Goal: Feedback & Contribution: Contribute content

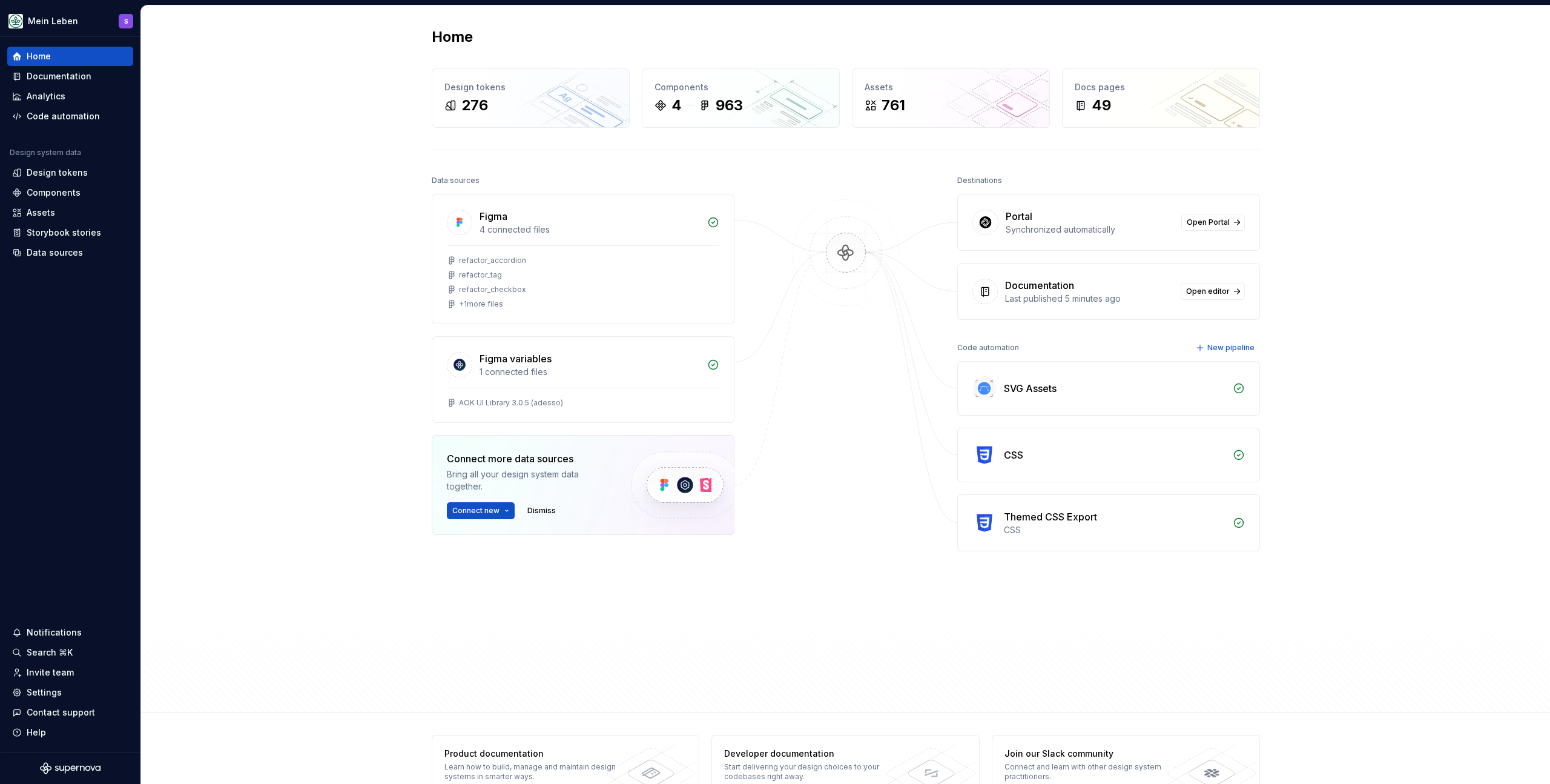
click at [397, 81] on div "Home Design tokens 276 Components 4 963 Assets 761 Docs pages 49 Data sources F…" at bounding box center [845, 359] width 1409 height 707
click at [88, 73] on div "Documentation" at bounding box center [59, 76] width 65 height 12
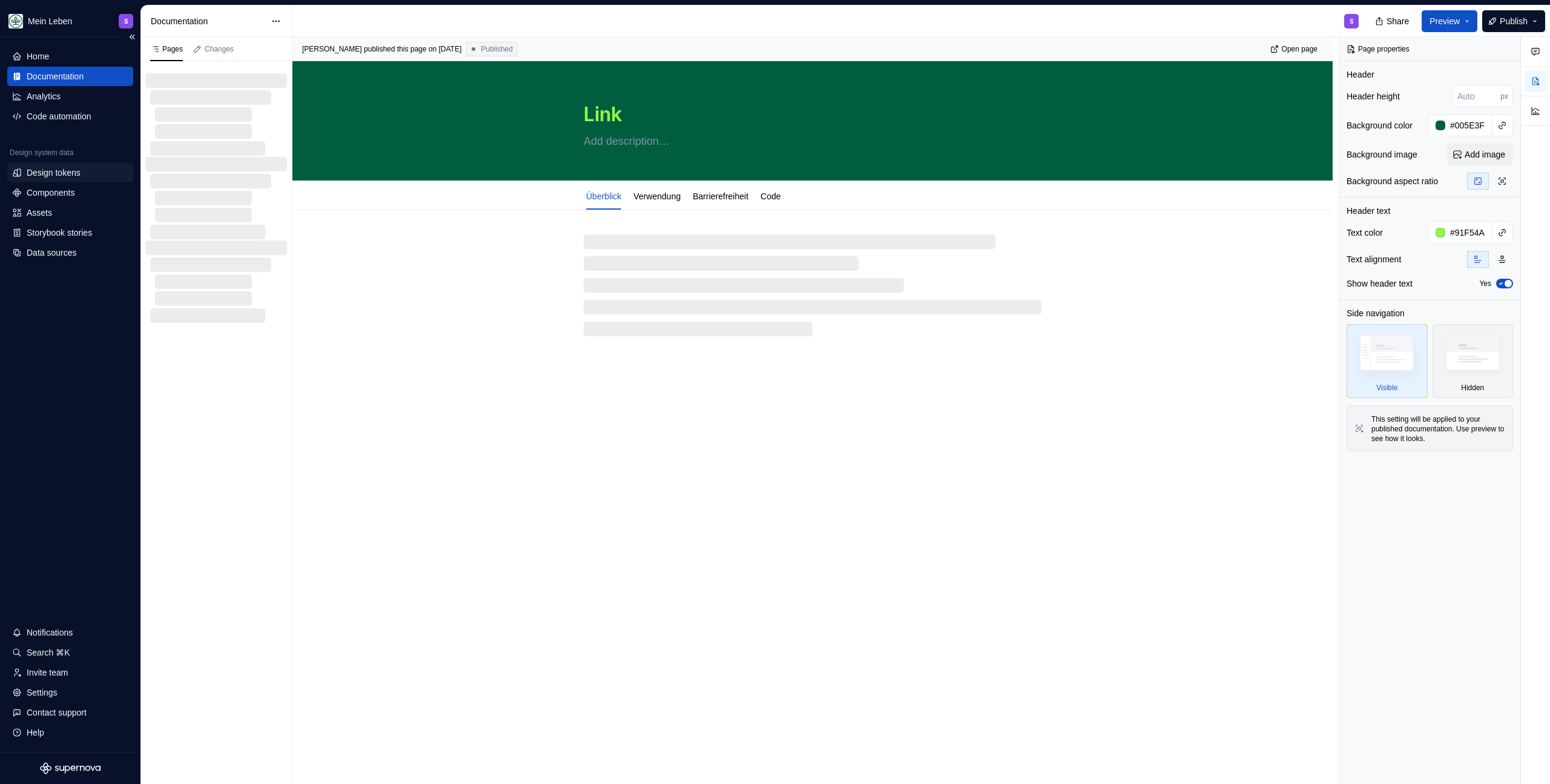
click at [80, 175] on div "Design tokens" at bounding box center [54, 173] width 54 height 12
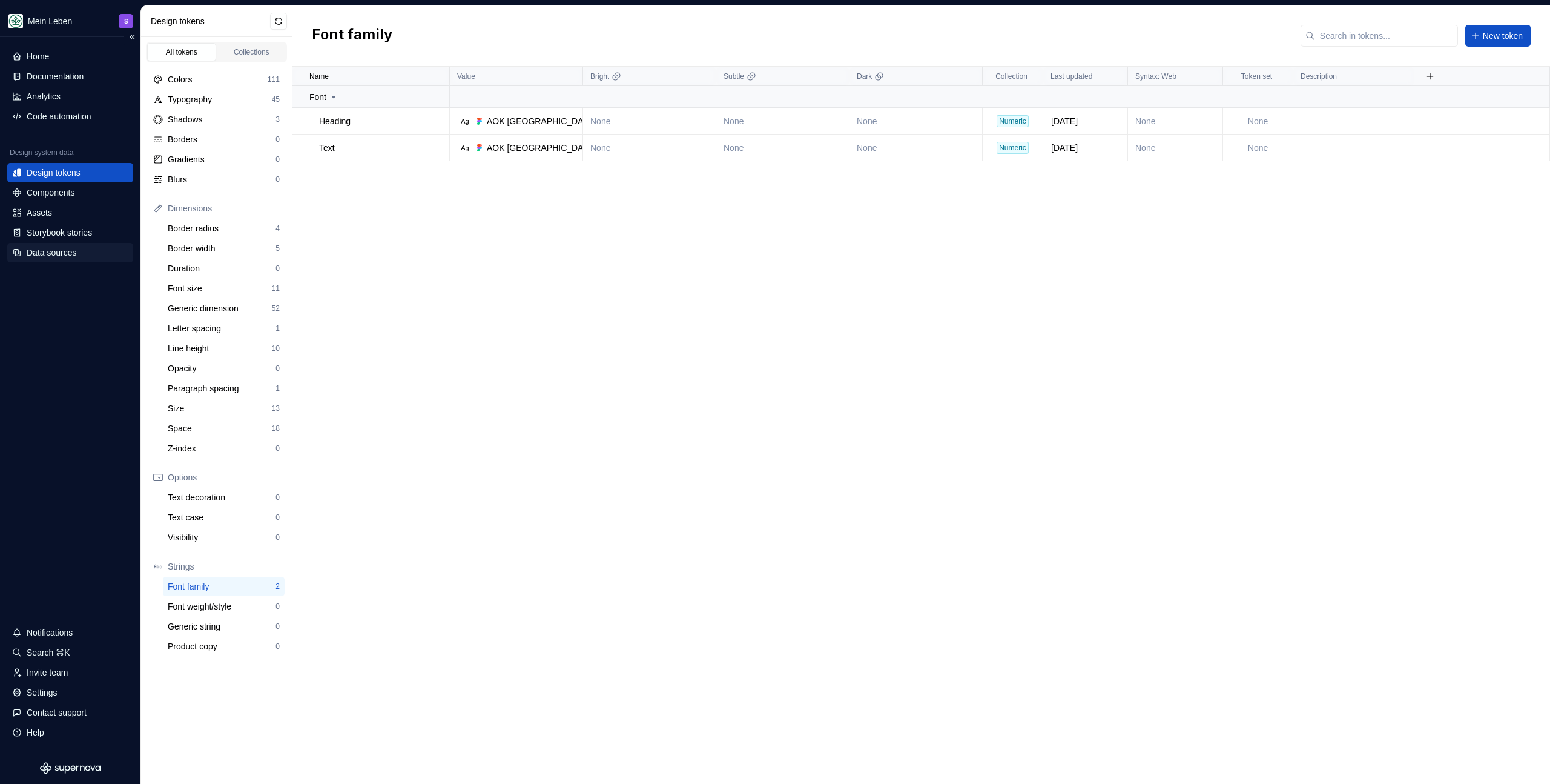
click at [63, 253] on div "Data sources" at bounding box center [52, 252] width 50 height 12
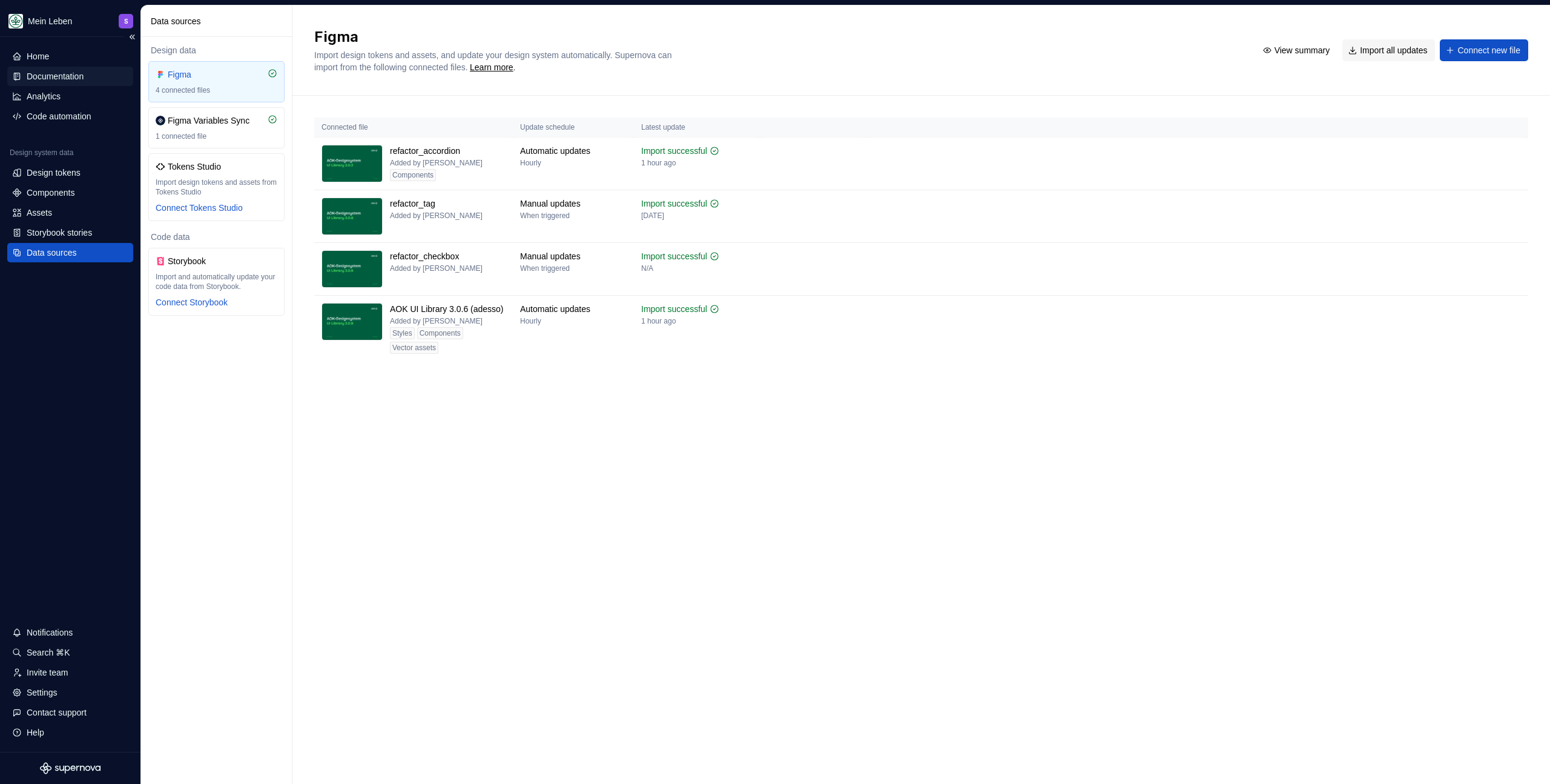
click at [80, 75] on div "Documentation" at bounding box center [55, 76] width 57 height 12
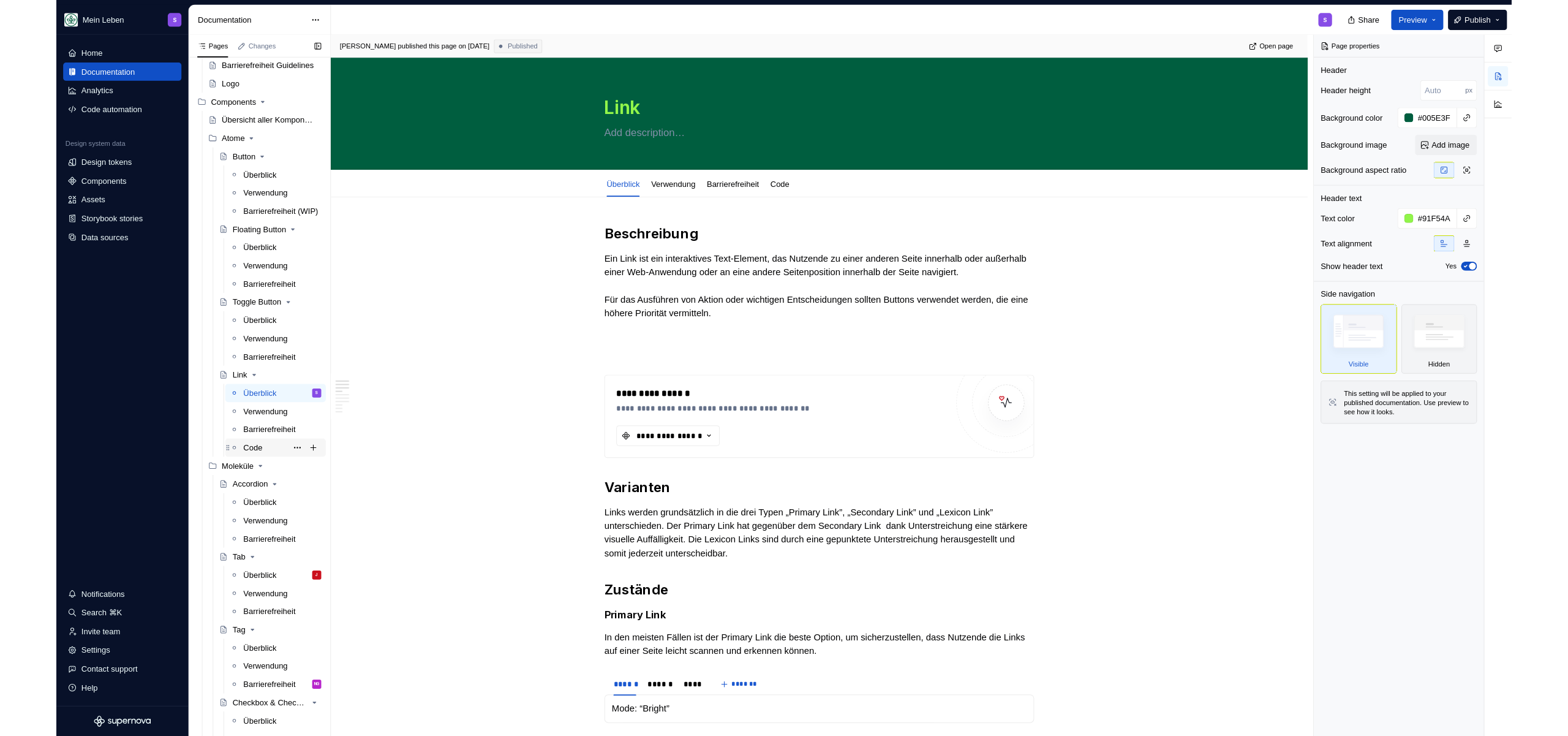
scroll to position [201, 0]
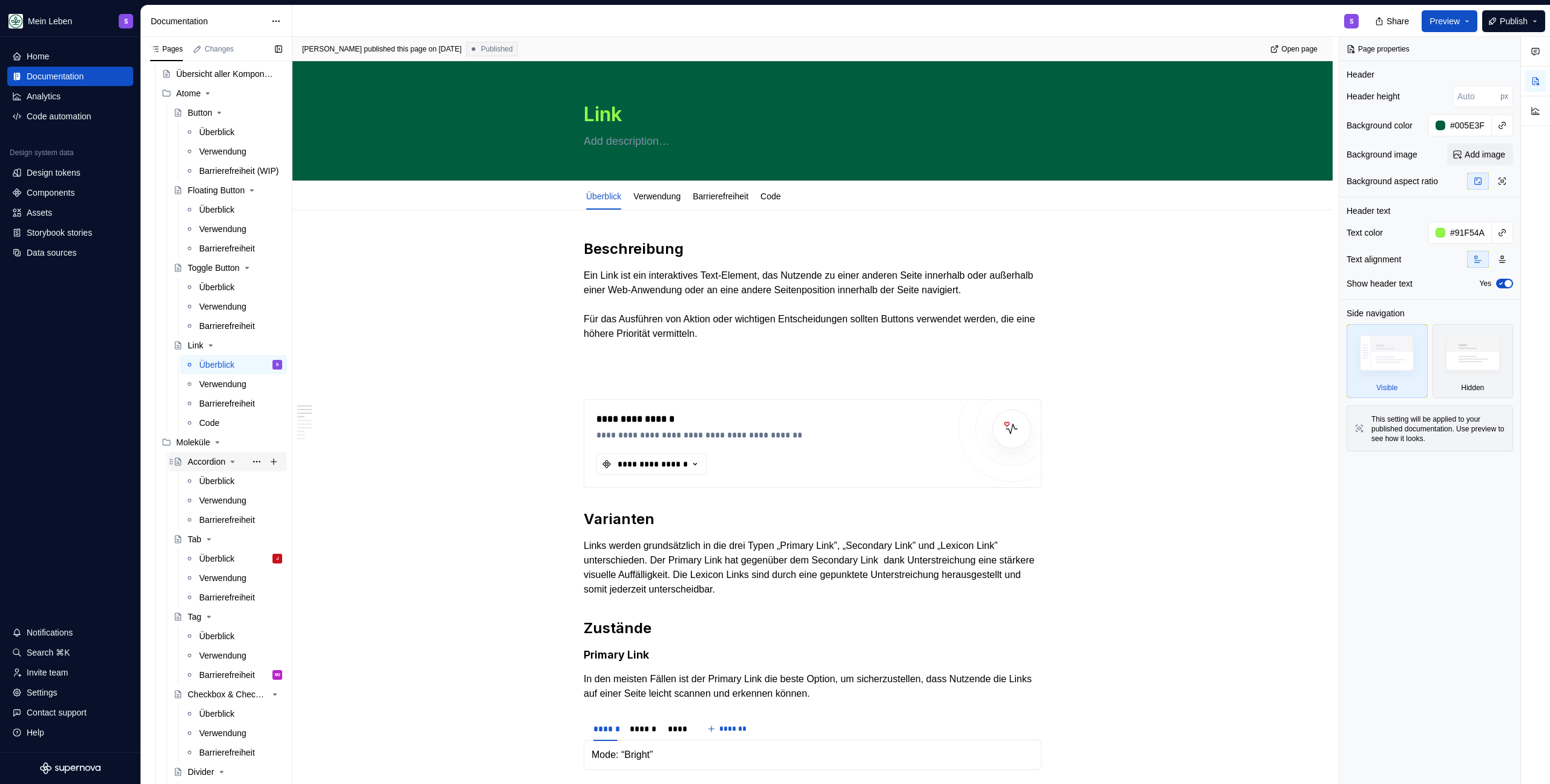
click at [203, 465] on div "Accordion" at bounding box center [206, 461] width 37 height 12
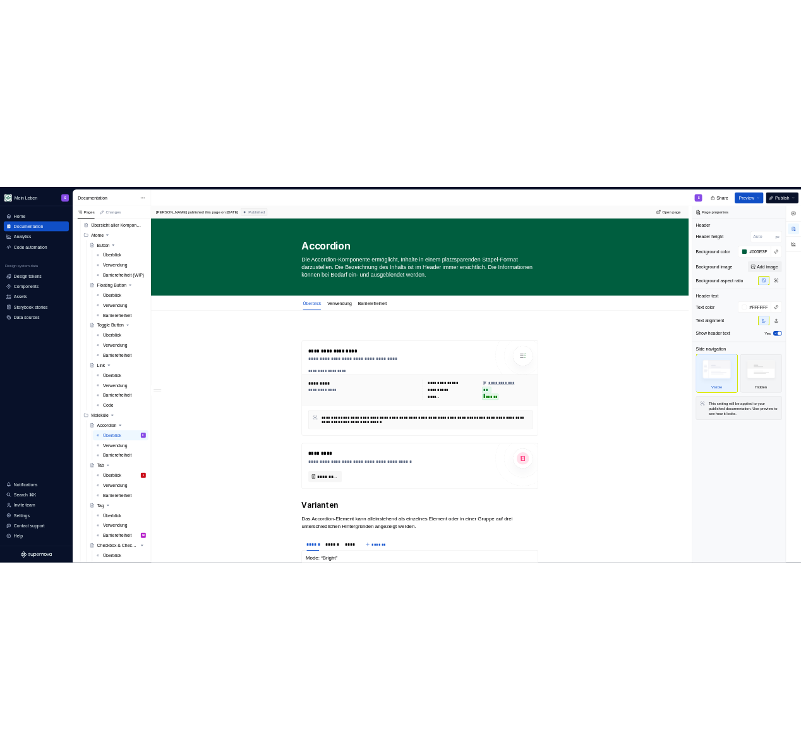
scroll to position [207, 0]
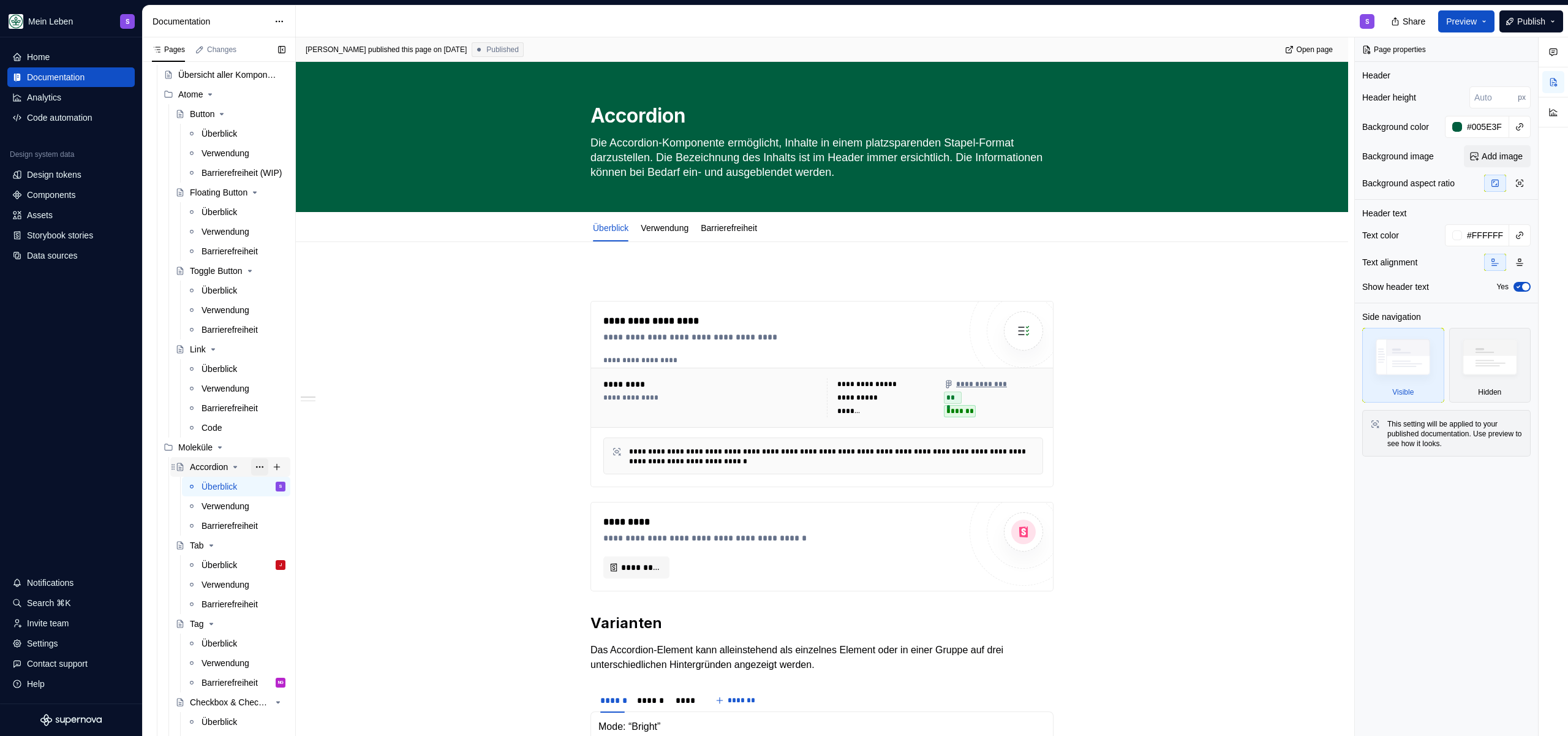
click at [252, 467] on button "Page tree" at bounding box center [260, 467] width 17 height 17
click at [402, 365] on html "Mein Leben S Home Documentation Analytics Code automation Design system data De…" at bounding box center [784, 368] width 1568 height 736
click at [256, 466] on button "Page tree" at bounding box center [260, 467] width 17 height 17
click at [302, 510] on div "Duplicate page" at bounding box center [327, 507] width 120 height 13
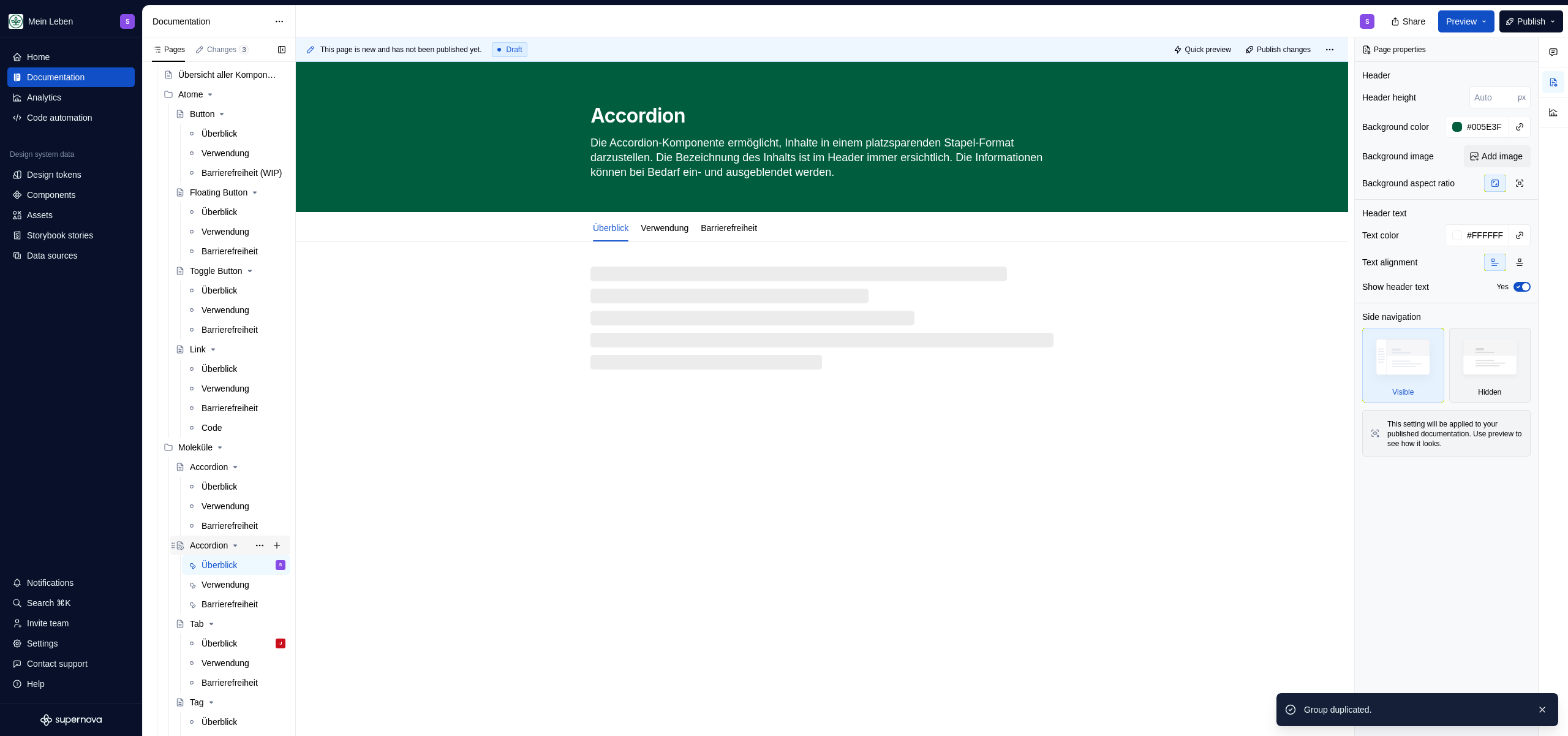
click at [202, 542] on div "Accordion" at bounding box center [208, 545] width 38 height 13
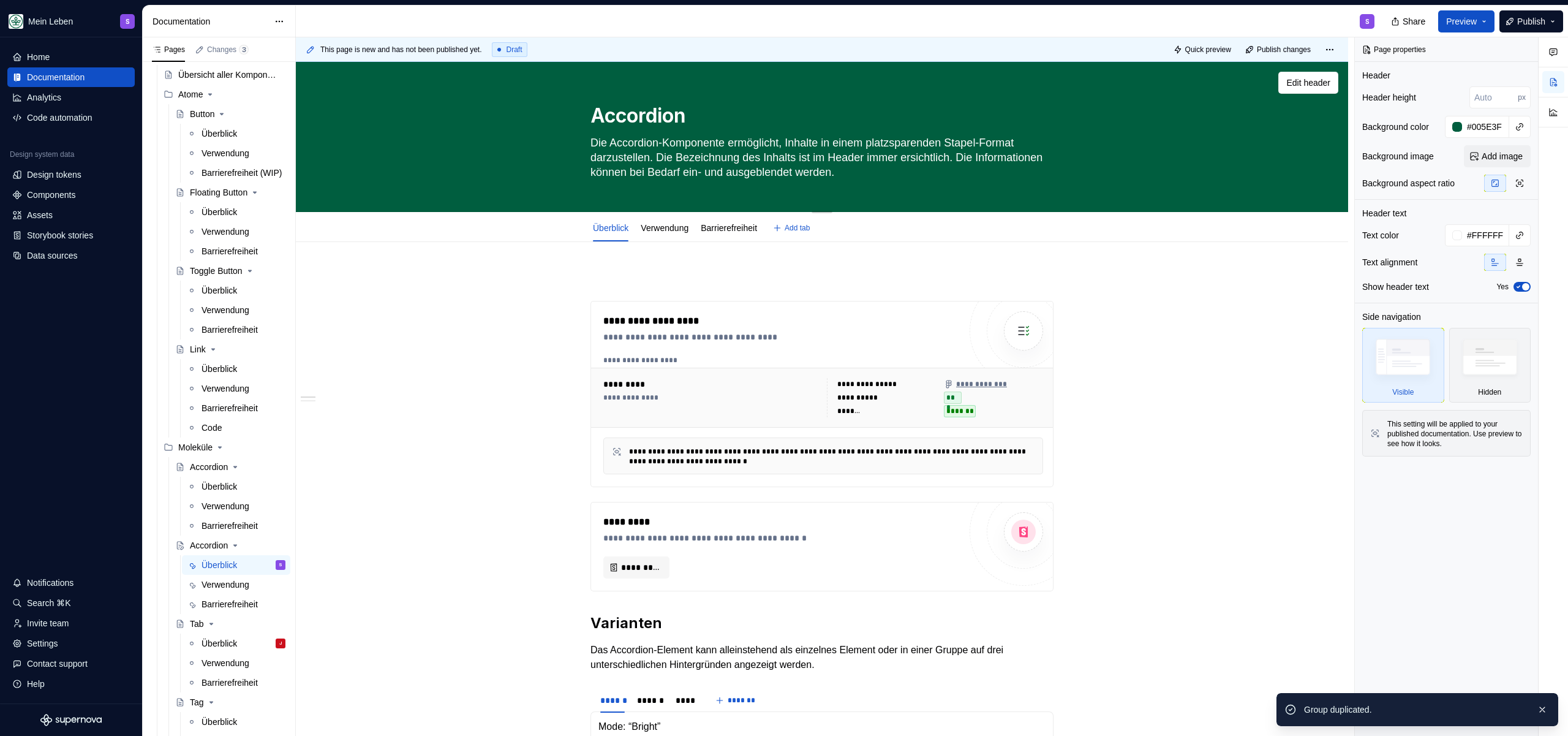
click at [613, 120] on textarea "Accordion" at bounding box center [819, 115] width 464 height 29
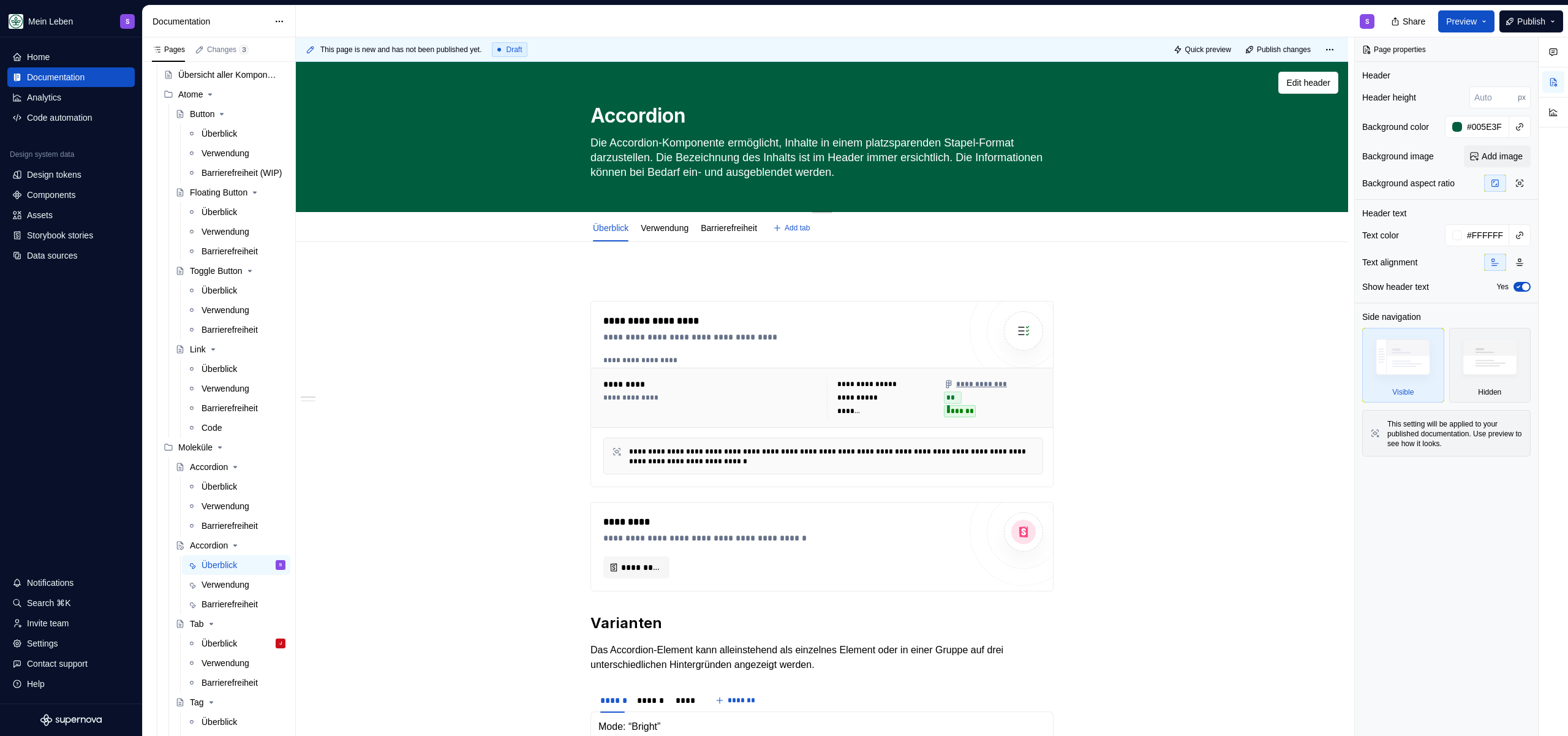
type textarea "*"
type textarea "D"
type textarea "*"
type textarea "De"
type textarea "*"
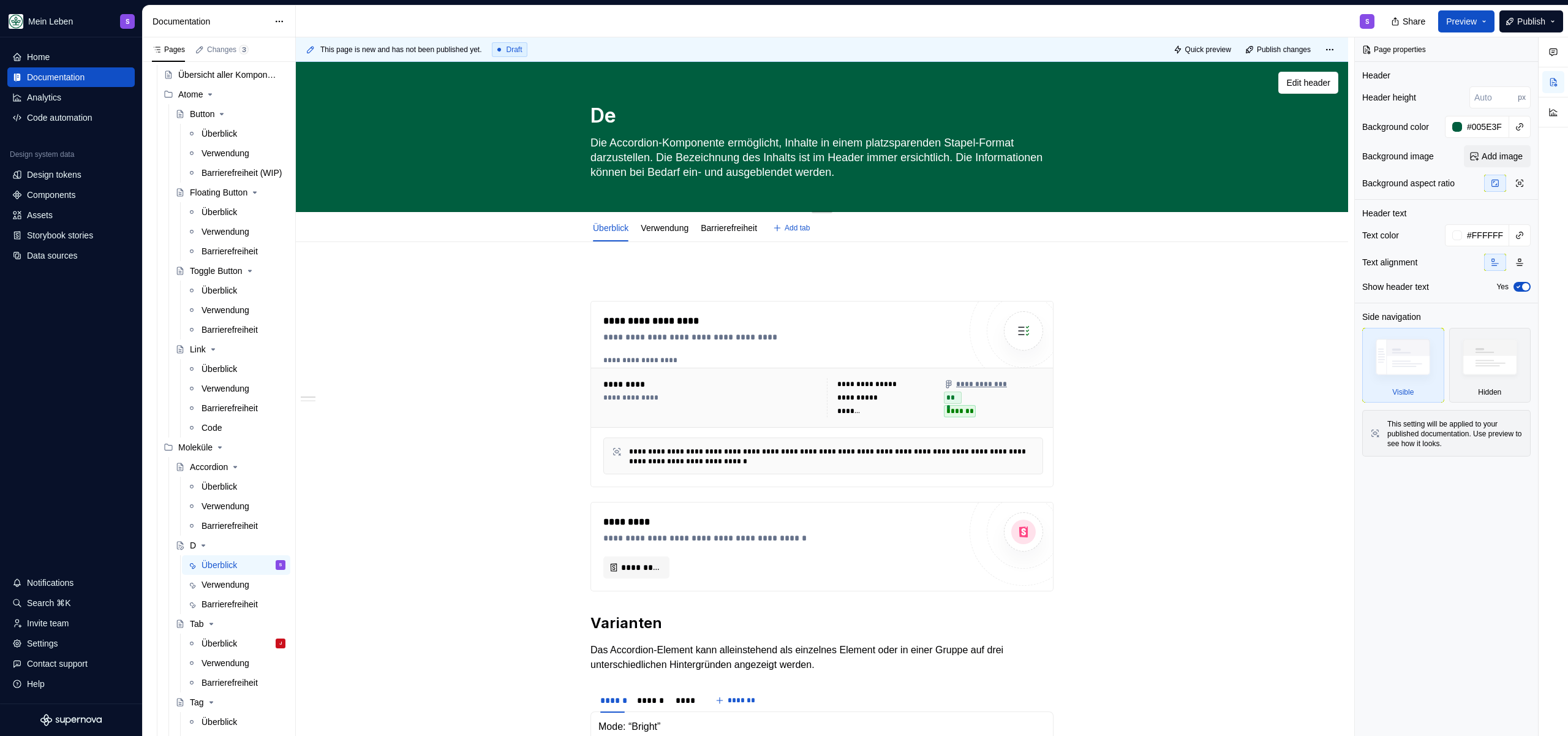
type textarea "Dem"
type textarea "*"
type textarea "Demo"
type textarea "*"
type textarea "Demo"
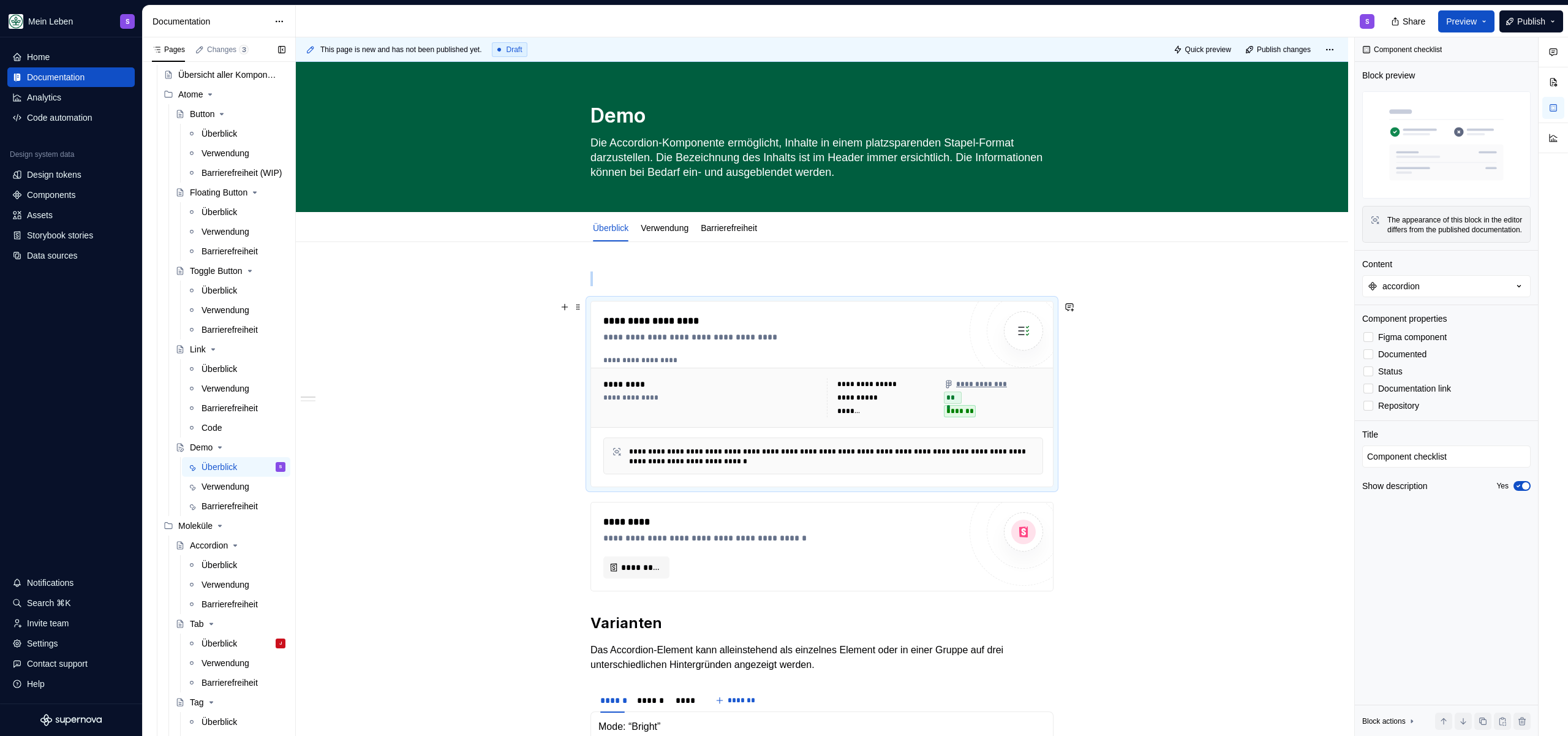
click at [645, 139] on textarea "Die Accordion-Komponente ermöglicht, Inhalte in einem platzsparenden Stapel-For…" at bounding box center [819, 157] width 464 height 49
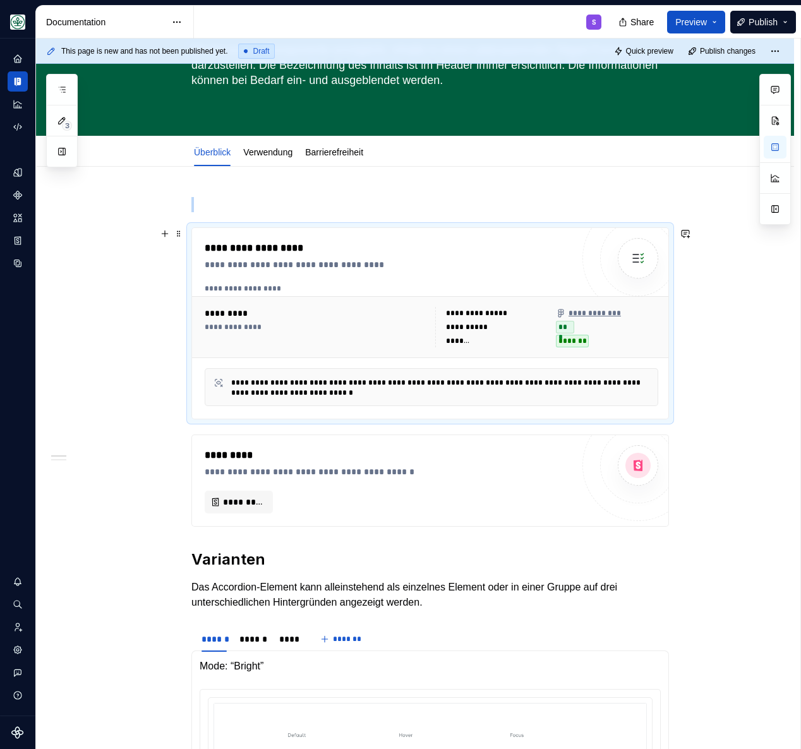
scroll to position [92, 0]
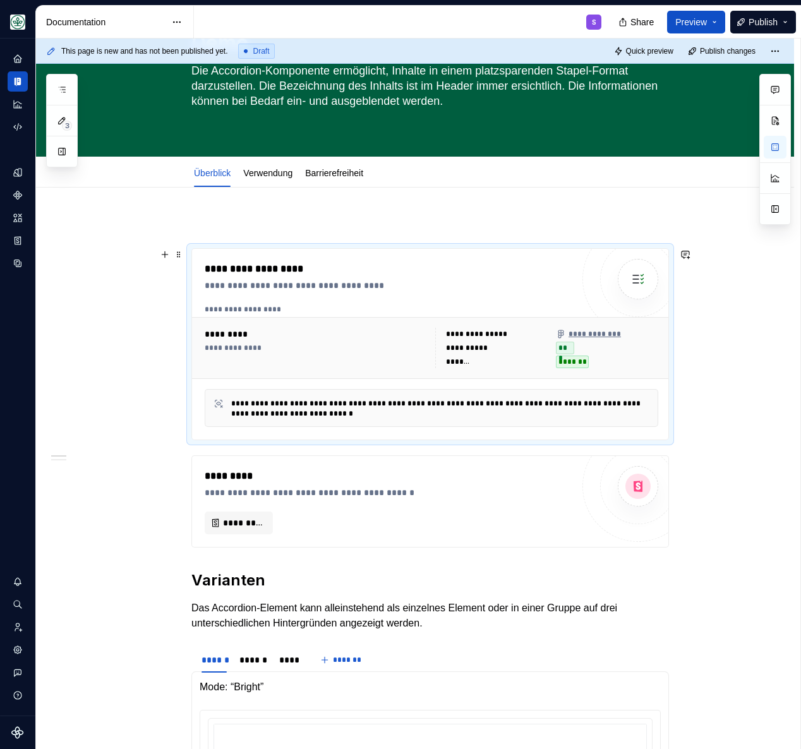
click at [349, 299] on div "**********" at bounding box center [389, 345] width 368 height 166
click at [395, 305] on div "**********" at bounding box center [432, 310] width 454 height 10
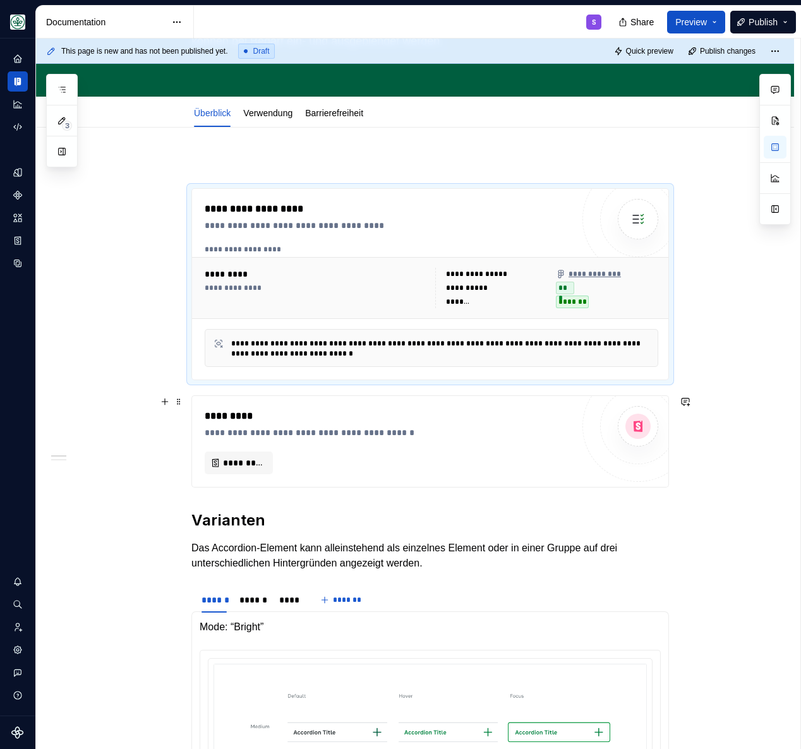
scroll to position [199, 0]
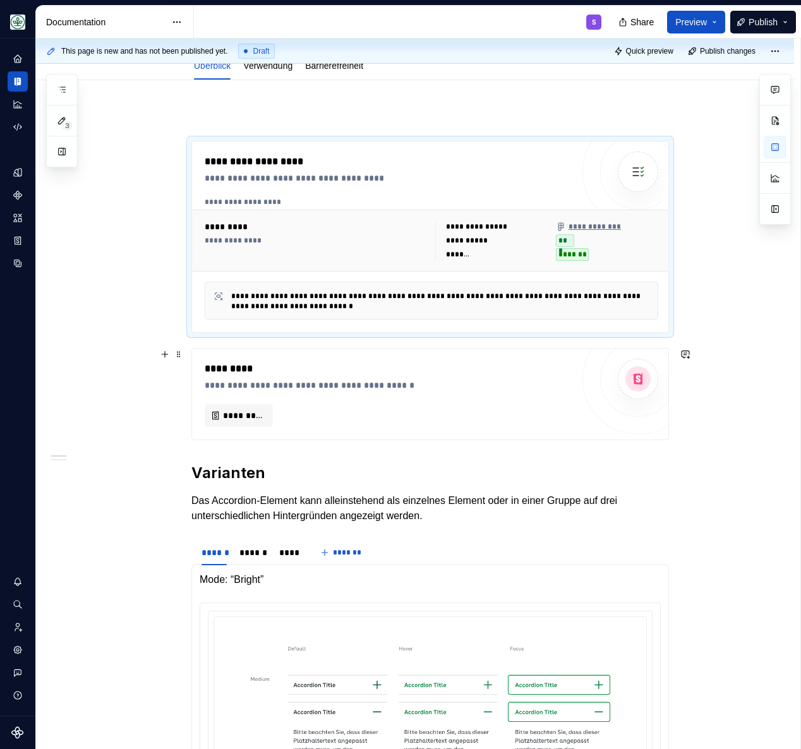
click at [299, 356] on div "**********" at bounding box center [430, 394] width 476 height 91
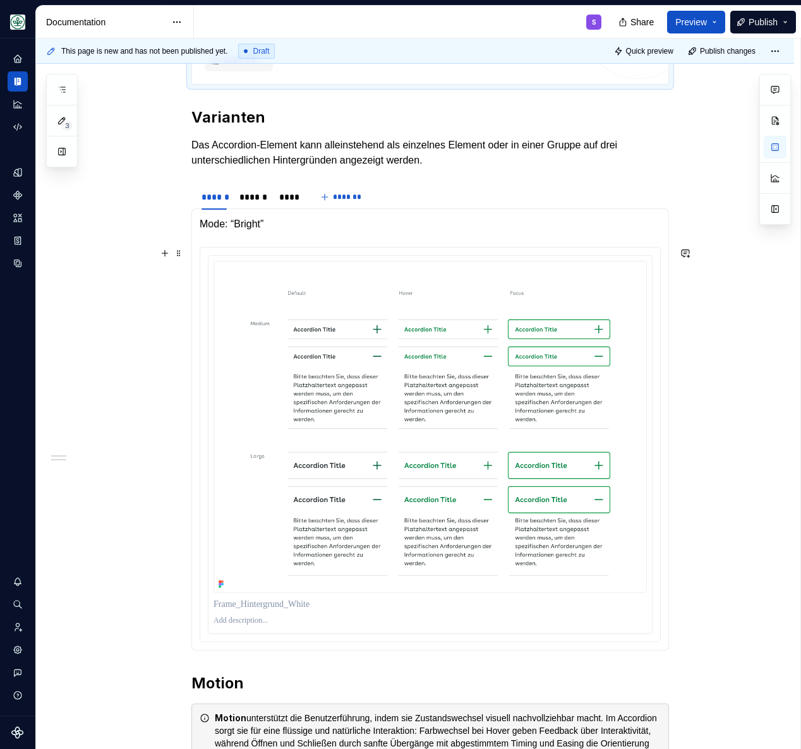
scroll to position [557, 0]
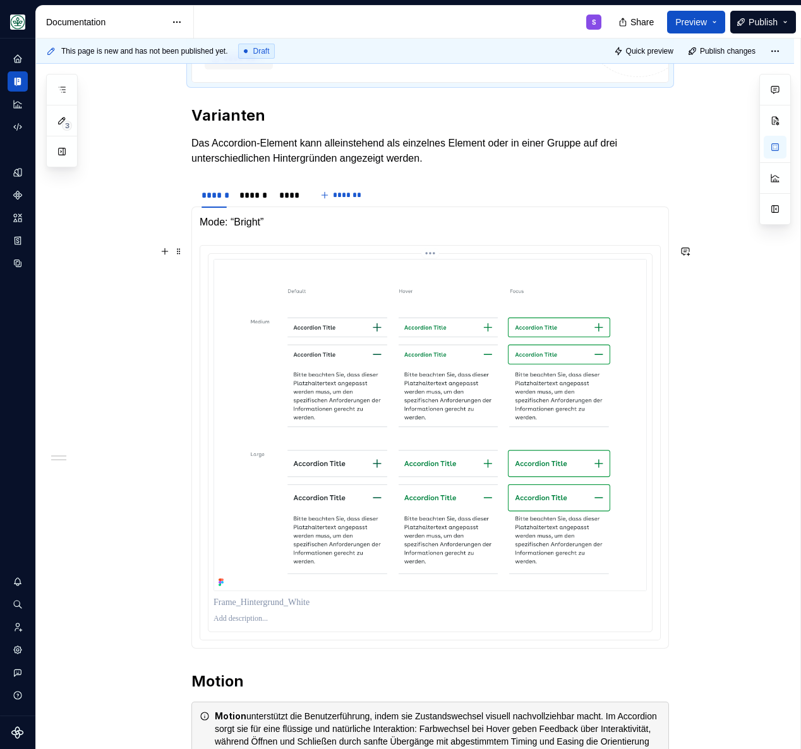
click at [396, 428] on img at bounding box center [430, 425] width 433 height 332
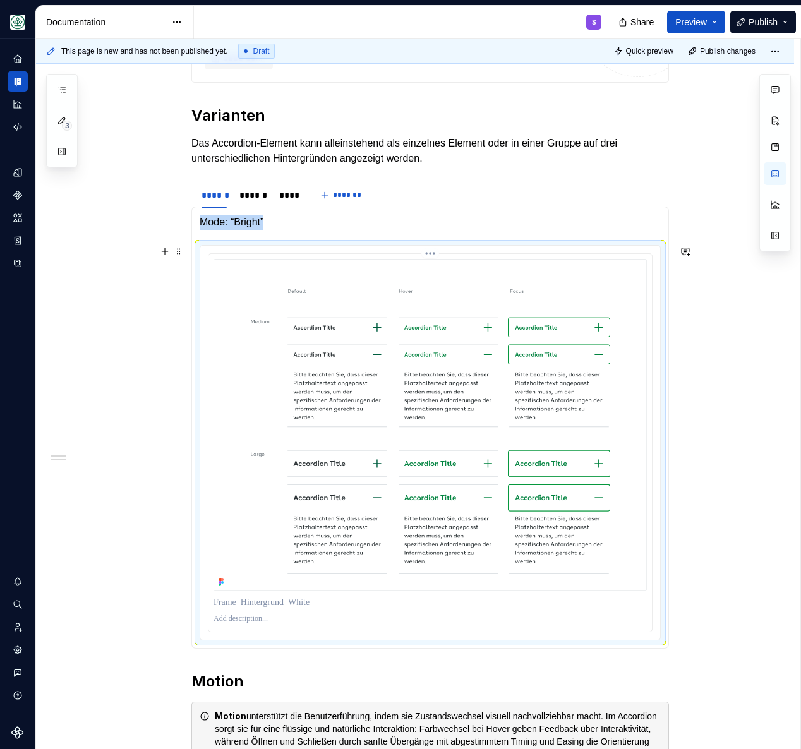
click at [391, 460] on img at bounding box center [430, 425] width 433 height 332
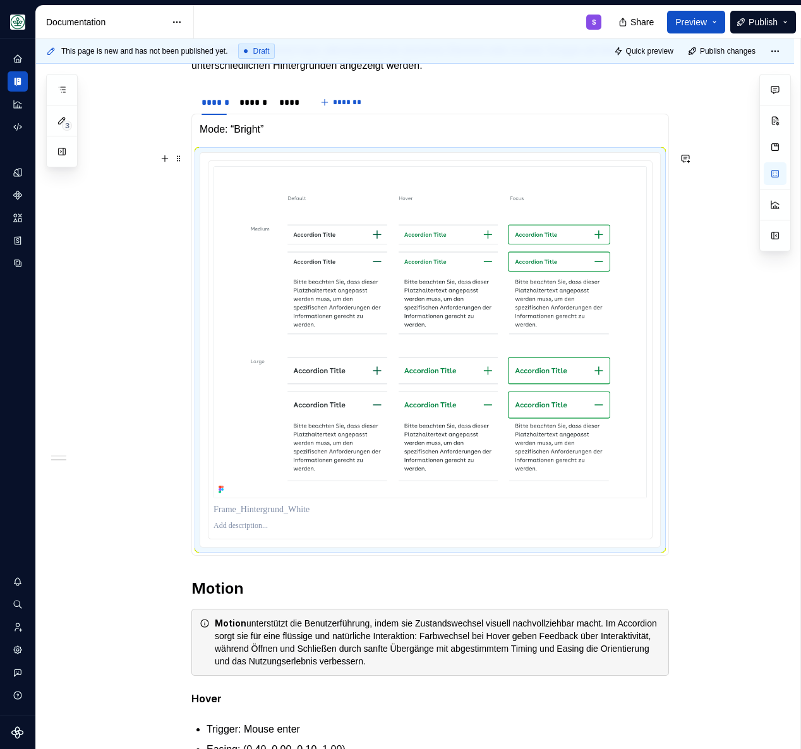
scroll to position [622, 0]
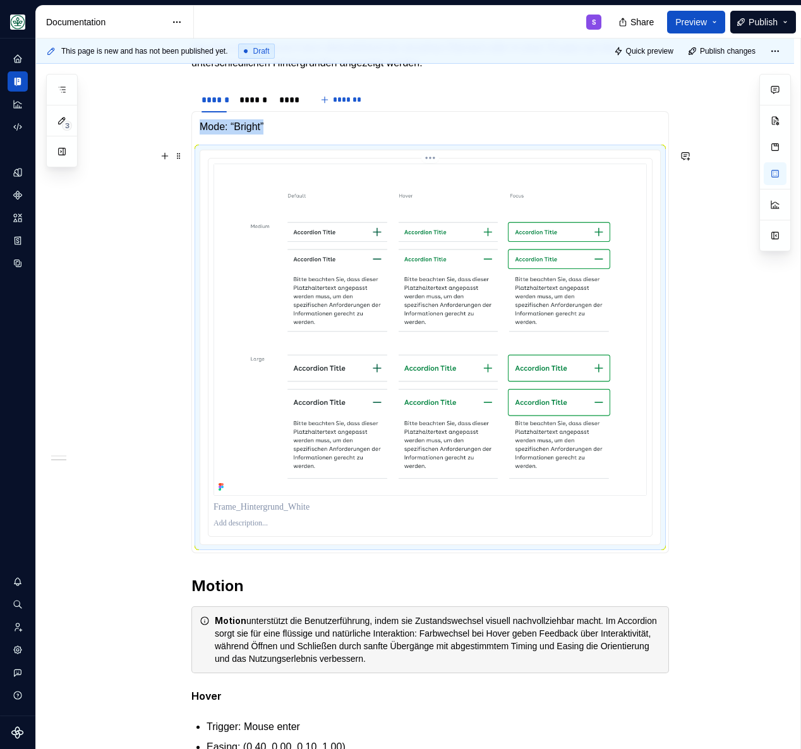
click at [437, 248] on img at bounding box center [430, 330] width 433 height 332
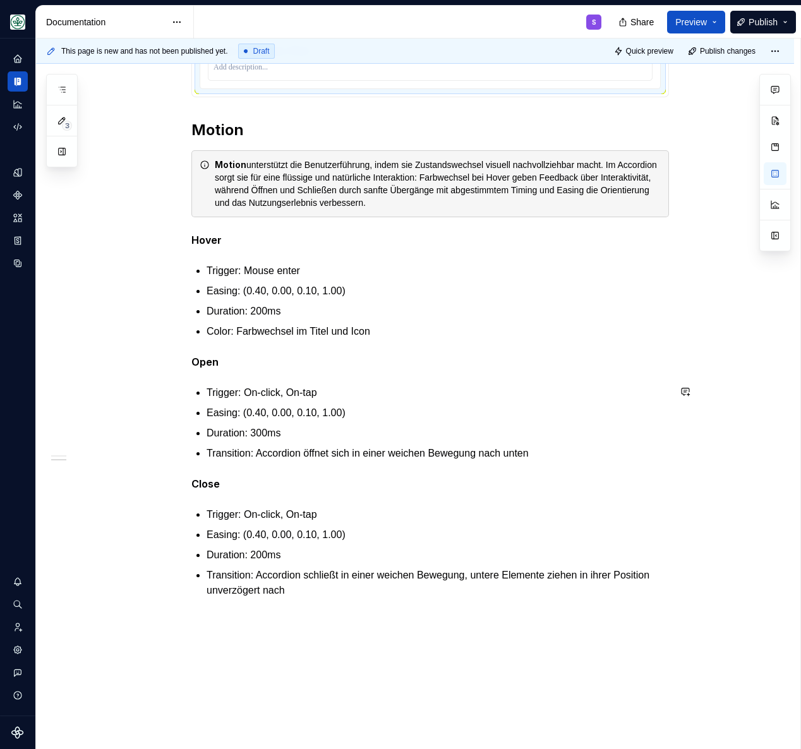
scroll to position [1086, 0]
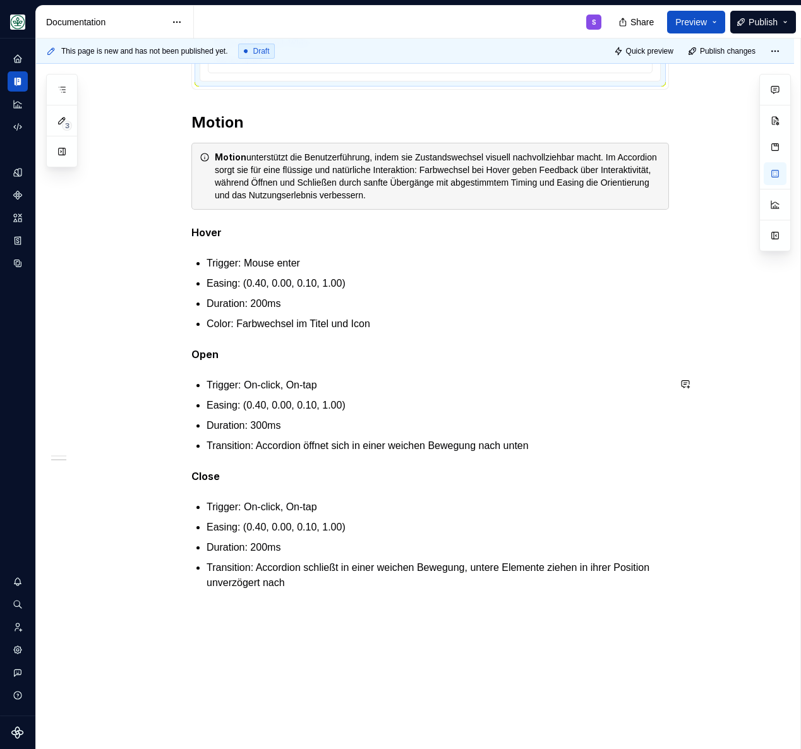
click at [253, 159] on div "Motion unterstützt die Benutzerführung, indem sie Zustandswechsel visuell nachv…" at bounding box center [438, 176] width 446 height 51
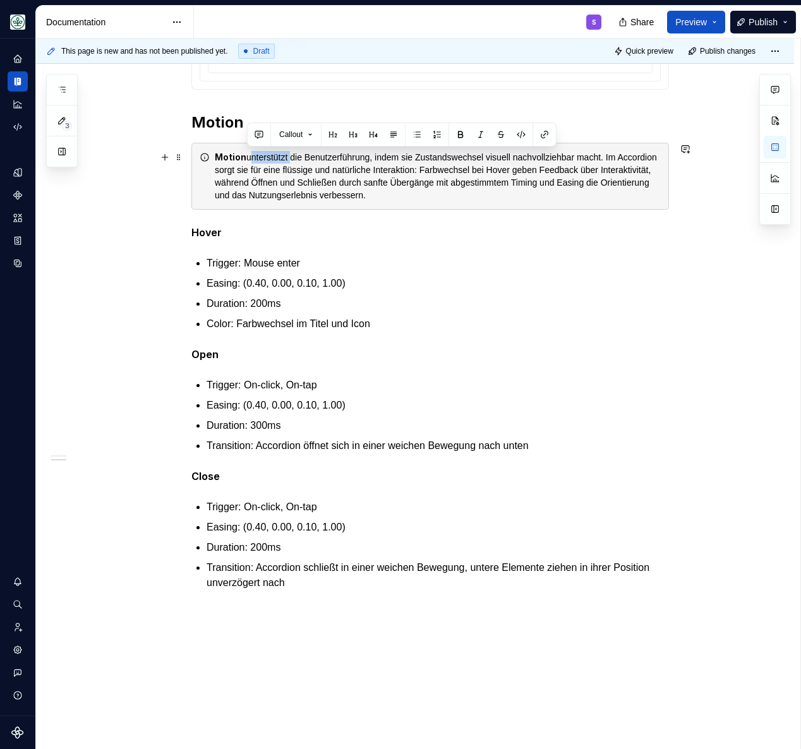
click at [251, 185] on div "Motion unterstützt die Benutzerführung, indem sie Zustandswechsel visuell nachv…" at bounding box center [438, 176] width 446 height 51
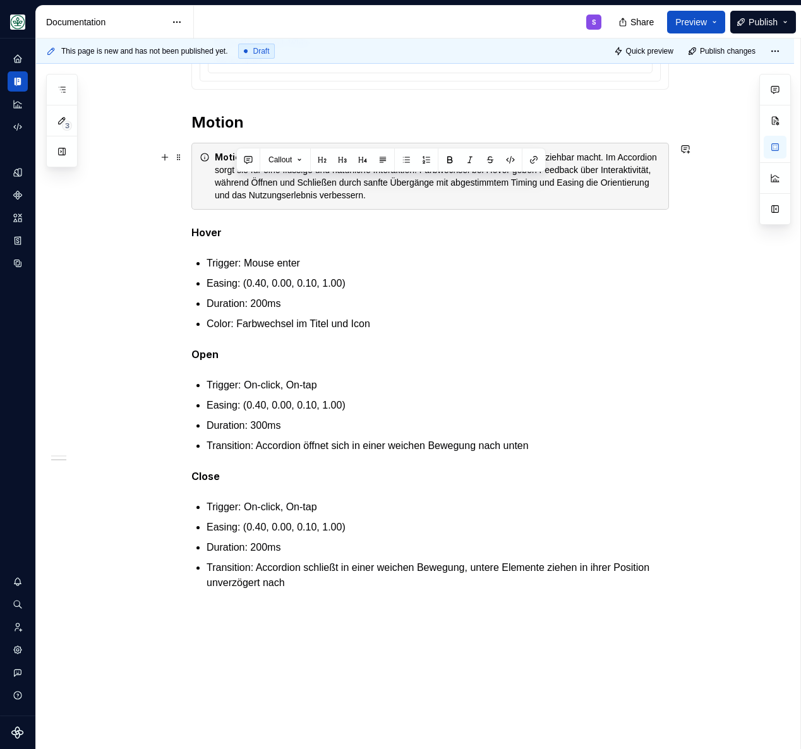
click at [251, 185] on div "Motion unterstützt die Benutzerführung, indem sie Zustandswechsel visuell nachv…" at bounding box center [438, 176] width 446 height 51
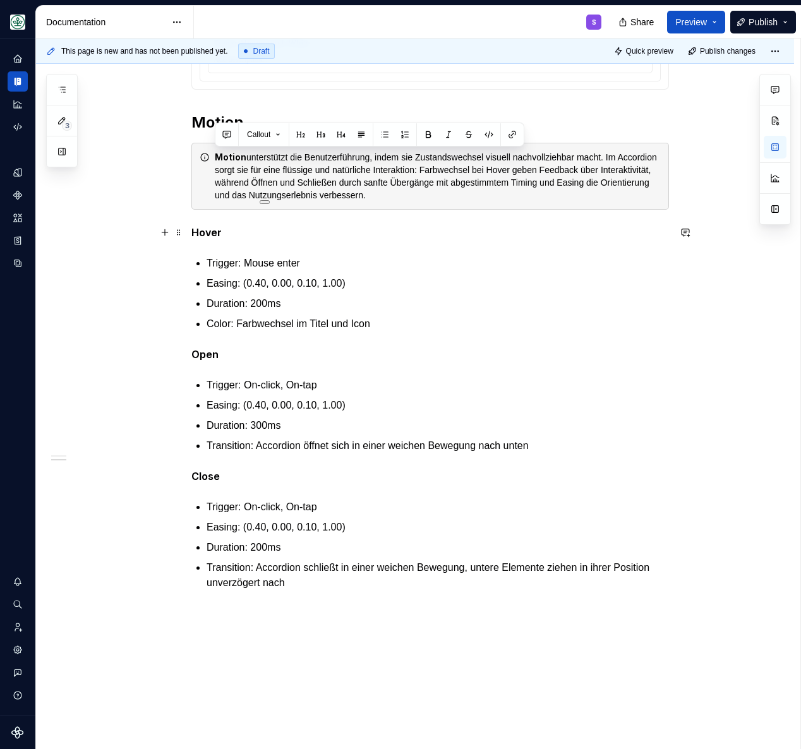
click at [386, 236] on p "Hover" at bounding box center [430, 233] width 478 height 16
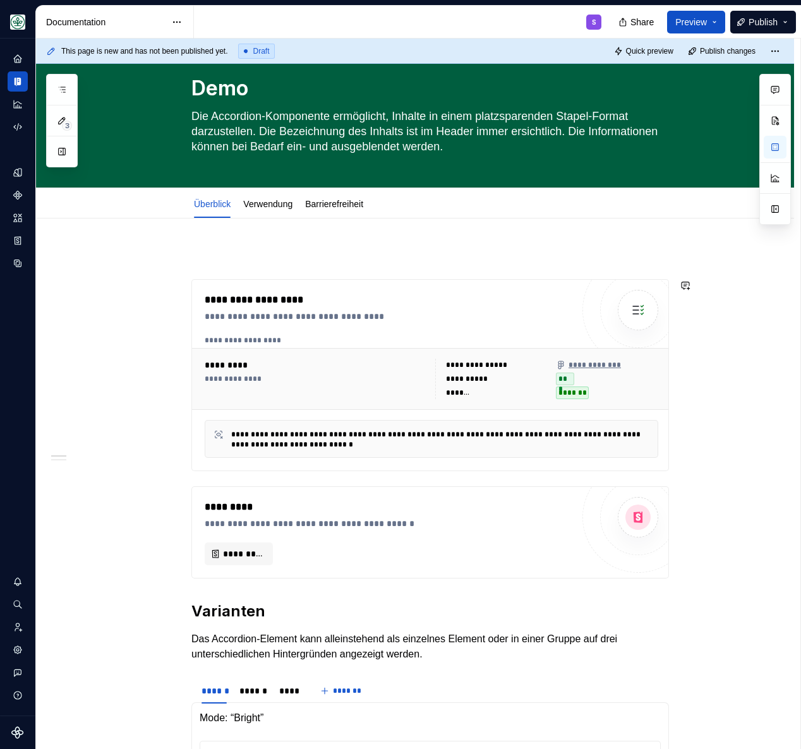
scroll to position [0, 0]
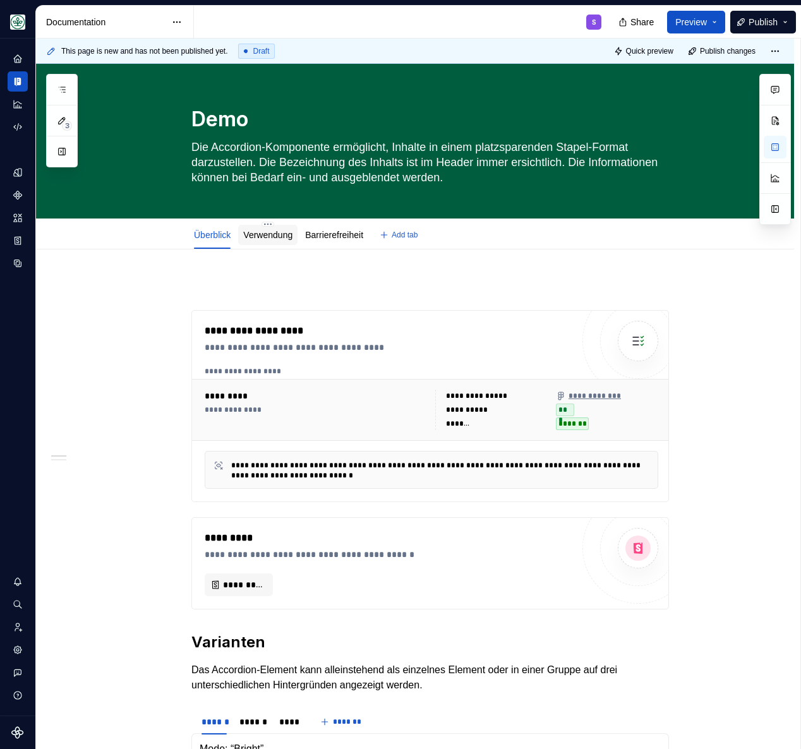
click at [277, 241] on div "Verwendung" at bounding box center [267, 235] width 49 height 13
click at [276, 238] on link "Verwendung" at bounding box center [267, 235] width 49 height 10
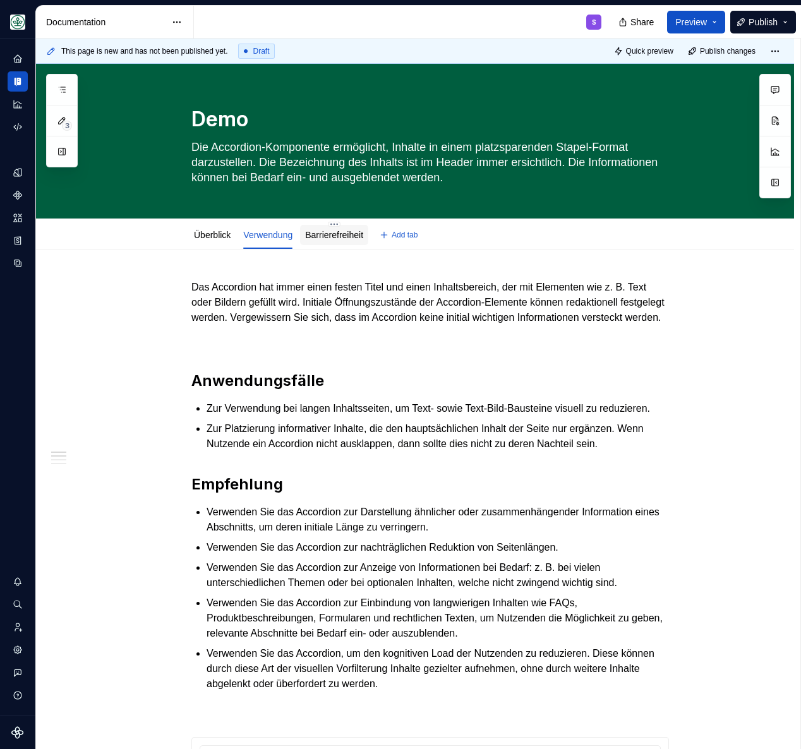
click at [327, 230] on link "Barrierefreiheit" at bounding box center [334, 235] width 58 height 10
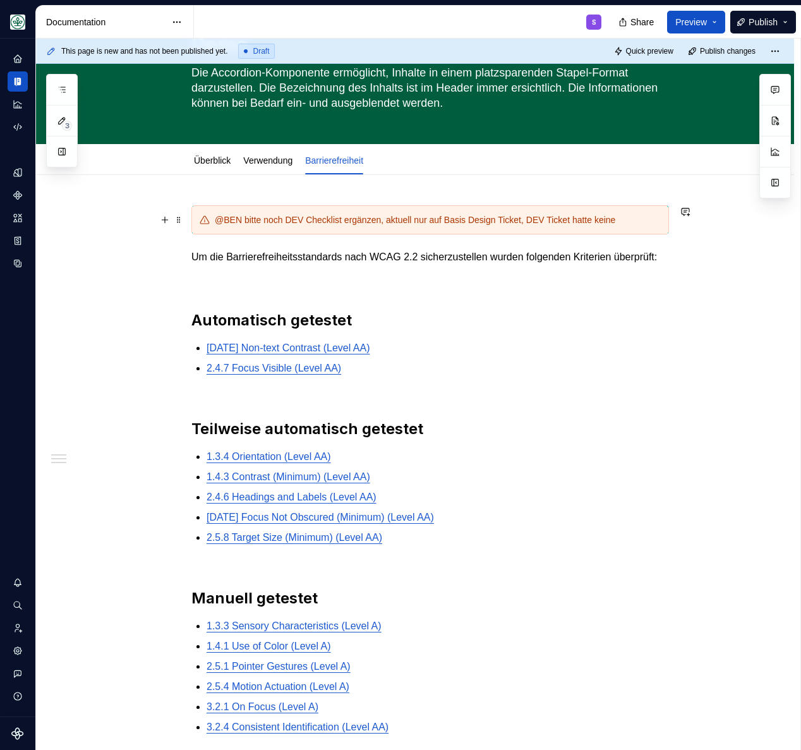
scroll to position [55, 0]
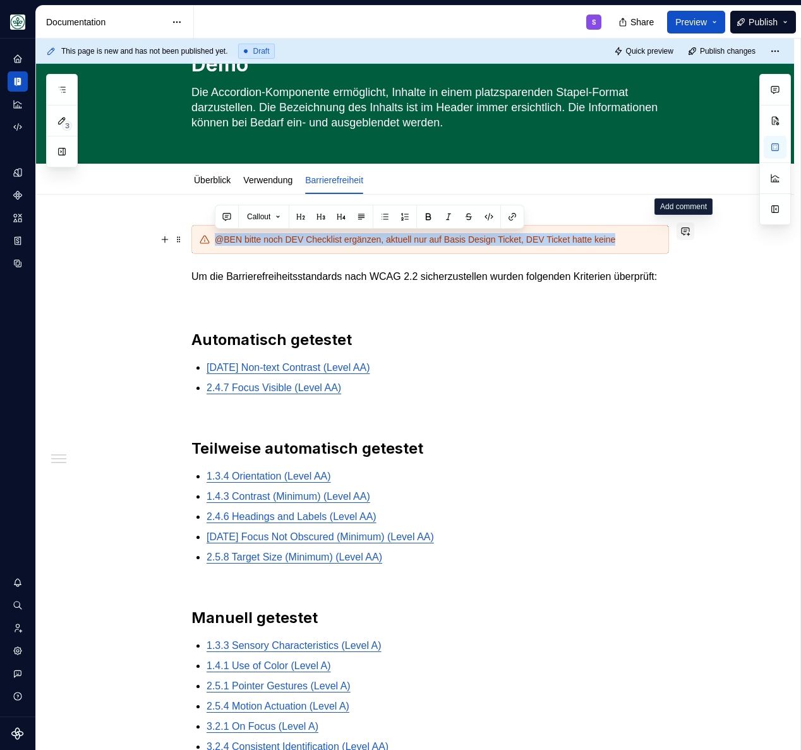
drag, startPoint x: 198, startPoint y: 238, endPoint x: 679, endPoint y: 239, distance: 480.8
click at [669, 239] on div "@BEN bitte noch DEV Checklist ergänzen, aktuell nur auf Basis Design Ticket, DE…" at bounding box center [430, 524] width 478 height 598
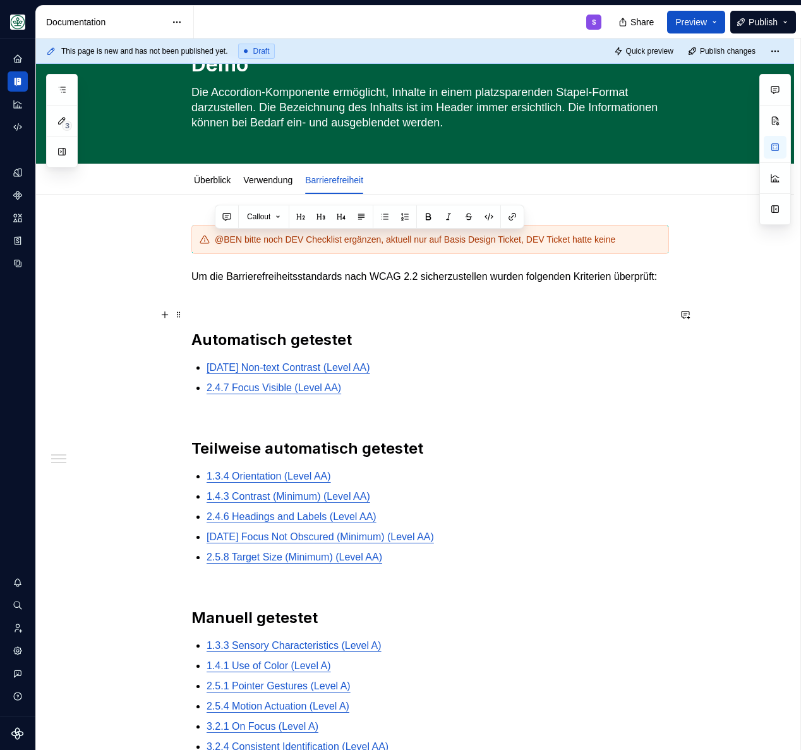
click at [569, 307] on p at bounding box center [430, 299] width 478 height 15
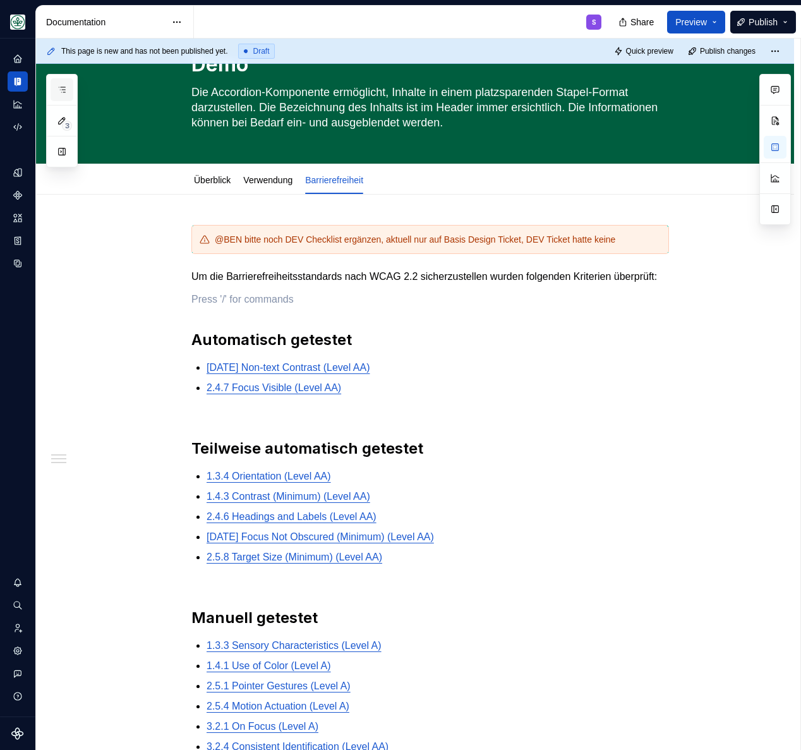
click at [57, 88] on icon "button" at bounding box center [62, 90] width 10 height 10
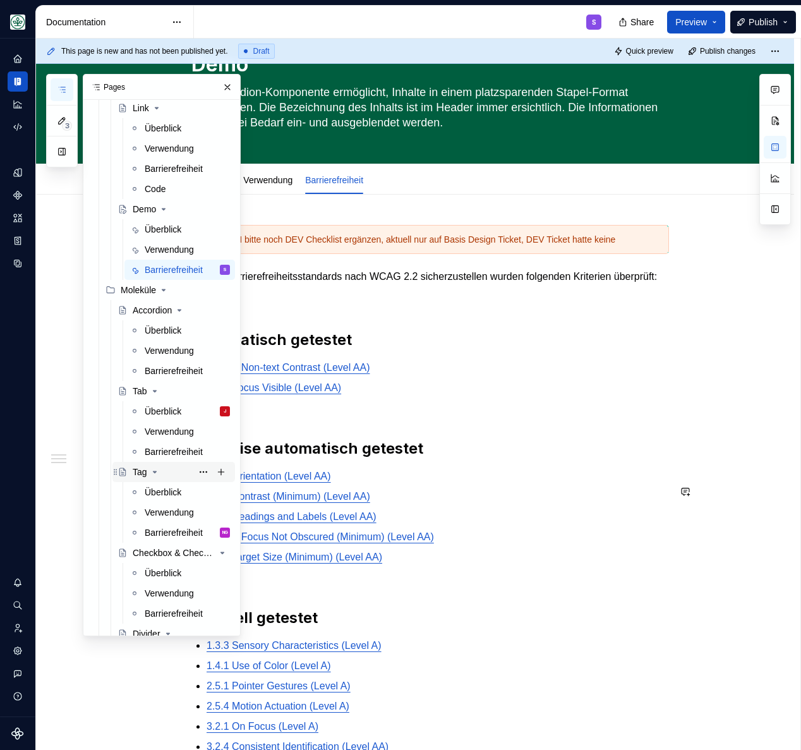
scroll to position [518, 0]
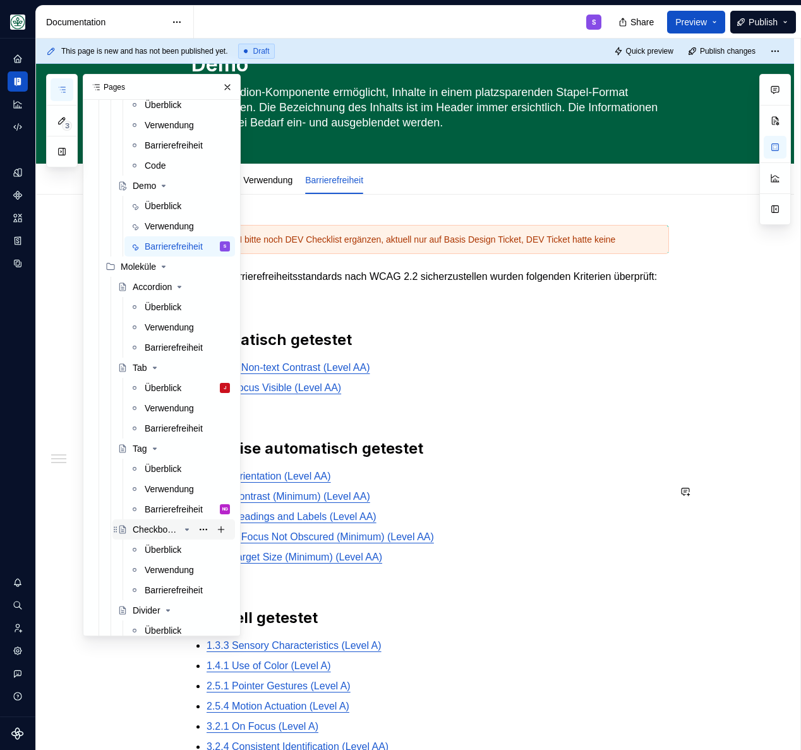
click at [155, 533] on div "Checkbox & Checkbox Group" at bounding box center [156, 529] width 47 height 13
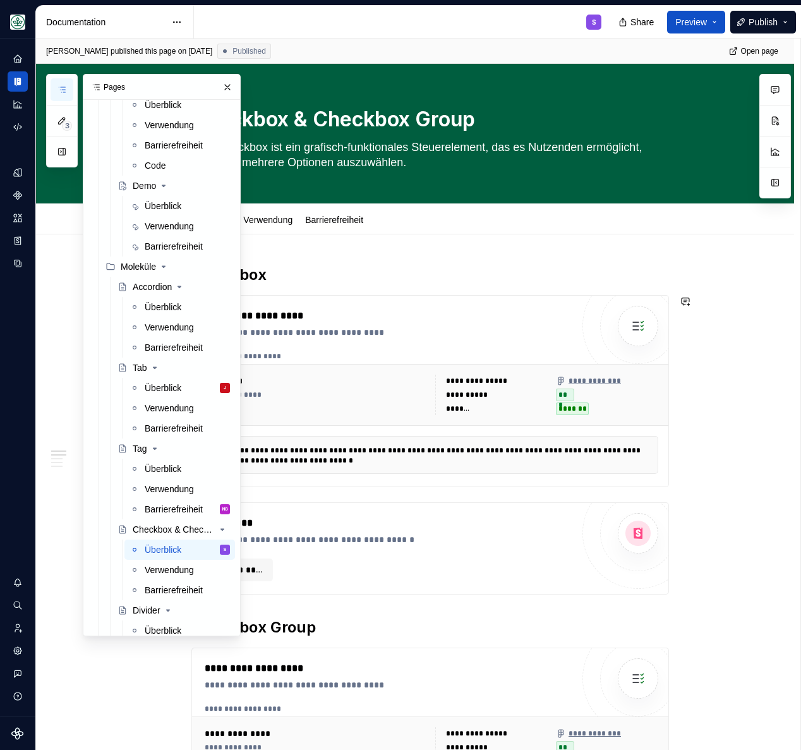
click at [485, 270] on h2 "Checkbox" at bounding box center [430, 275] width 478 height 20
click at [358, 217] on link "Barrierefreiheit" at bounding box center [334, 220] width 58 height 10
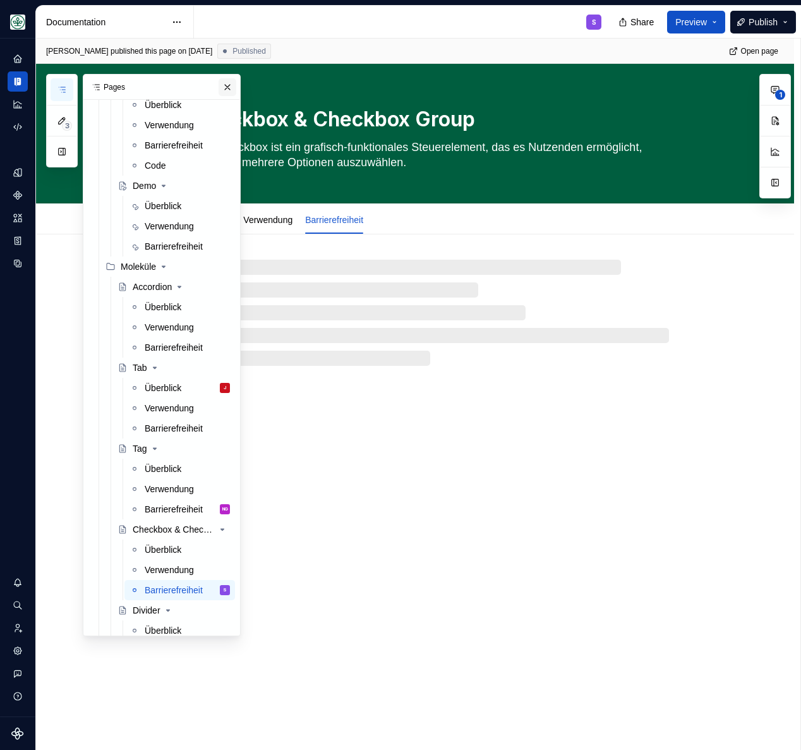
click at [223, 90] on button "button" at bounding box center [228, 87] width 18 height 18
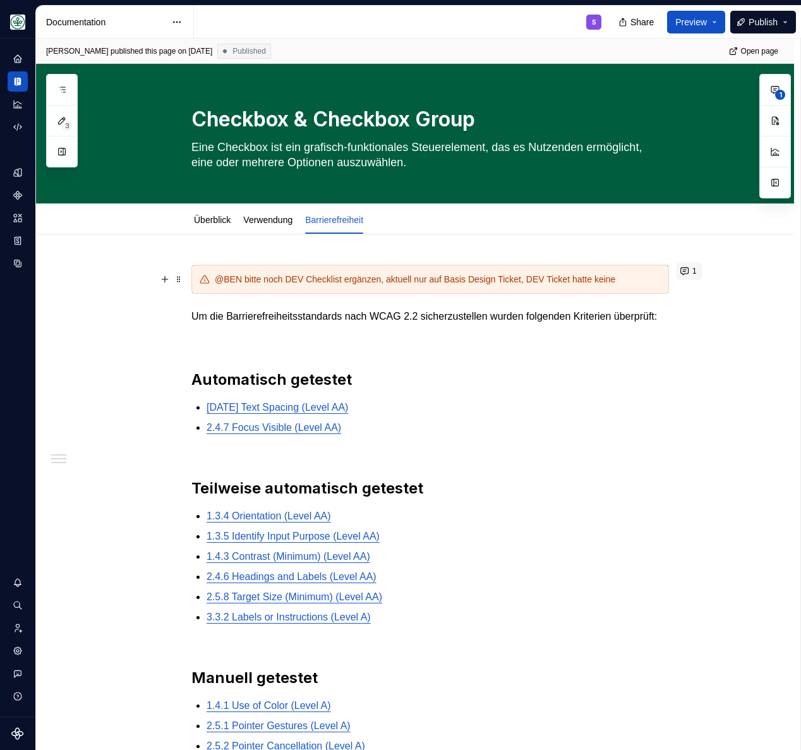
click at [688, 275] on button "1" at bounding box center [690, 271] width 26 height 18
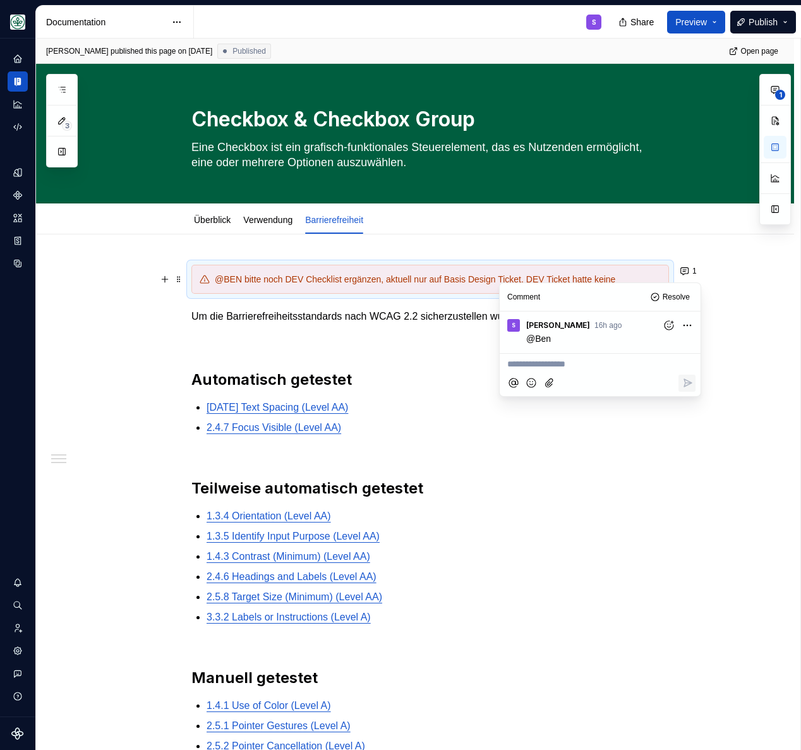
click at [349, 324] on p "Um die Barrierefreiheitsstandards nach WCAG 2.2 sicherzustellen wurden folgende…" at bounding box center [430, 316] width 478 height 15
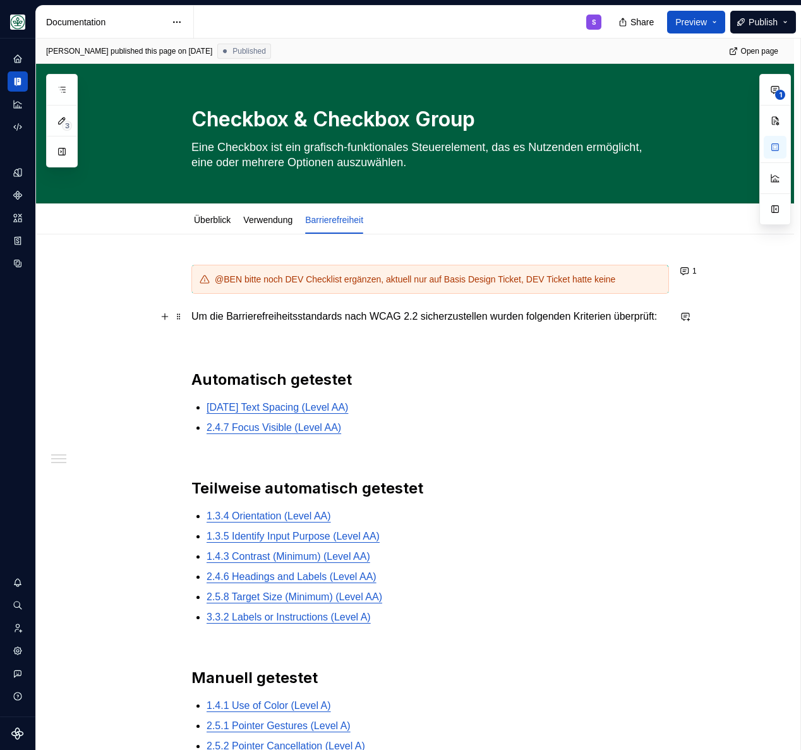
click at [342, 324] on p "Um die Barrierefreiheitsstandards nach WCAG 2.2 sicherzustellen wurden folgende…" at bounding box center [430, 316] width 478 height 15
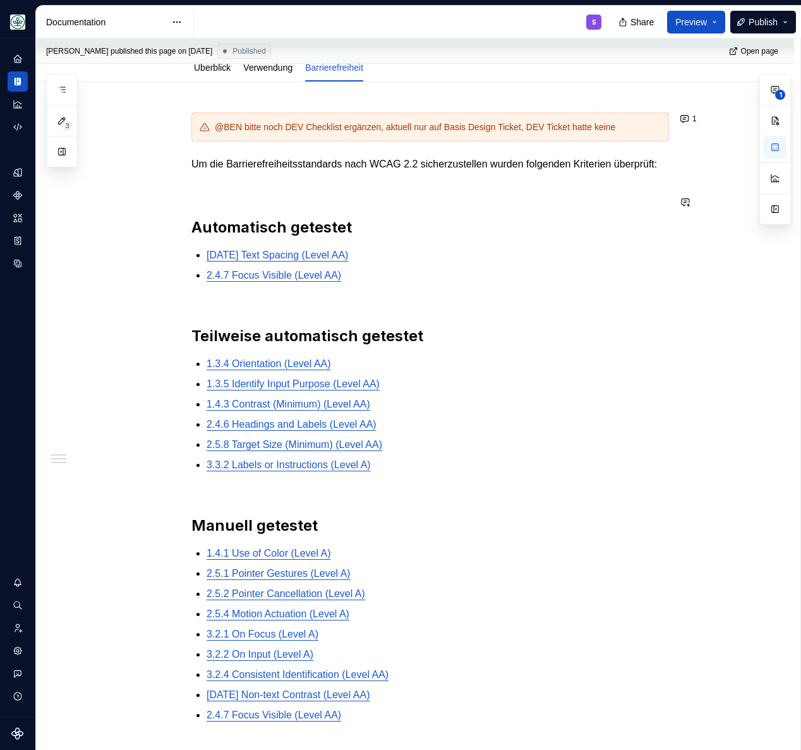
scroll to position [38, 0]
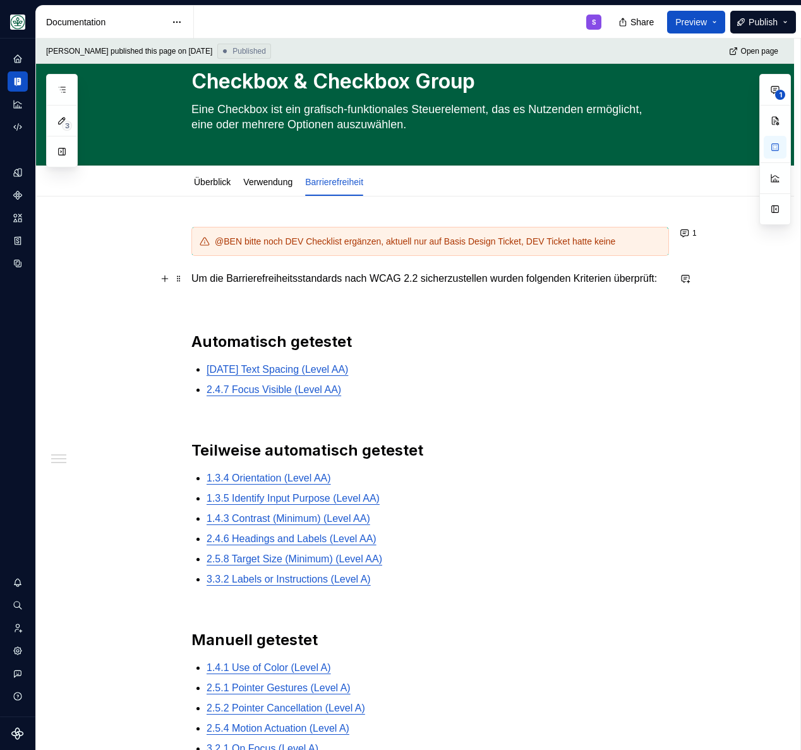
click at [286, 286] on p "Um die Barrierefreiheitsstandards nach WCAG 2.2 sicherzustellen wurden folgende…" at bounding box center [430, 278] width 478 height 15
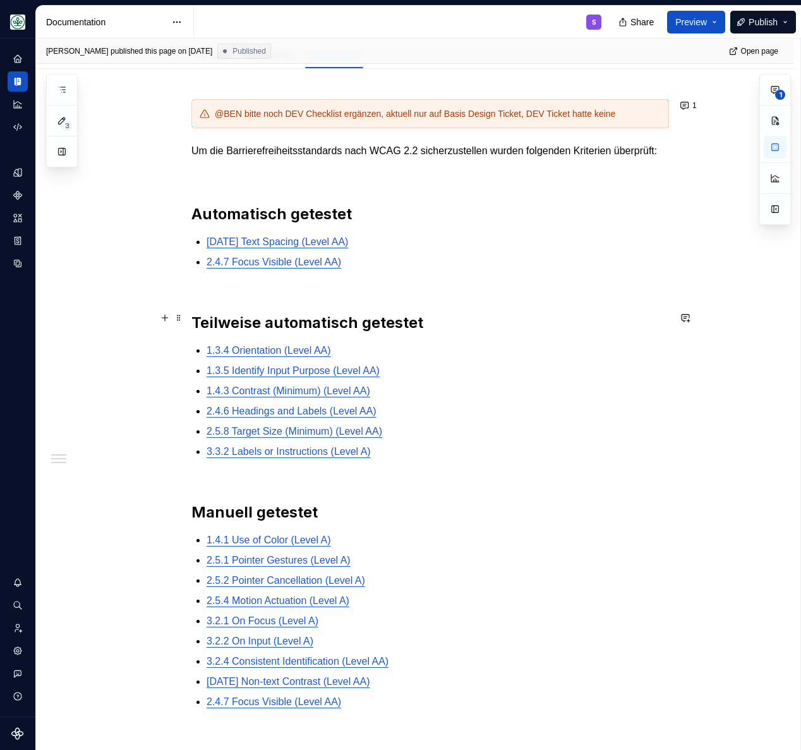
scroll to position [168, 0]
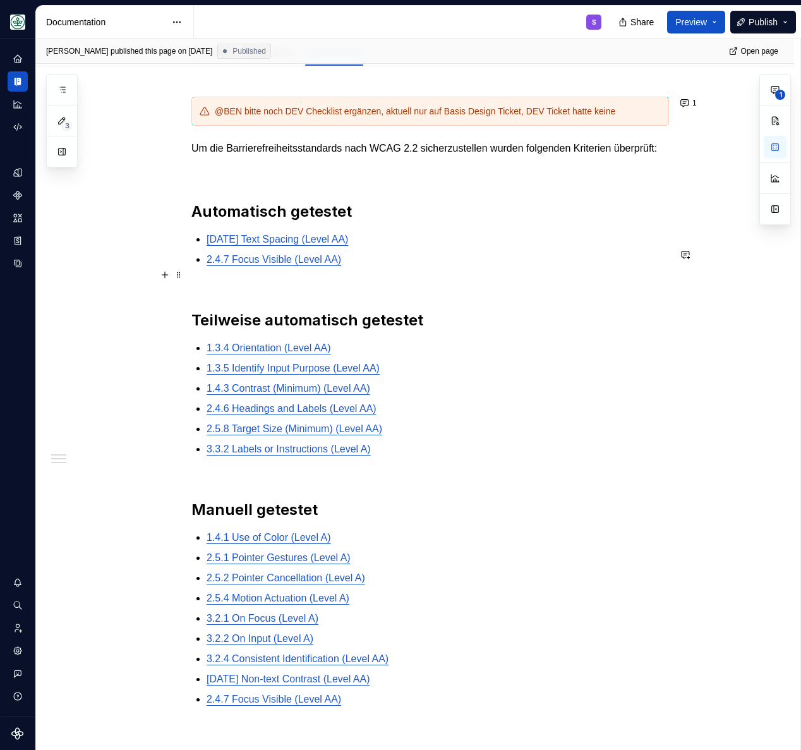
click at [366, 267] on p "2.4.7 Focus Visible (Level AA)" at bounding box center [438, 259] width 462 height 15
click at [357, 179] on p at bounding box center [430, 171] width 478 height 15
click at [374, 222] on h2 "Automatisch getestet" at bounding box center [430, 212] width 478 height 20
click at [354, 174] on div "@BEN bitte noch DEV Checklist ergänzen, aktuell nur auf Basis Design Ticket, DE…" at bounding box center [430, 417] width 478 height 641
click at [256, 156] on p "Um die Barrierefreiheitsstandards nach WCAG 2.2 sicherzustellen wurden folgende…" at bounding box center [430, 148] width 478 height 15
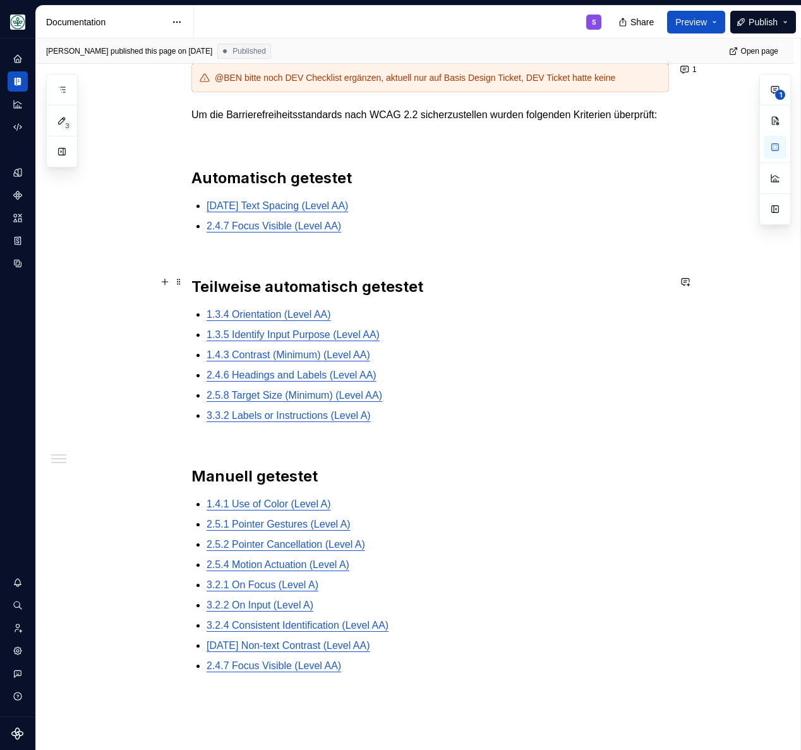
scroll to position [280, 0]
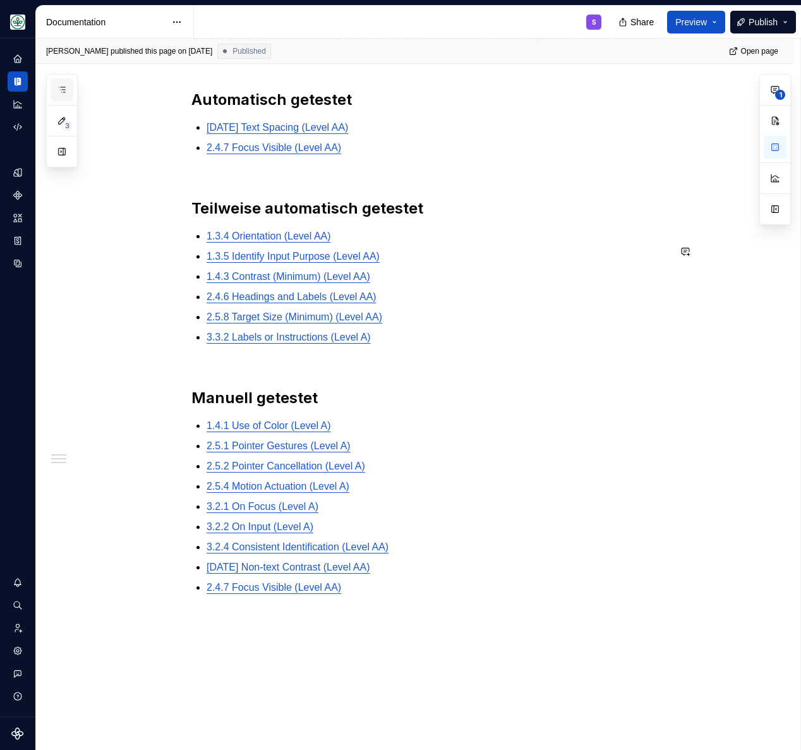
click at [64, 87] on icon "button" at bounding box center [62, 89] width 6 height 5
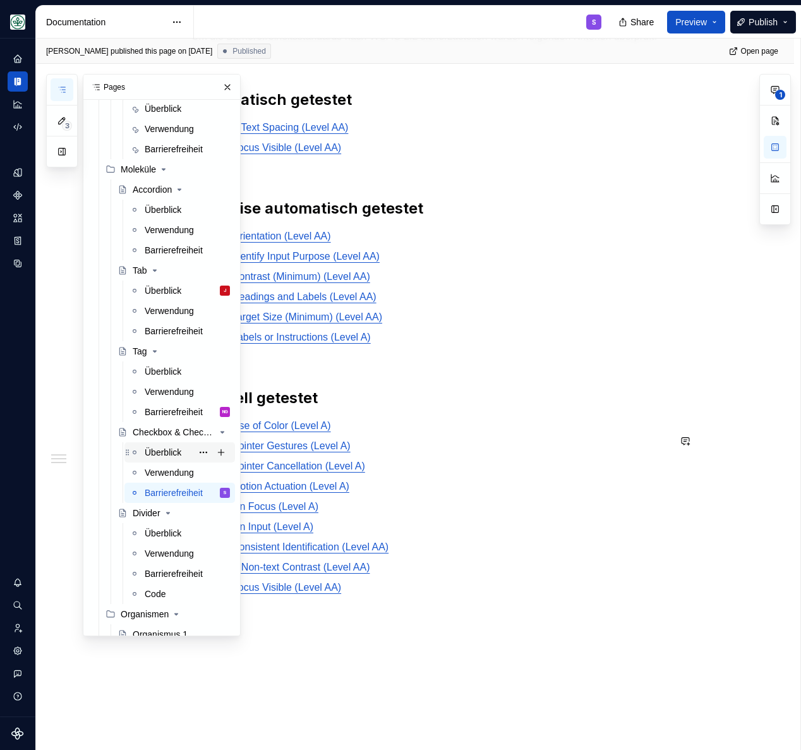
scroll to position [618, 0]
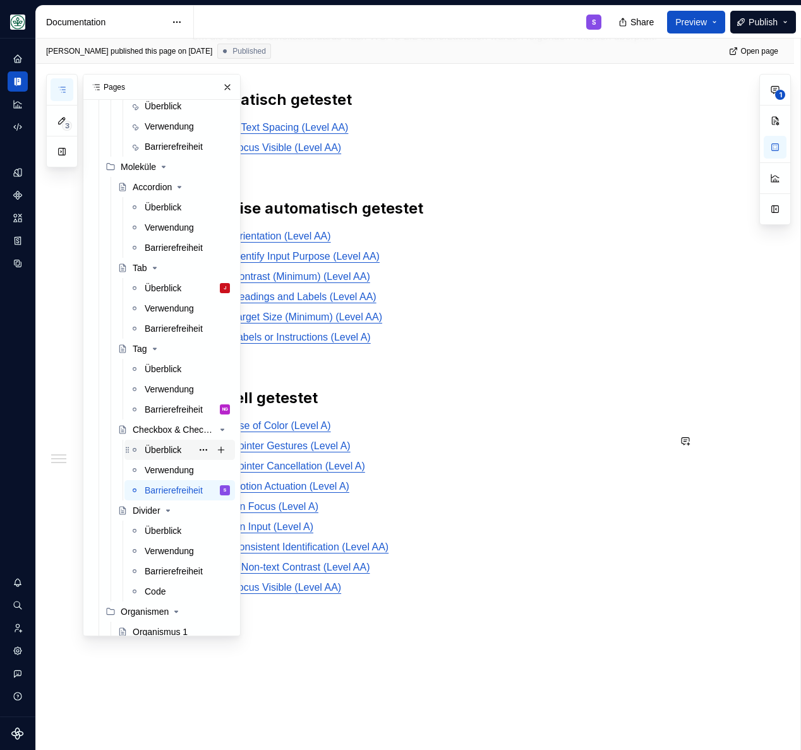
click at [160, 452] on div "Überblick" at bounding box center [163, 449] width 37 height 13
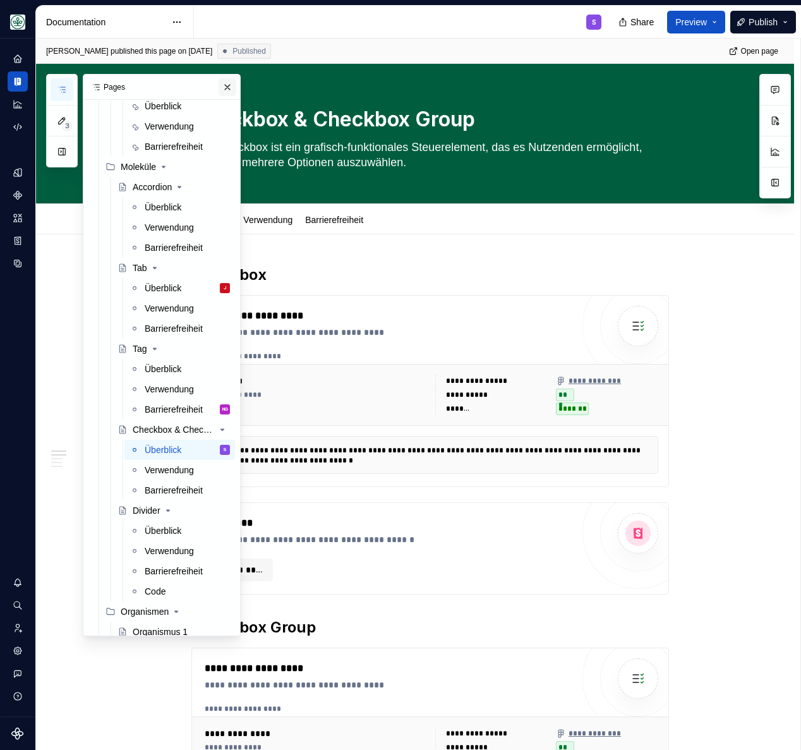
click at [225, 82] on button "button" at bounding box center [228, 87] width 18 height 18
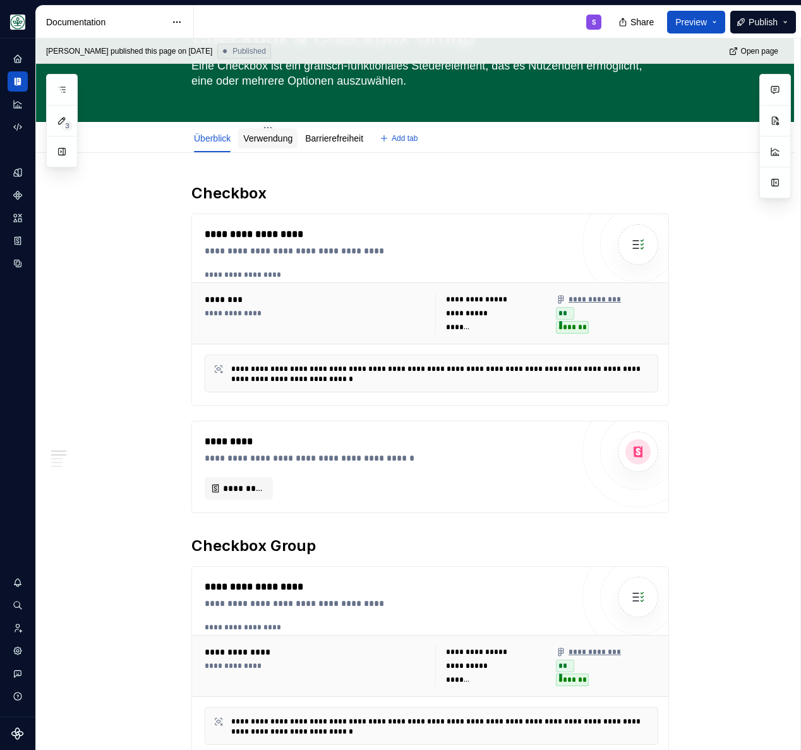
scroll to position [81, 0]
click at [289, 138] on link "Verwendung" at bounding box center [267, 139] width 49 height 10
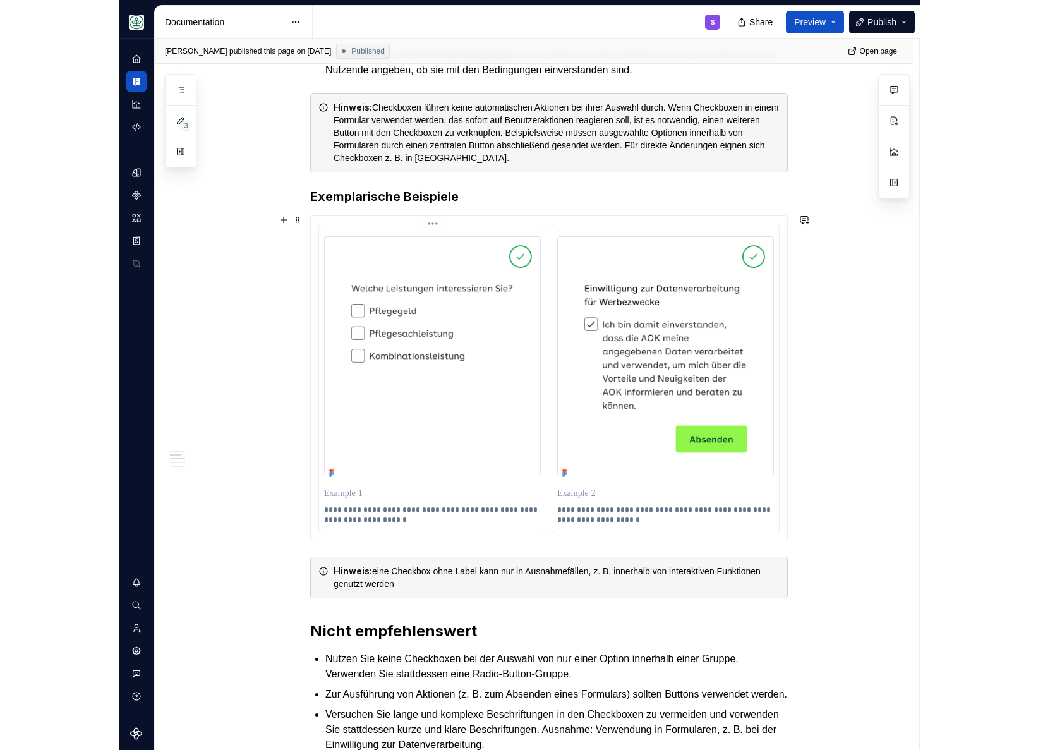
scroll to position [476, 0]
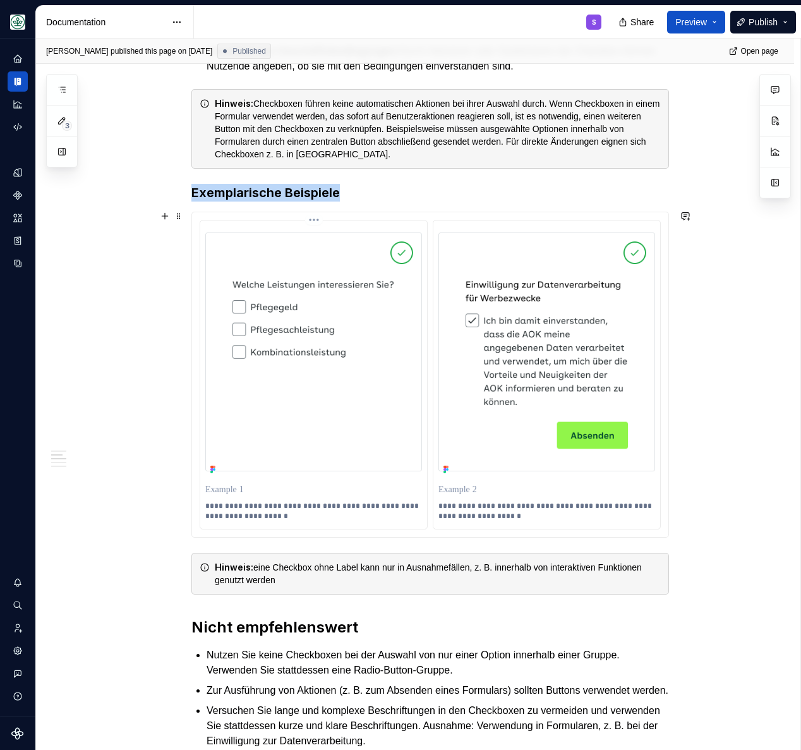
click at [318, 339] on img at bounding box center [313, 351] width 217 height 239
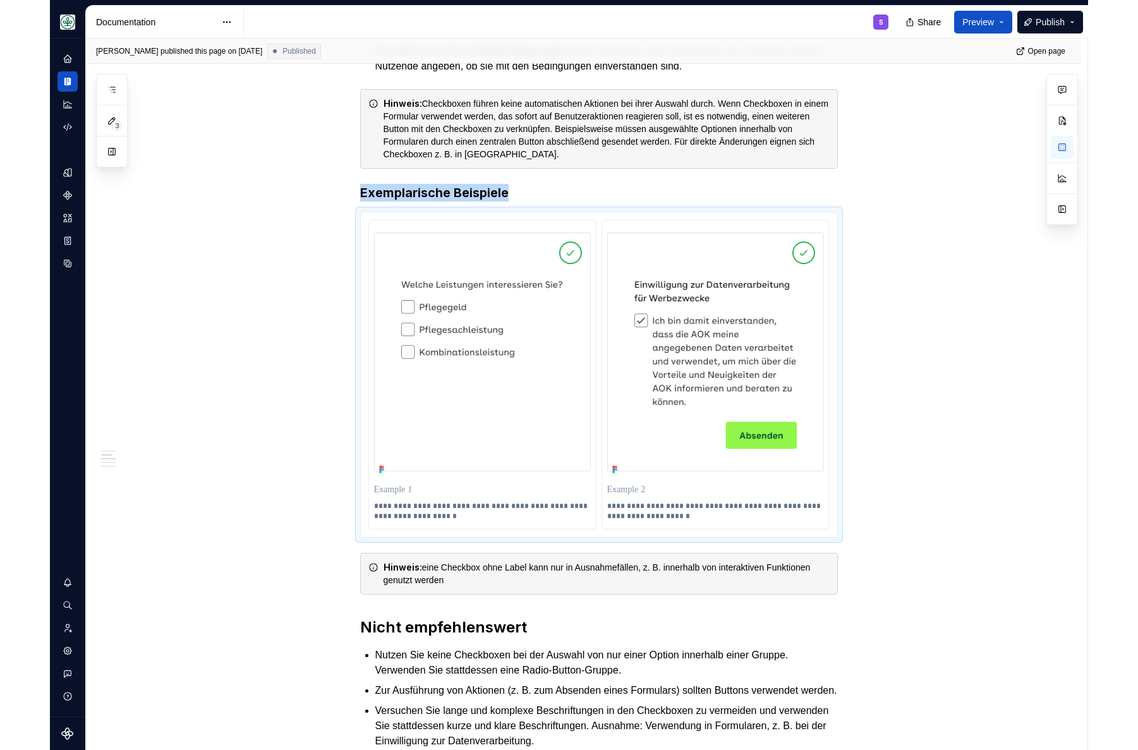
scroll to position [0, 0]
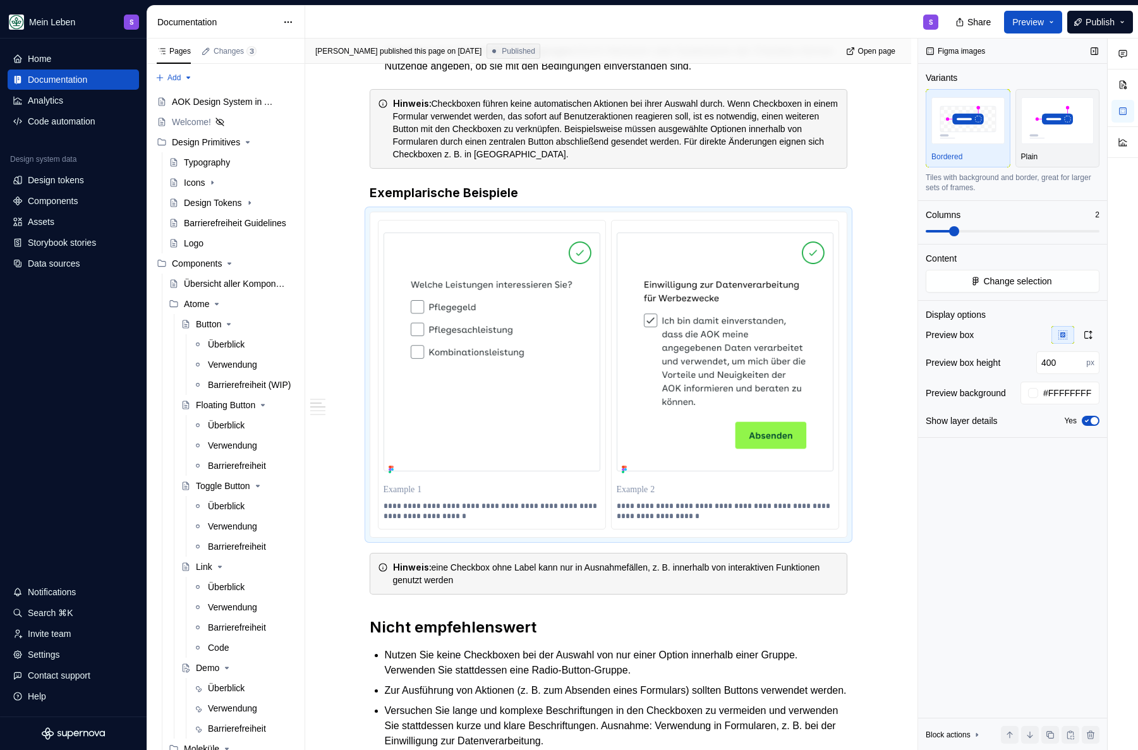
click at [1032, 589] on div "Figma images Variants Bordered Plain Tiles with background and border, great fo…" at bounding box center [1012, 395] width 189 height 712
click at [1039, 512] on div "Figma images Variants Bordered Plain Tiles with background and border, great fo…" at bounding box center [1012, 395] width 189 height 712
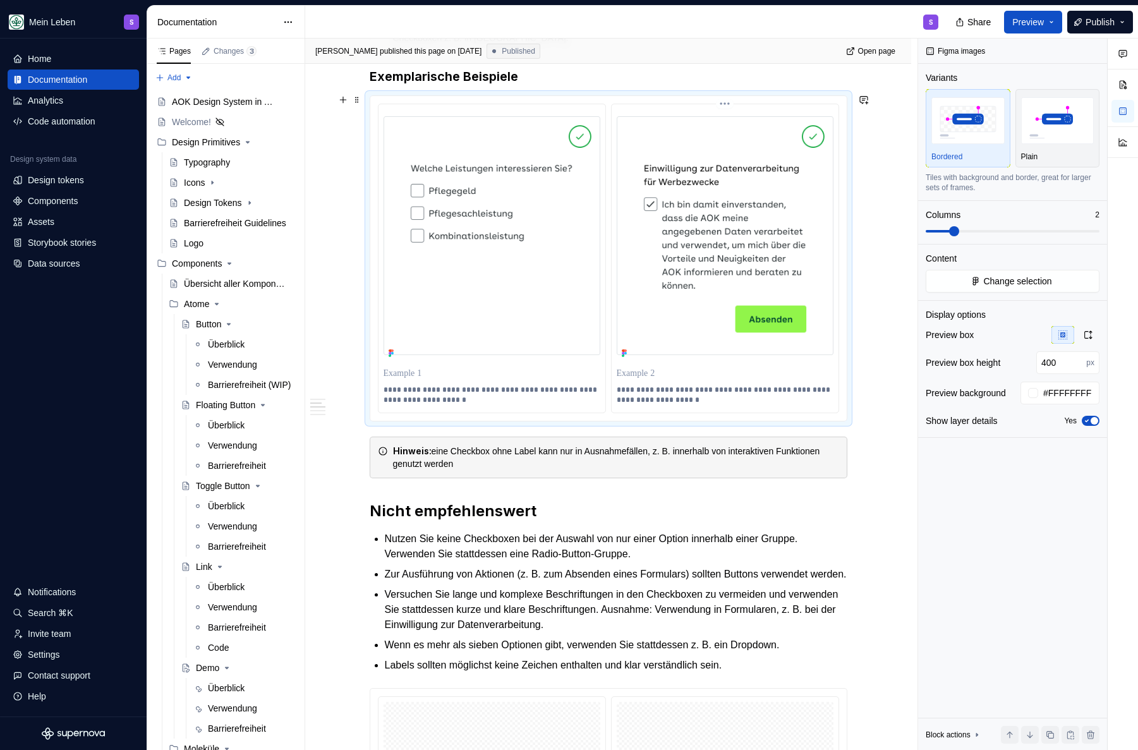
scroll to position [485, 0]
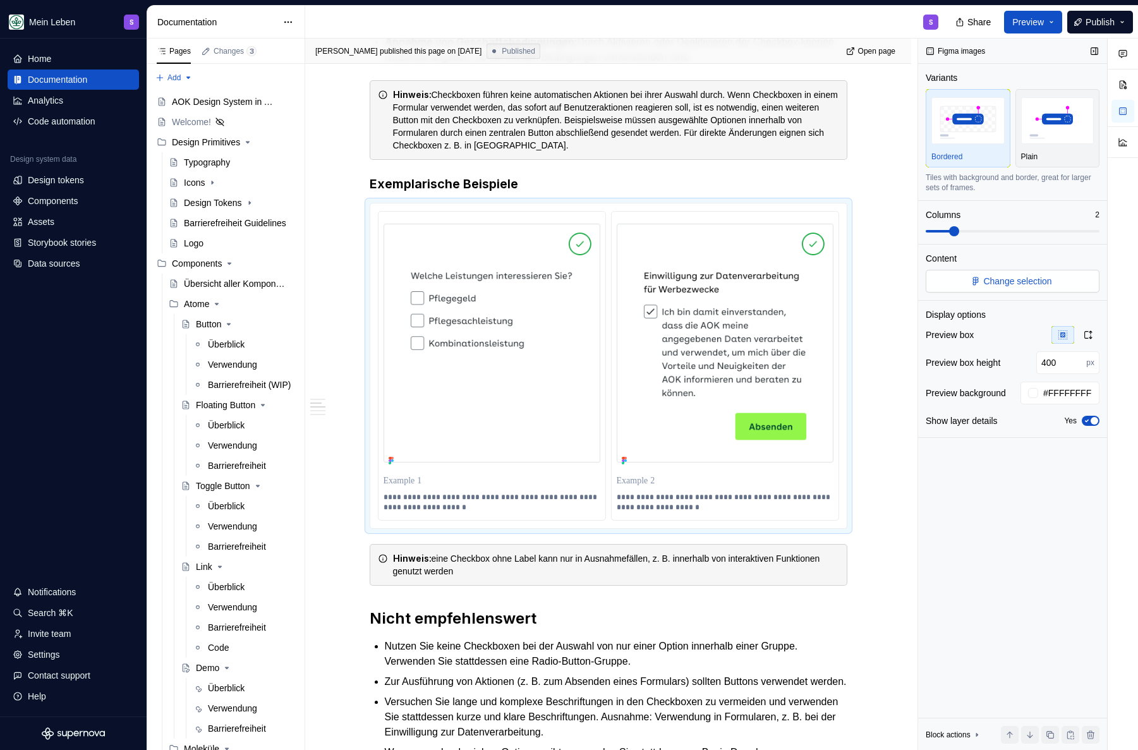
click at [1018, 286] on span "Change selection" at bounding box center [1017, 281] width 68 height 13
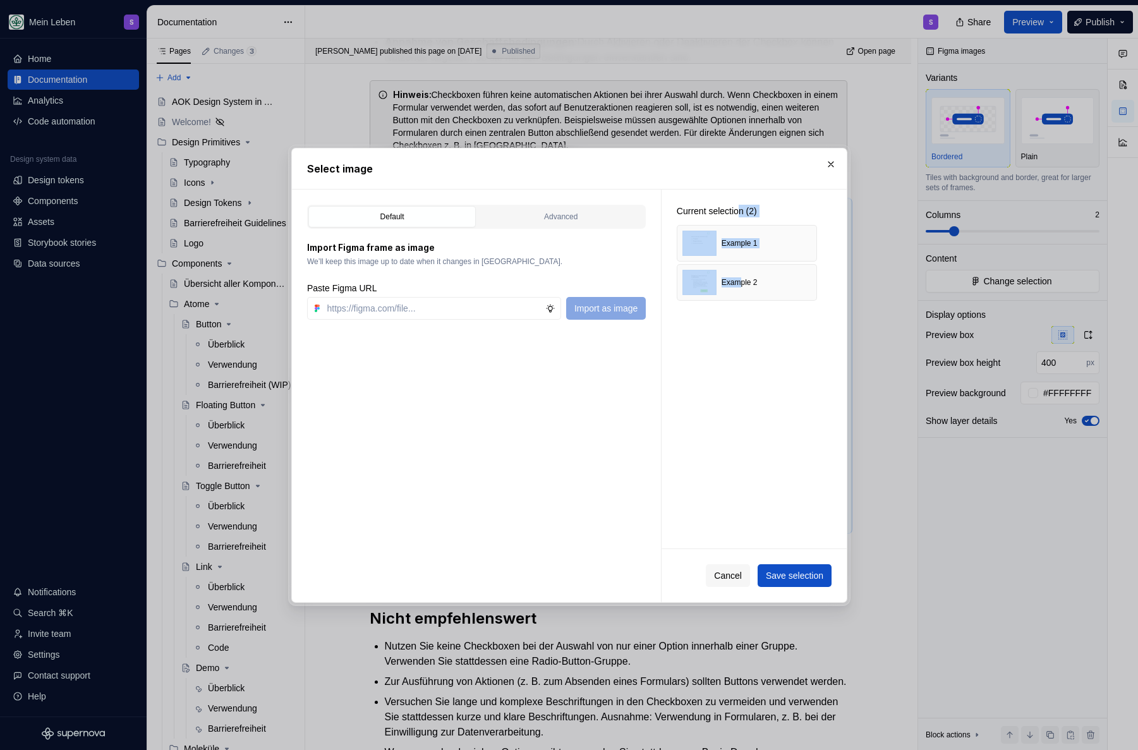
drag, startPoint x: 742, startPoint y: 285, endPoint x: 743, endPoint y: 209, distance: 75.8
click at [743, 208] on div "Current selection (2) Example 1 Example 2" at bounding box center [746, 253] width 171 height 126
click at [739, 325] on div "Current selection (2) Example 1 Example 2" at bounding box center [753, 369] width 185 height 359
click at [729, 582] on button "Cancel" at bounding box center [728, 575] width 44 height 23
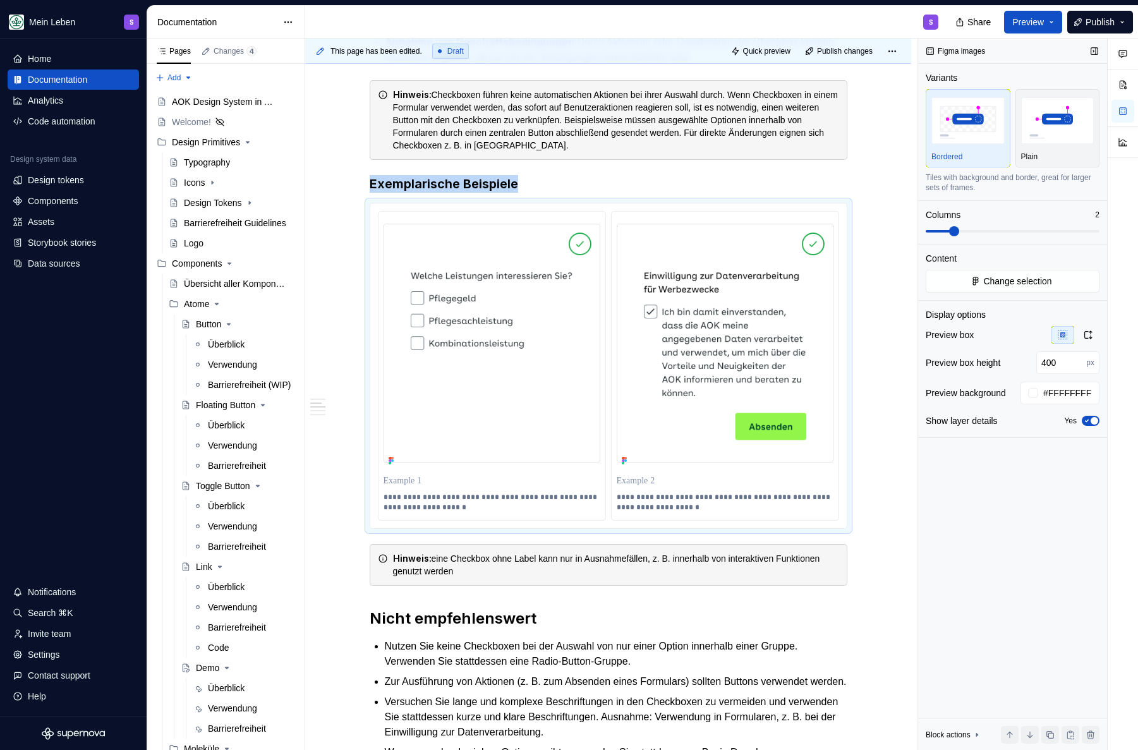
click at [959, 232] on span at bounding box center [954, 231] width 10 height 10
click at [715, 329] on img at bounding box center [725, 343] width 217 height 239
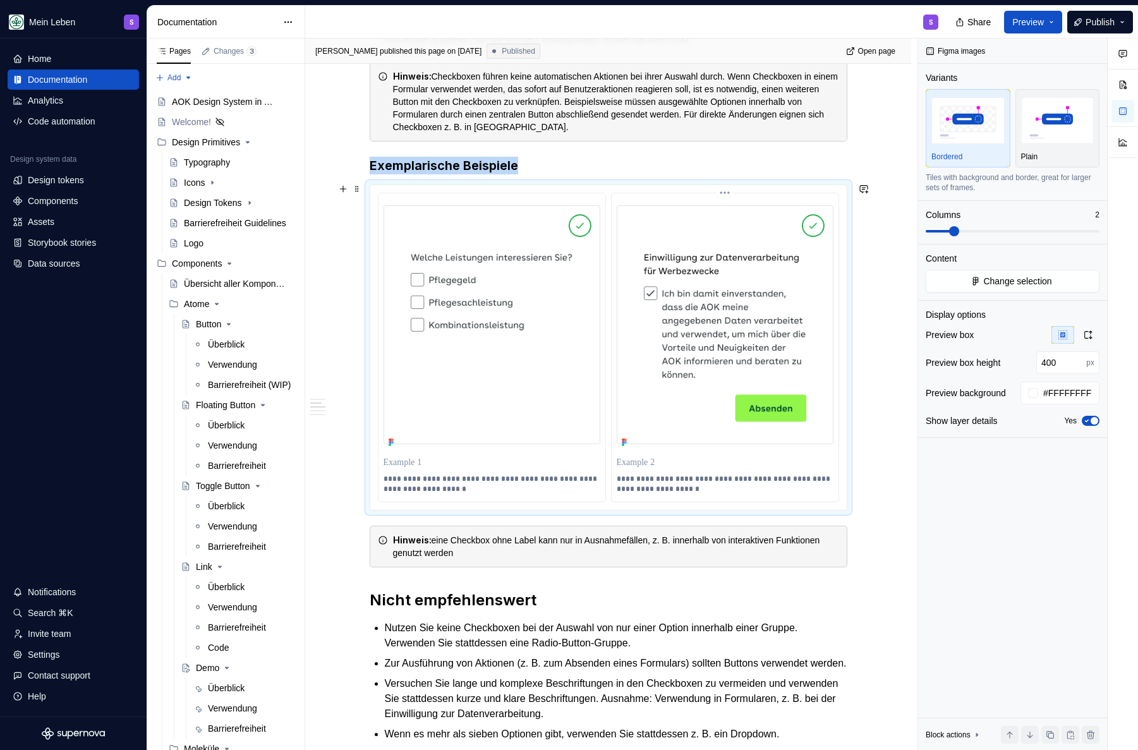
scroll to position [482, 0]
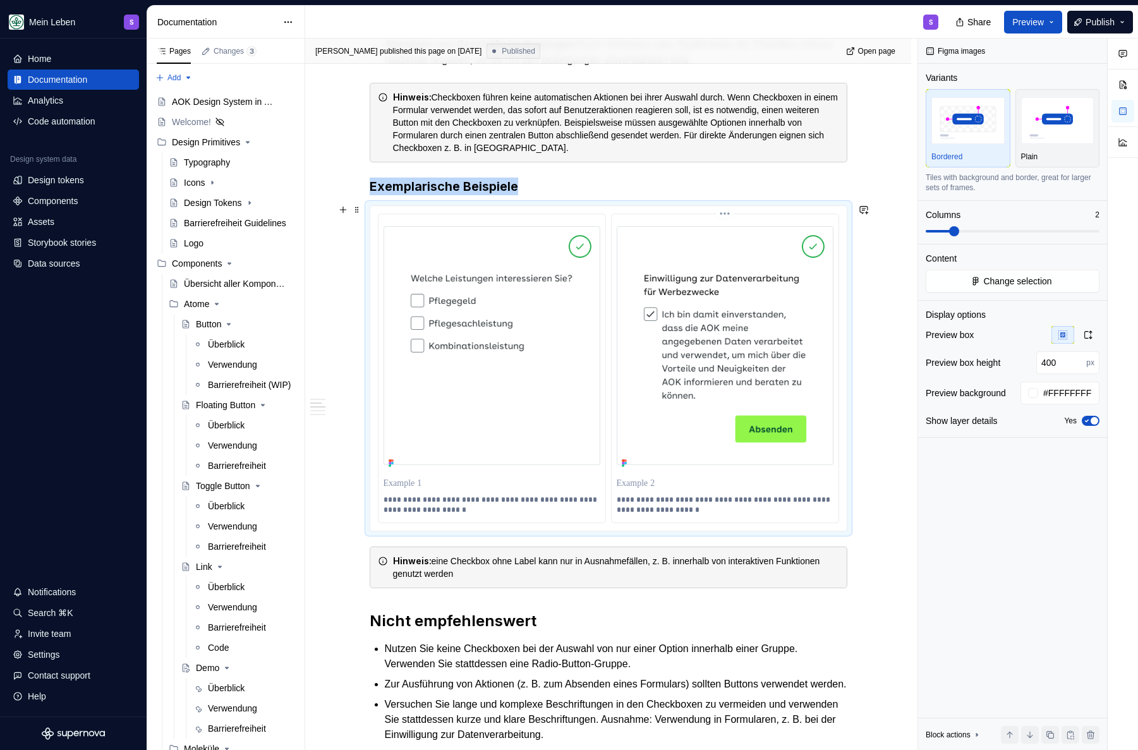
click at [625, 324] on img at bounding box center [725, 345] width 217 height 239
click at [58, 197] on div "Components" at bounding box center [53, 201] width 50 height 13
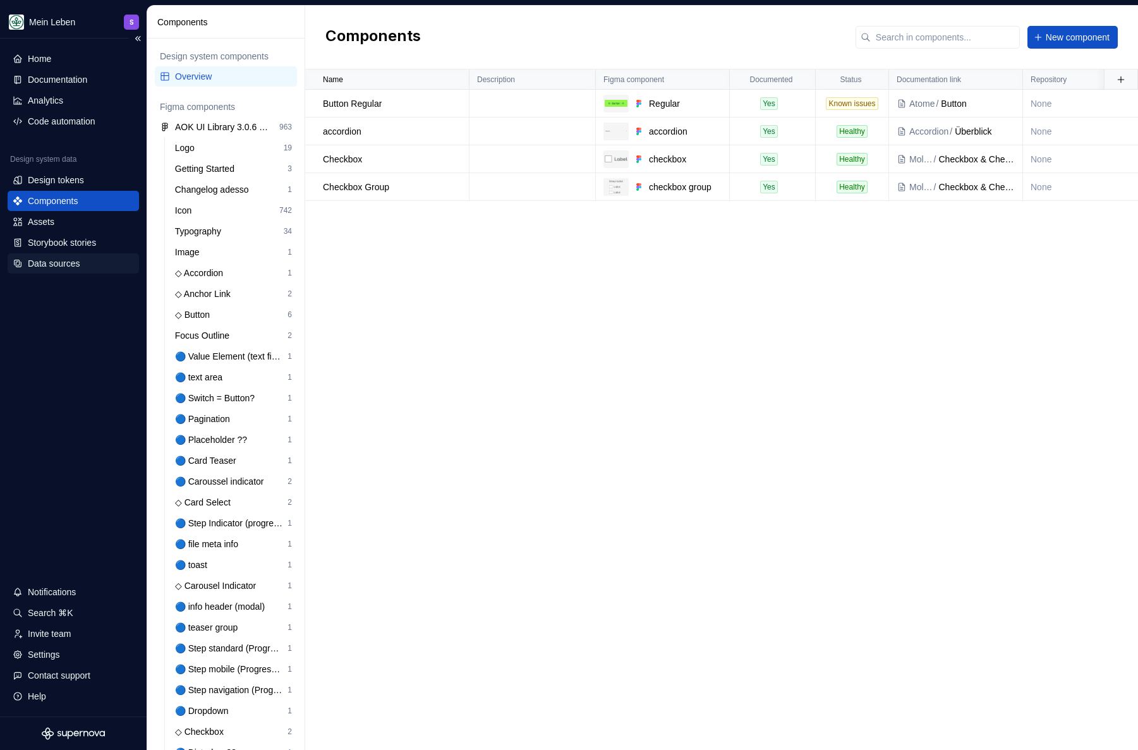
click at [64, 266] on div "Data sources" at bounding box center [54, 263] width 52 height 13
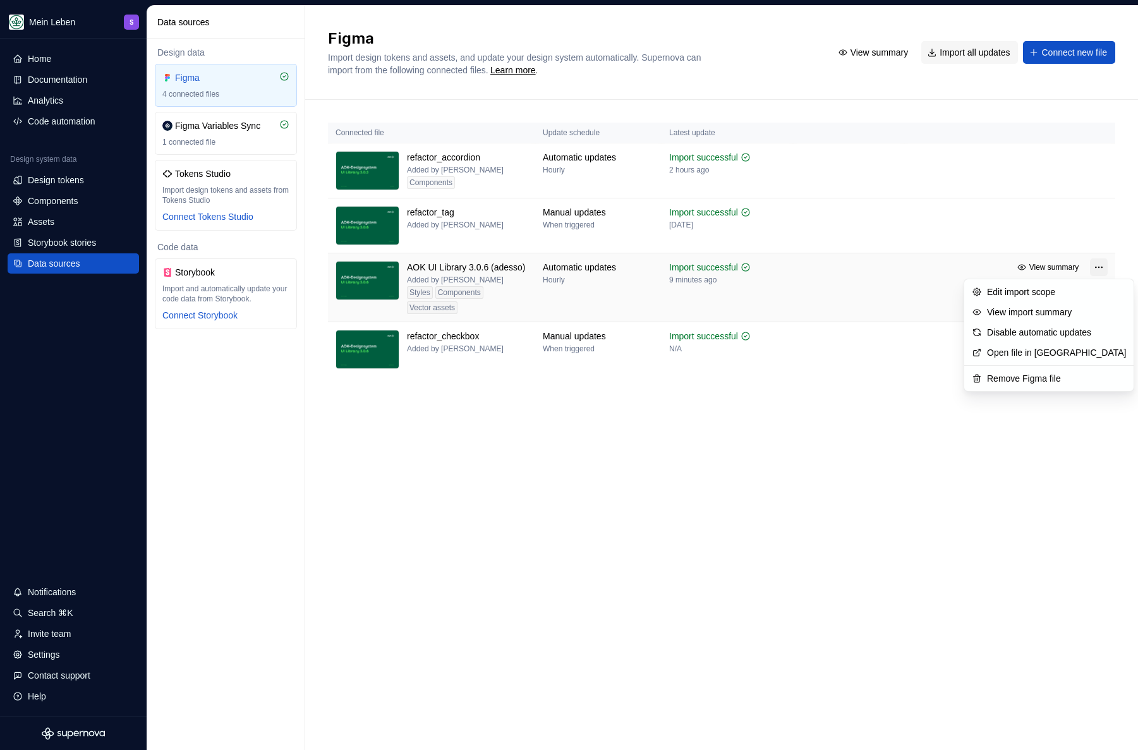
click at [1101, 271] on html "Mein Leben S Home Documentation Analytics Code automation Design system data De…" at bounding box center [569, 375] width 1138 height 750
click at [1064, 337] on div "Disable automatic updates" at bounding box center [1056, 332] width 139 height 13
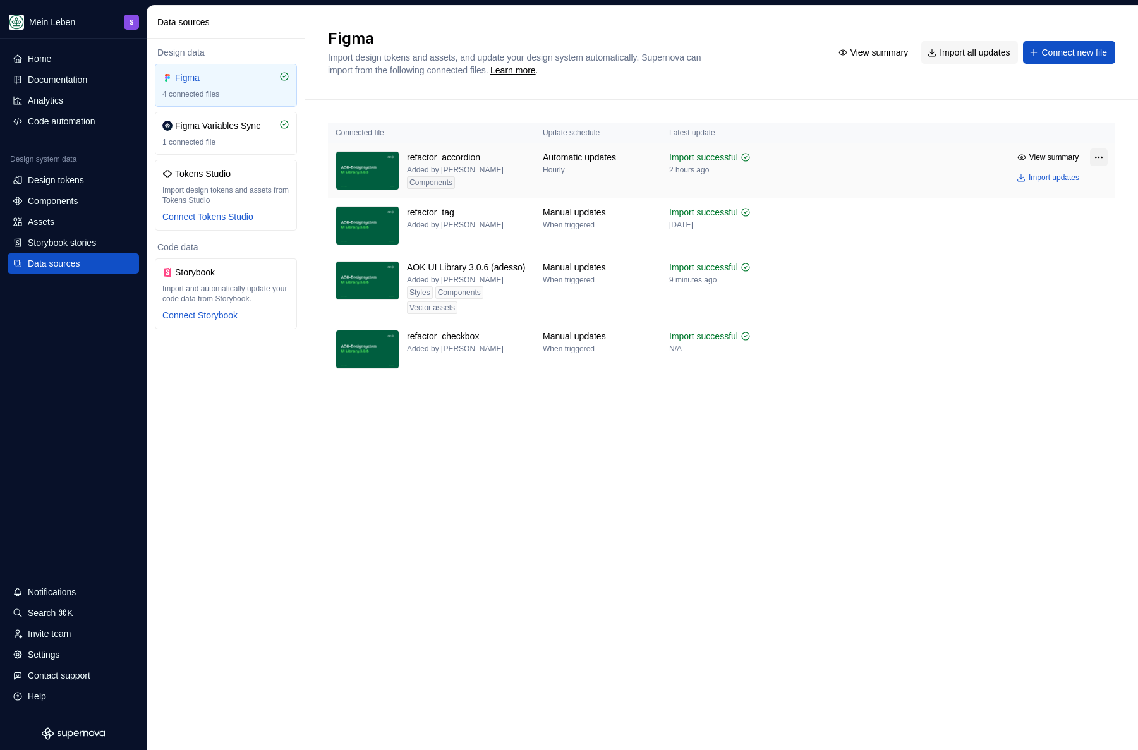
click at [1098, 153] on html "Mein Leben S Home Documentation Analytics Code automation Design system data De…" at bounding box center [569, 375] width 1138 height 750
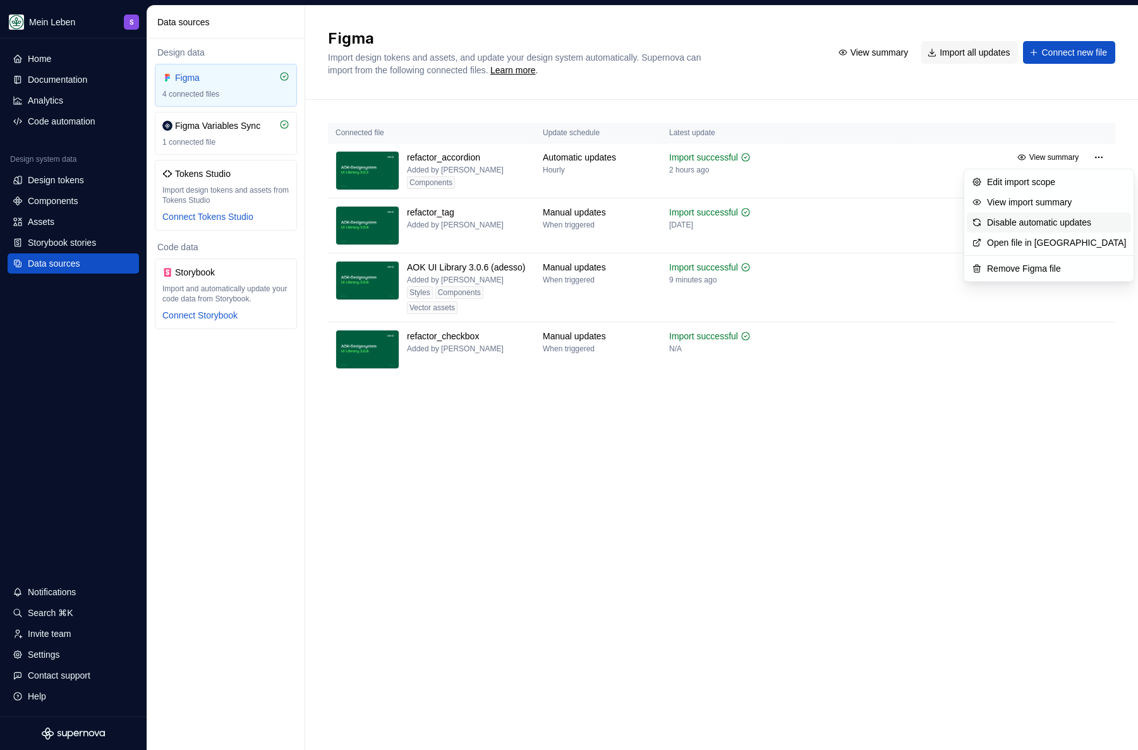
click at [1047, 224] on div "Disable automatic updates" at bounding box center [1056, 222] width 139 height 13
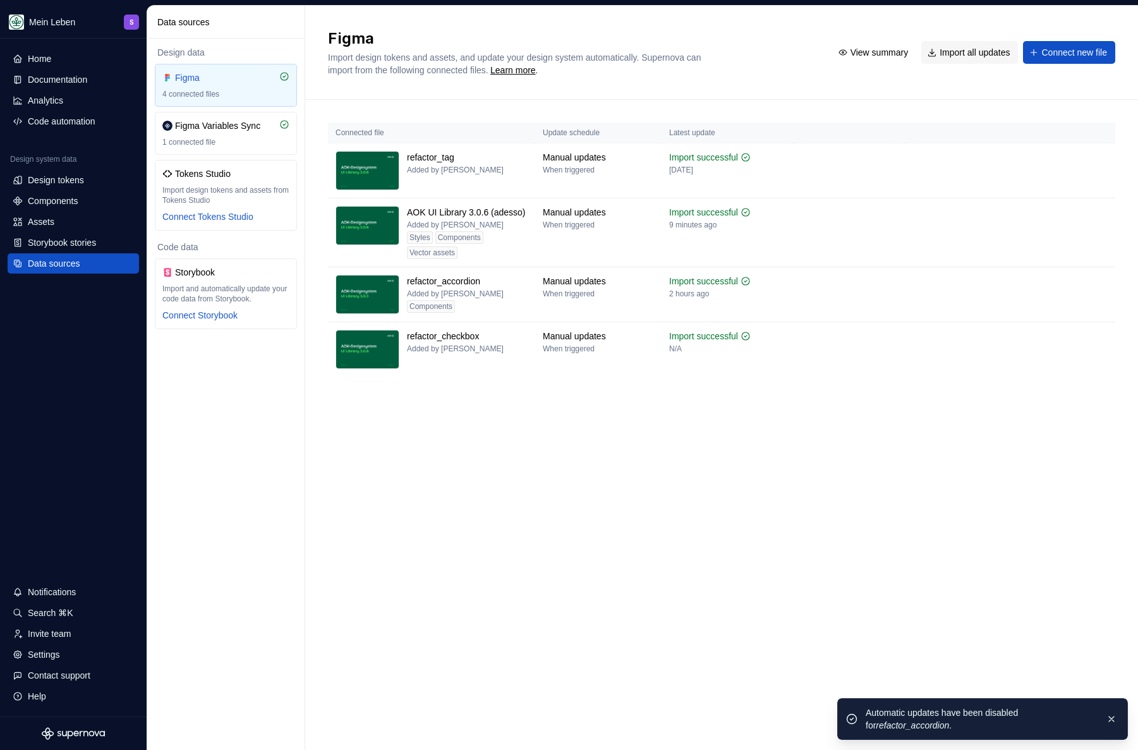
click at [569, 425] on div "Figma Import design tokens and assets, and update your design system automatica…" at bounding box center [721, 378] width 833 height 744
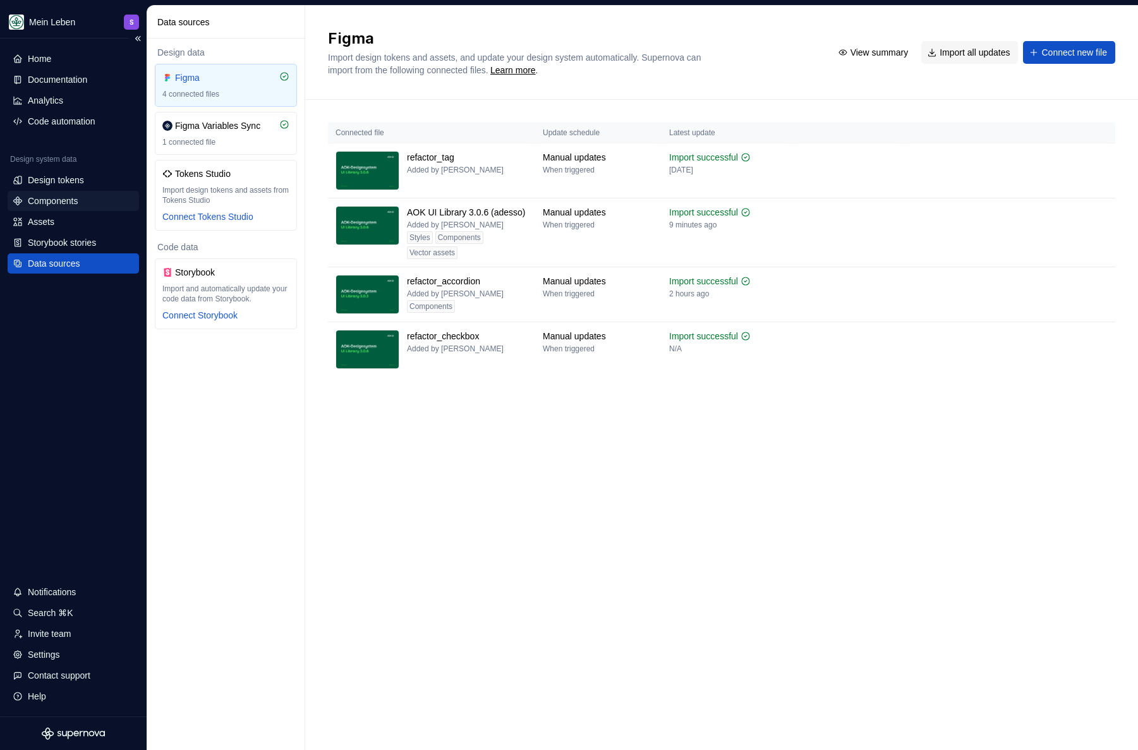
click at [37, 201] on div "Components" at bounding box center [53, 201] width 50 height 13
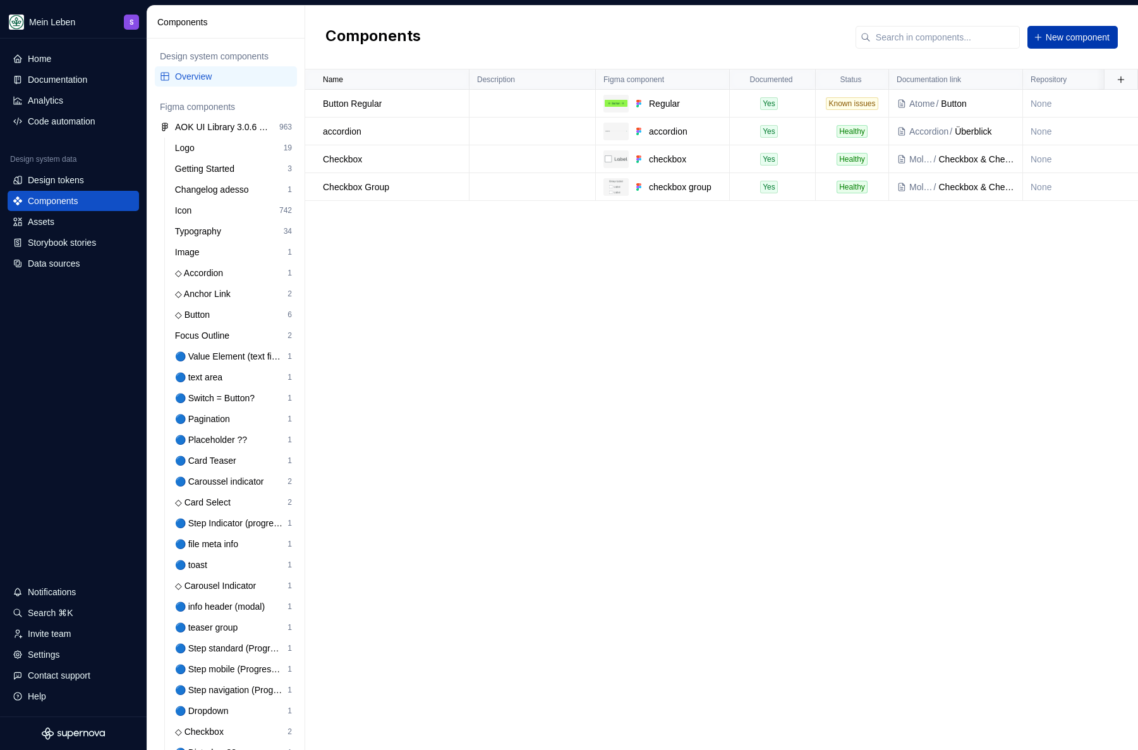
click at [1094, 35] on span "New component" at bounding box center [1078, 37] width 64 height 13
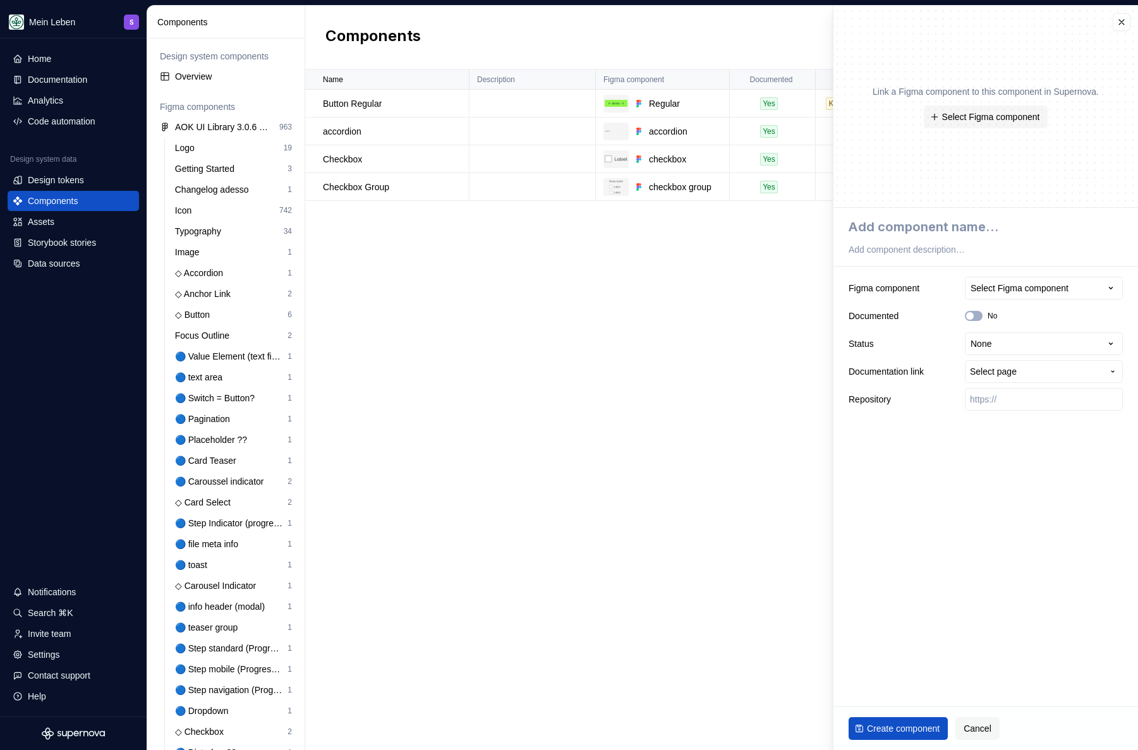
type textarea "*"
type textarea "t"
type textarea "*"
type textarea "to"
type textarea "*"
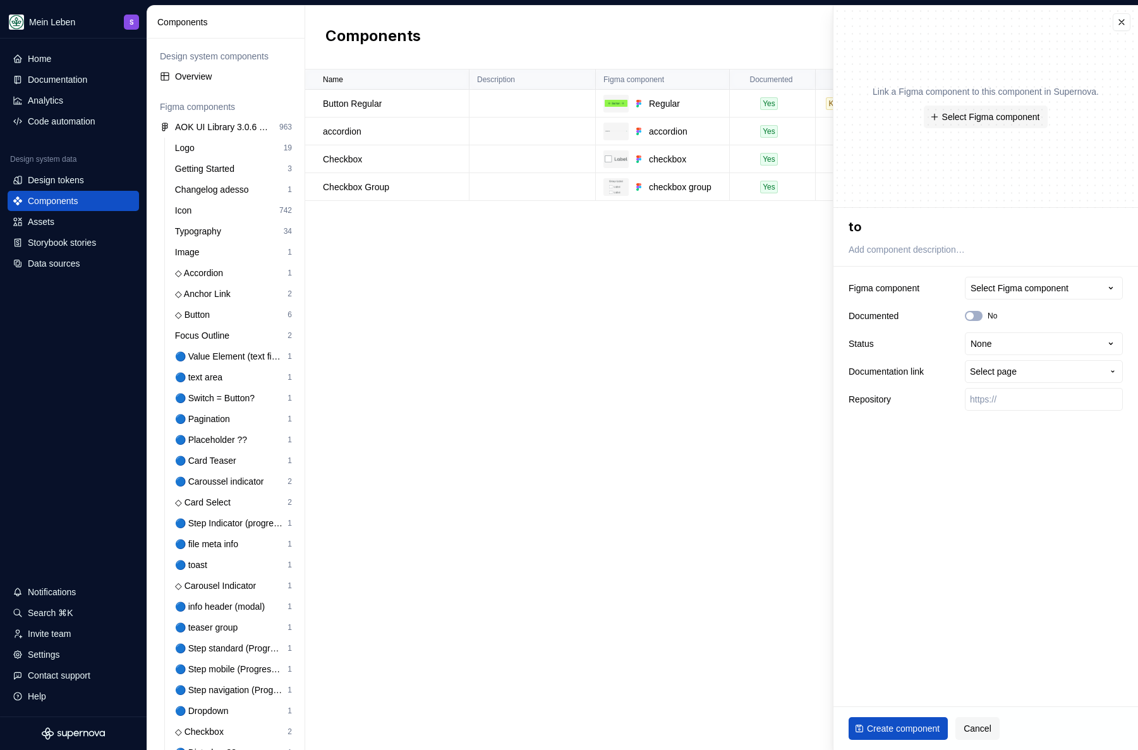
type textarea "tog"
type textarea "*"
type textarea "togg"
type textarea "*"
type textarea "toggl"
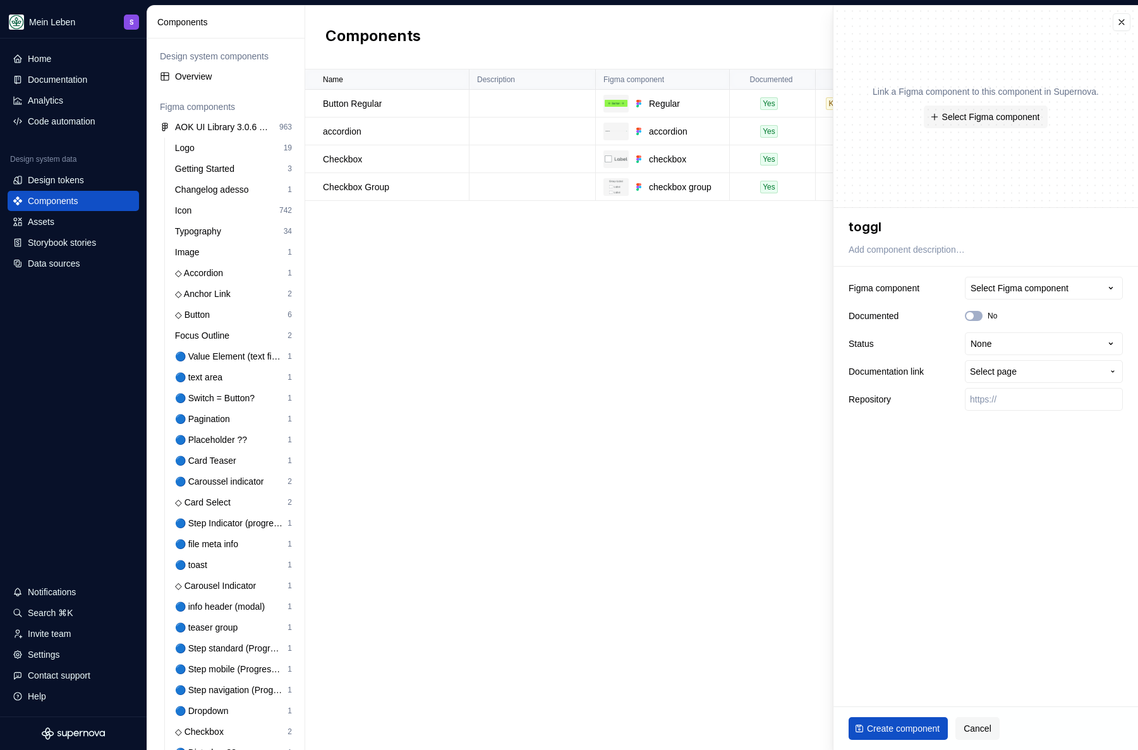
type textarea "*"
type textarea "toggle"
type textarea "*"
type textarea "toggl"
type textarea "*"
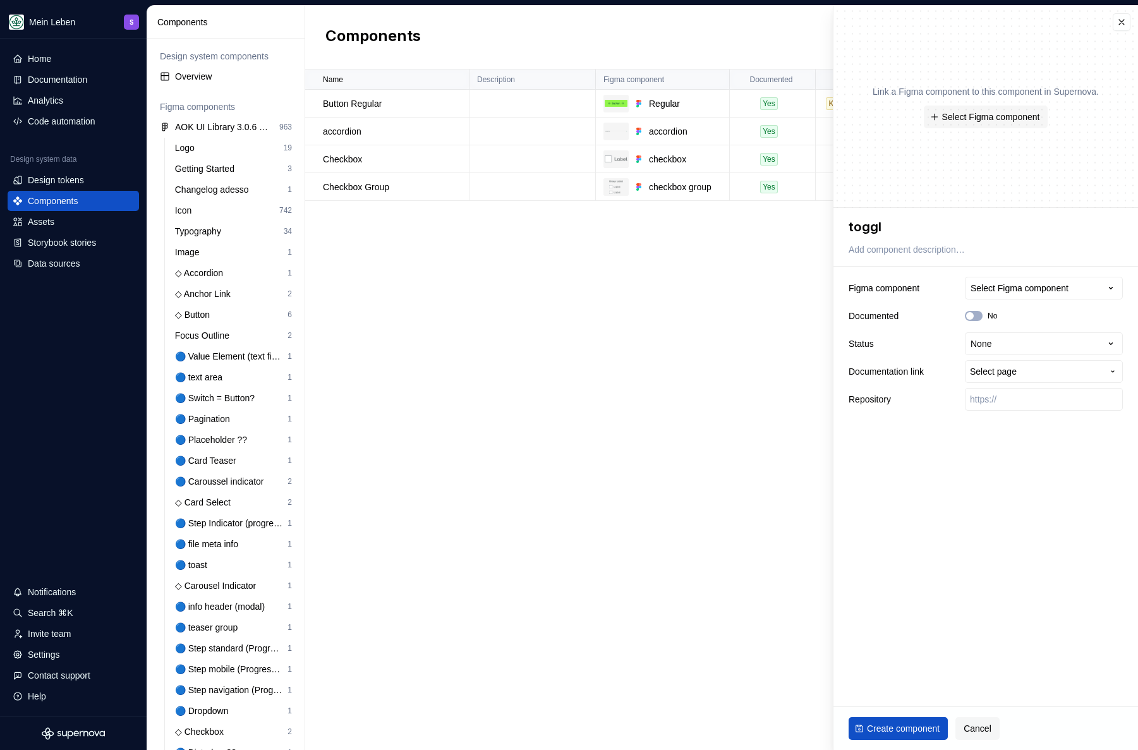
type textarea "toggle"
type textarea "*"
type textarea "toggl"
type textarea "*"
type textarea "togg"
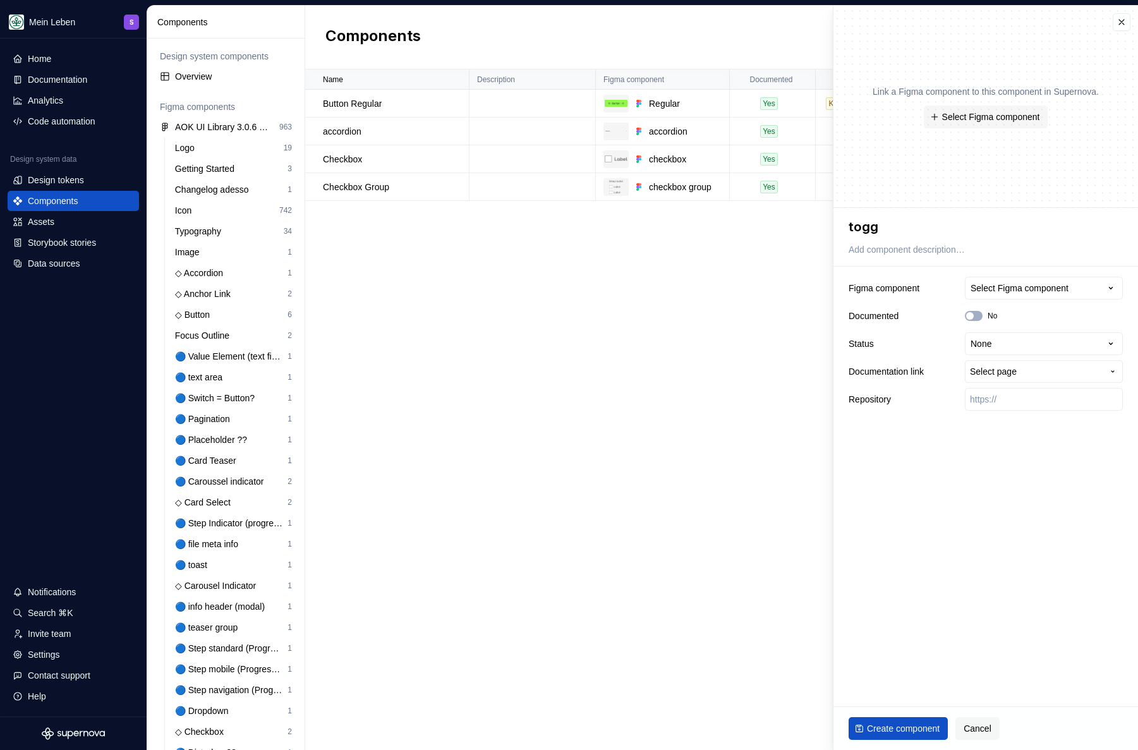
type textarea "*"
type textarea "tog"
type textarea "*"
type textarea "to"
type textarea "*"
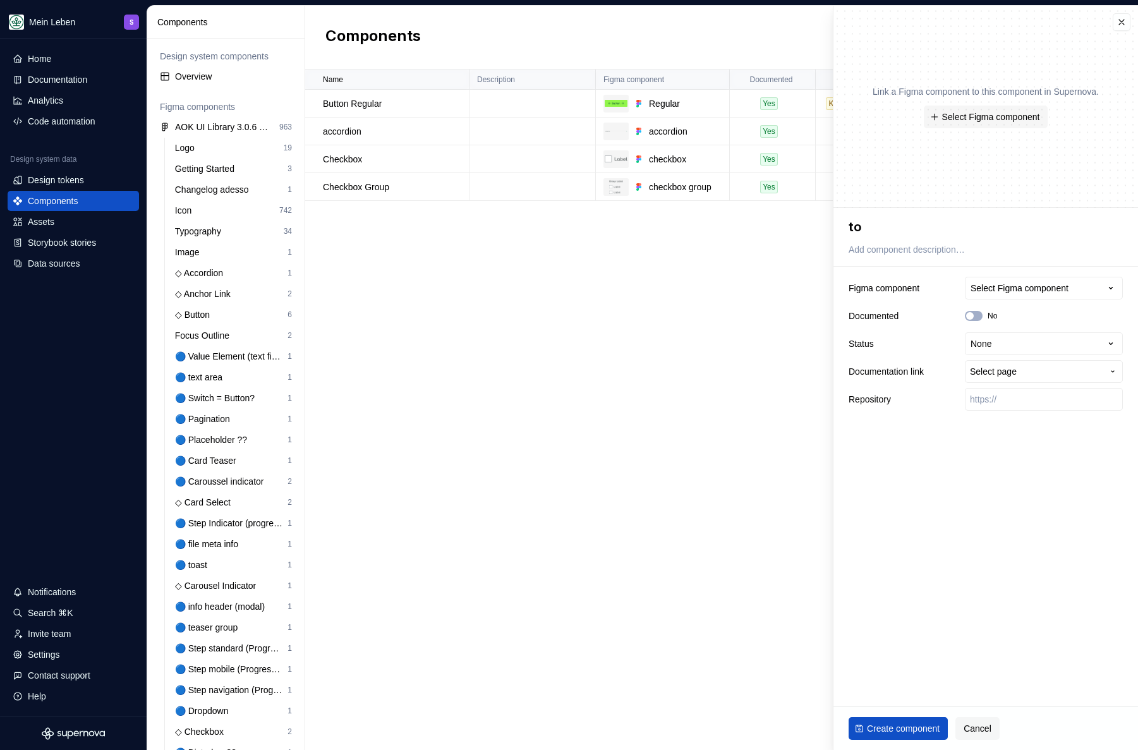
type textarea "t"
type textarea "*"
type textarea "ta"
type textarea "*"
type textarea "tag"
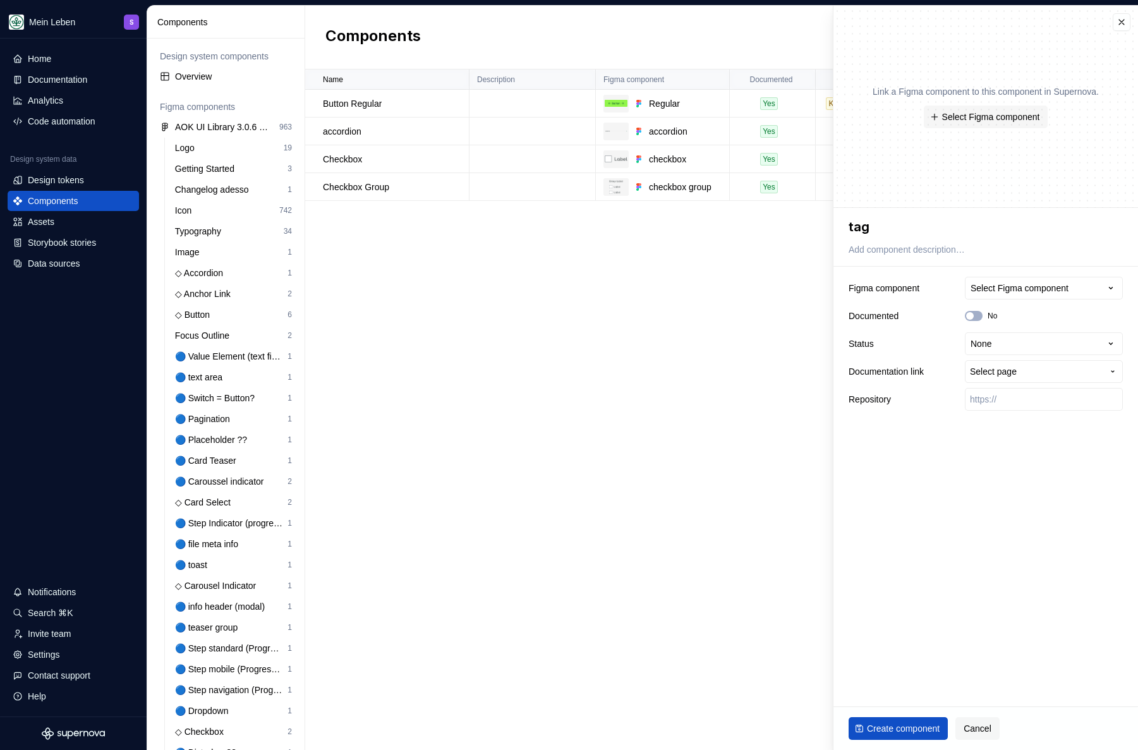
type textarea "*"
type textarea "ag"
type textarea "*"
type textarea "Tag"
click at [1034, 284] on div "Select Figma component" at bounding box center [1019, 288] width 98 height 13
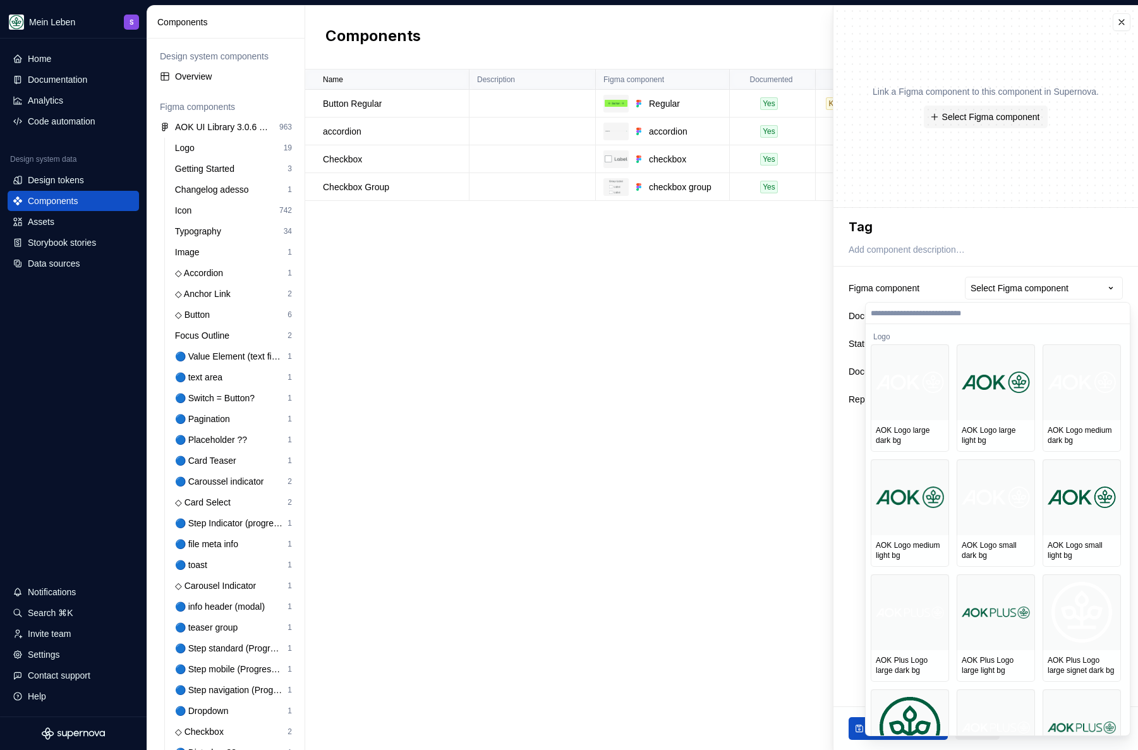
type textarea "*"
type input "***"
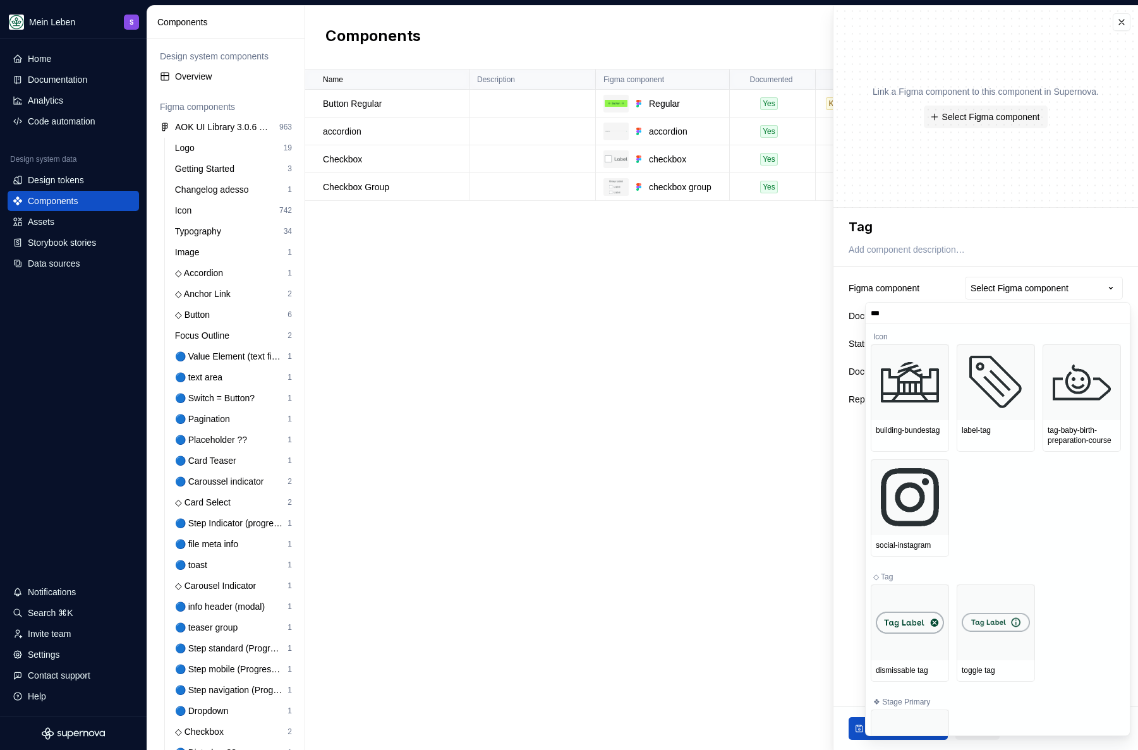
scroll to position [102, 0]
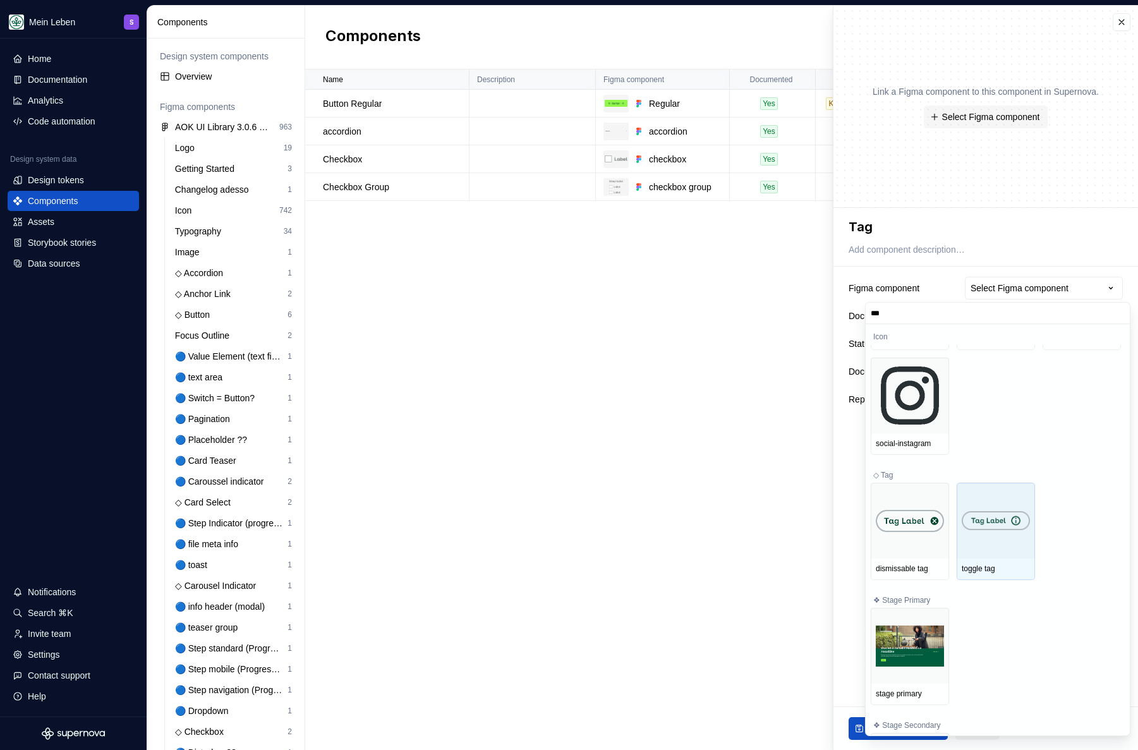
click at [985, 574] on div "toggle tag" at bounding box center [996, 569] width 68 height 10
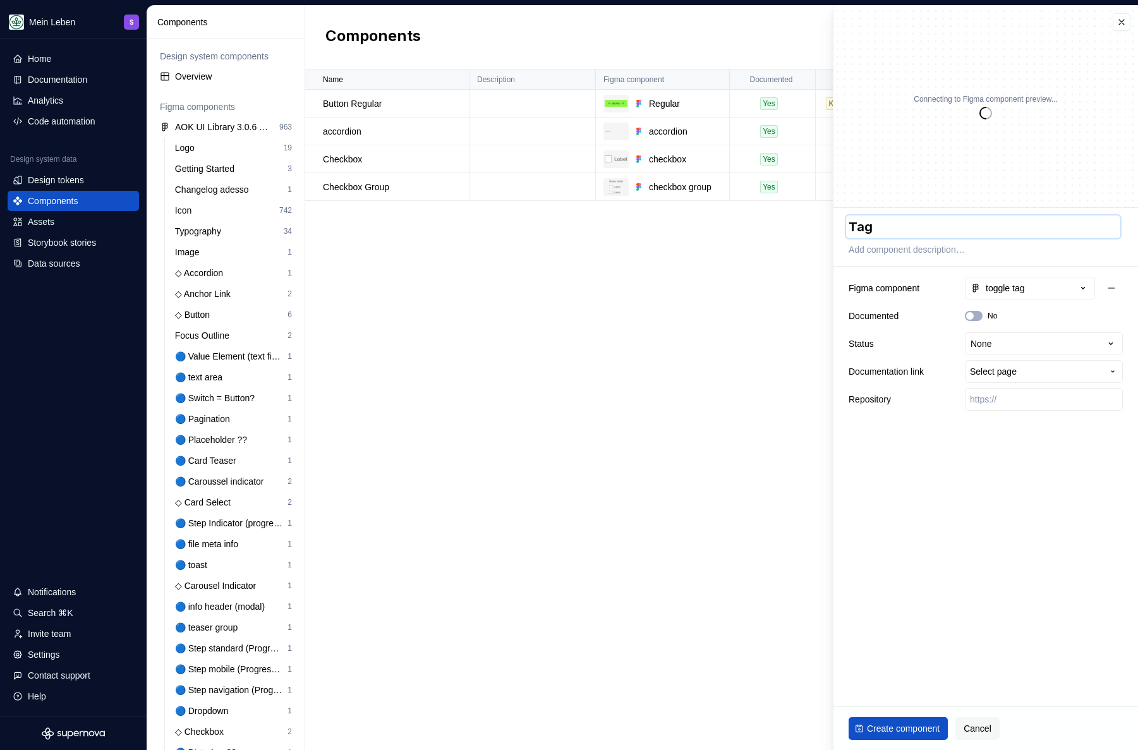
click at [882, 233] on textarea "Tag" at bounding box center [983, 226] width 274 height 23
type textarea "*"
drag, startPoint x: 850, startPoint y: 229, endPoint x: 864, endPoint y: 310, distance: 82.1
click at [850, 228] on textarea "Tag" at bounding box center [983, 226] width 274 height 23
type textarea "TTag"
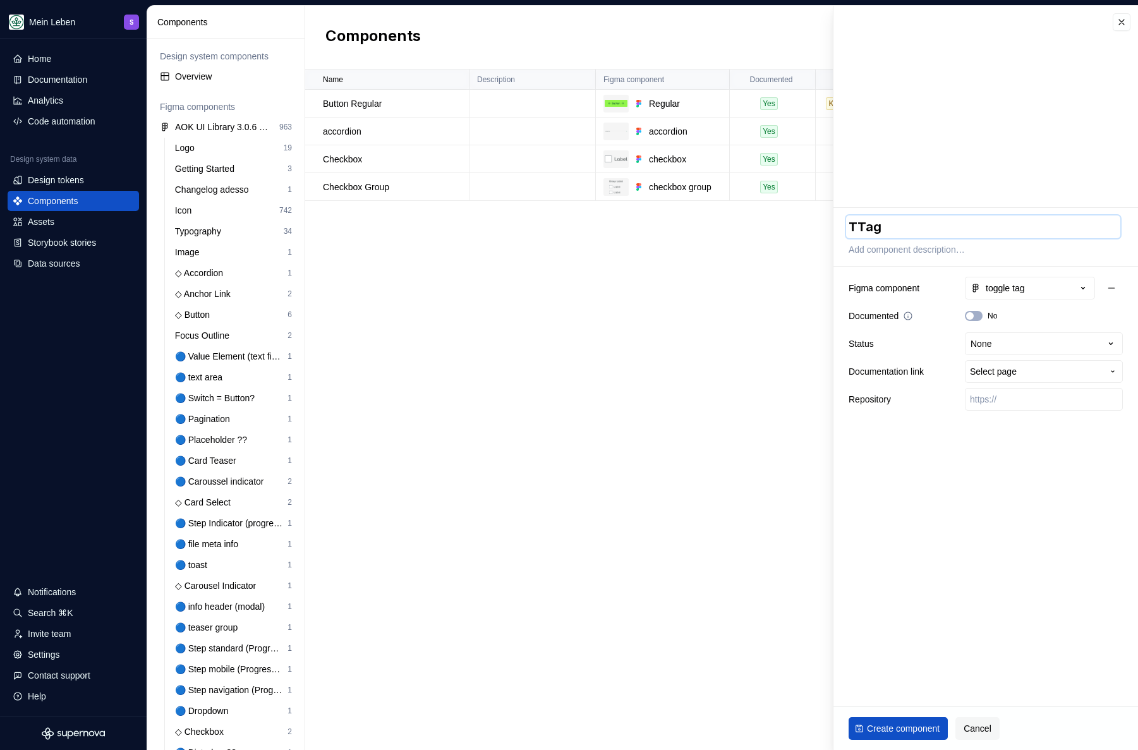
type textarea "*"
type textarea "ToTag"
type textarea "*"
type textarea "TogTag"
type textarea "*"
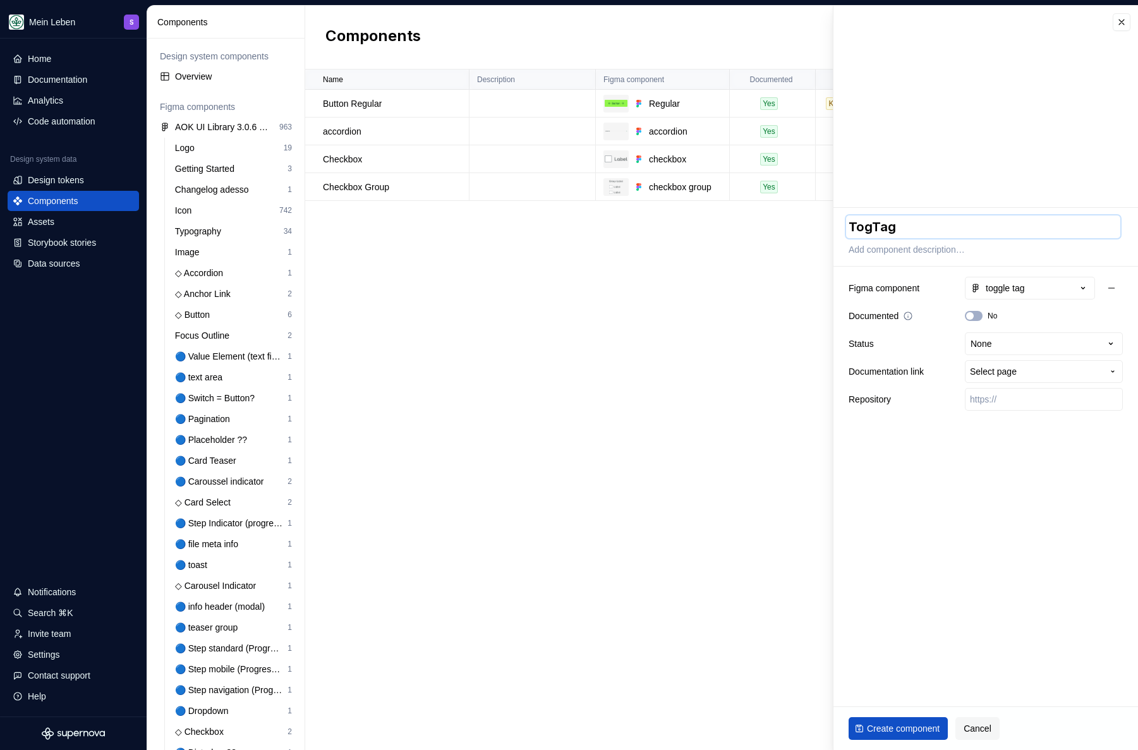
type textarea "ToggTag"
type textarea "*"
type textarea "TogglTag"
type textarea "*"
type textarea "Toggl Tag"
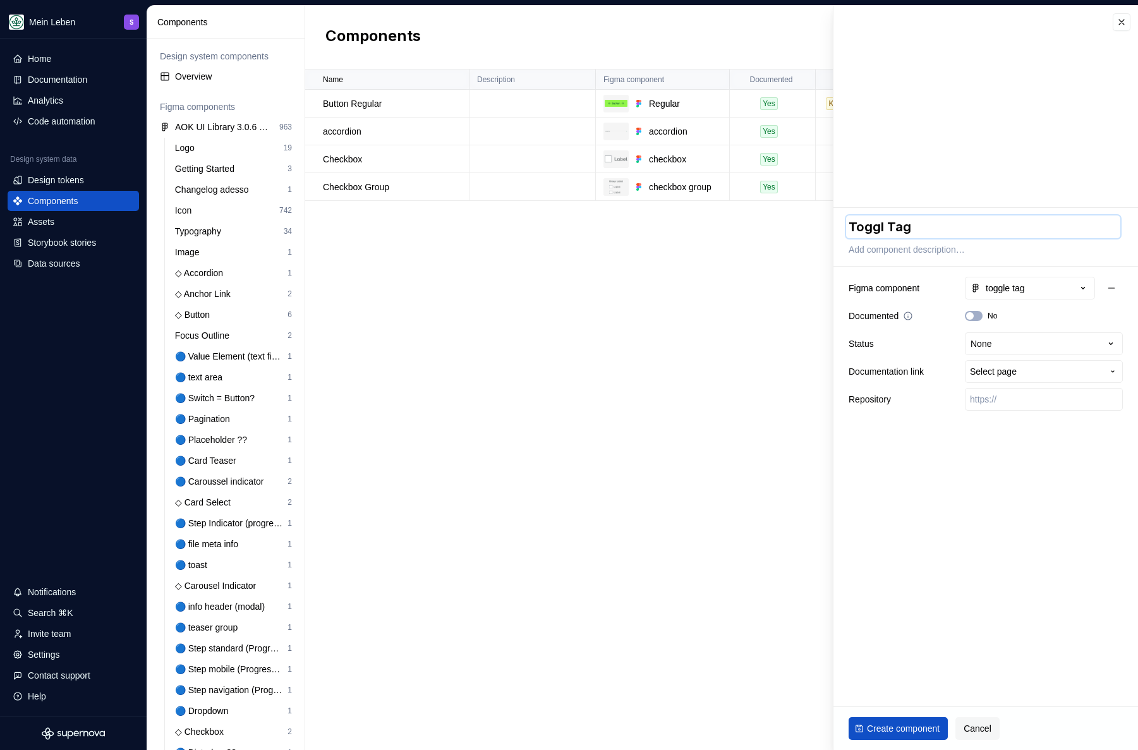
type textarea "*"
type textarea "Toggle Tag"
click at [972, 314] on span "button" at bounding box center [970, 316] width 8 height 8
type textarea "*"
click at [999, 343] on html "Mein Leben S Home Documentation Analytics Code automation Design system data De…" at bounding box center [569, 375] width 1138 height 750
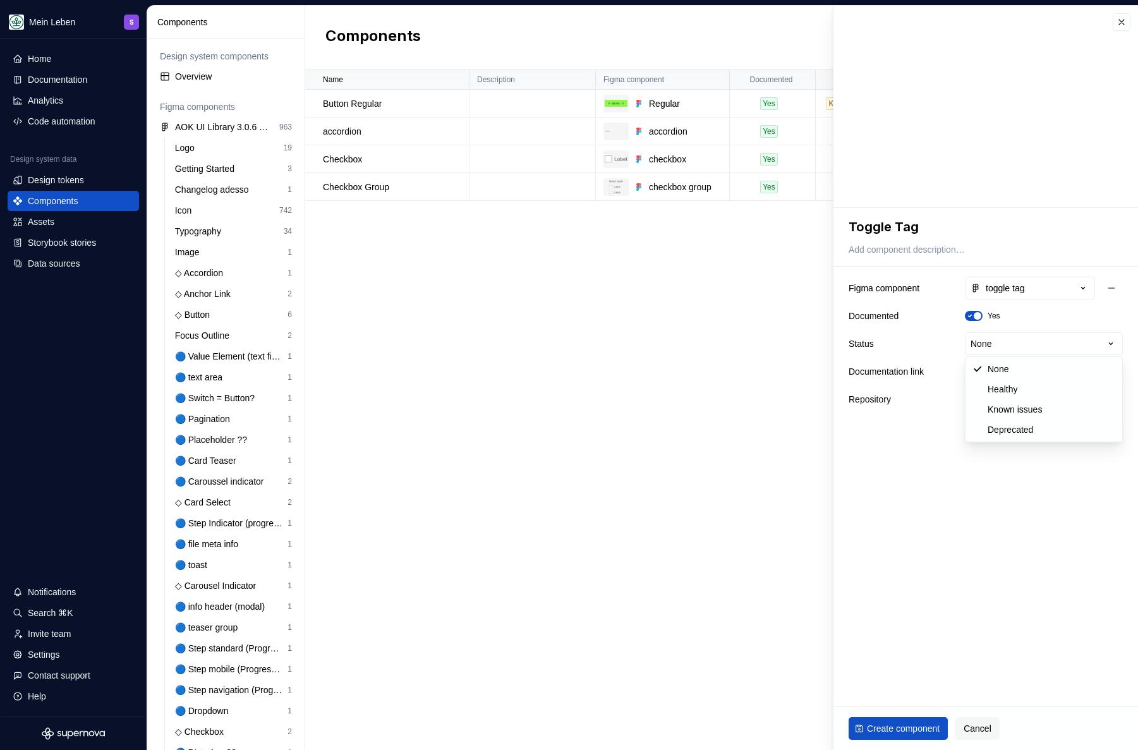
select select "**********"
type textarea "*"
click at [1028, 373] on span "Select page" at bounding box center [1036, 371] width 133 height 13
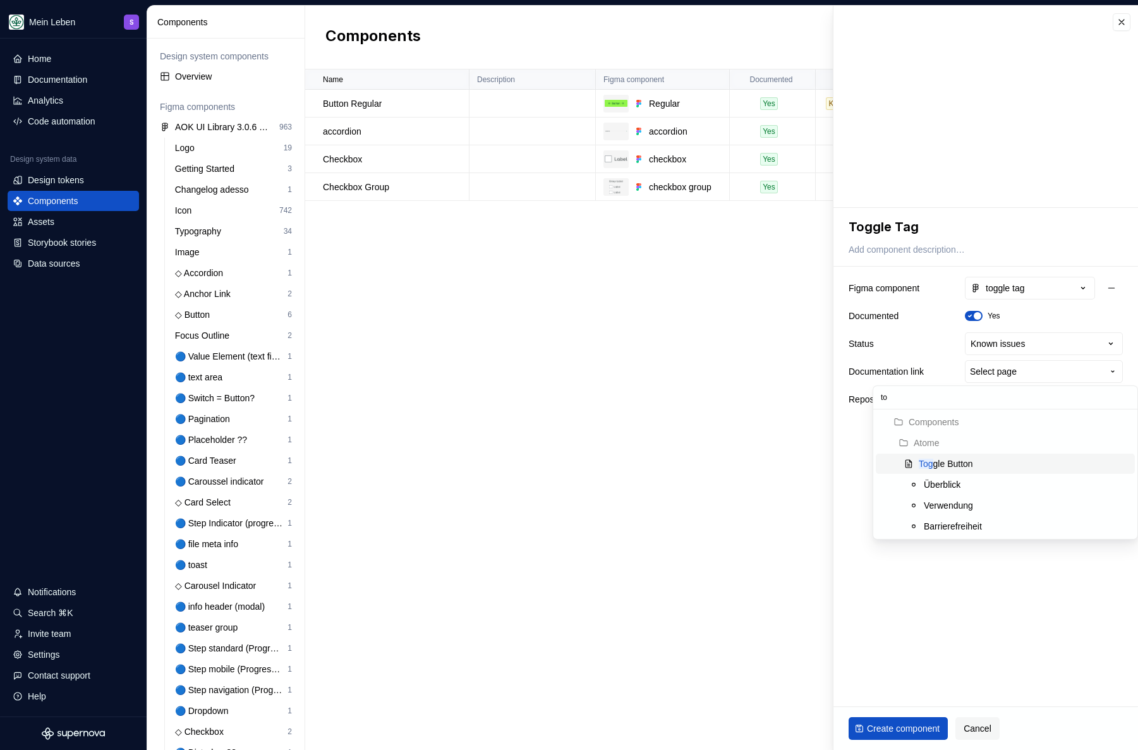
type input "t"
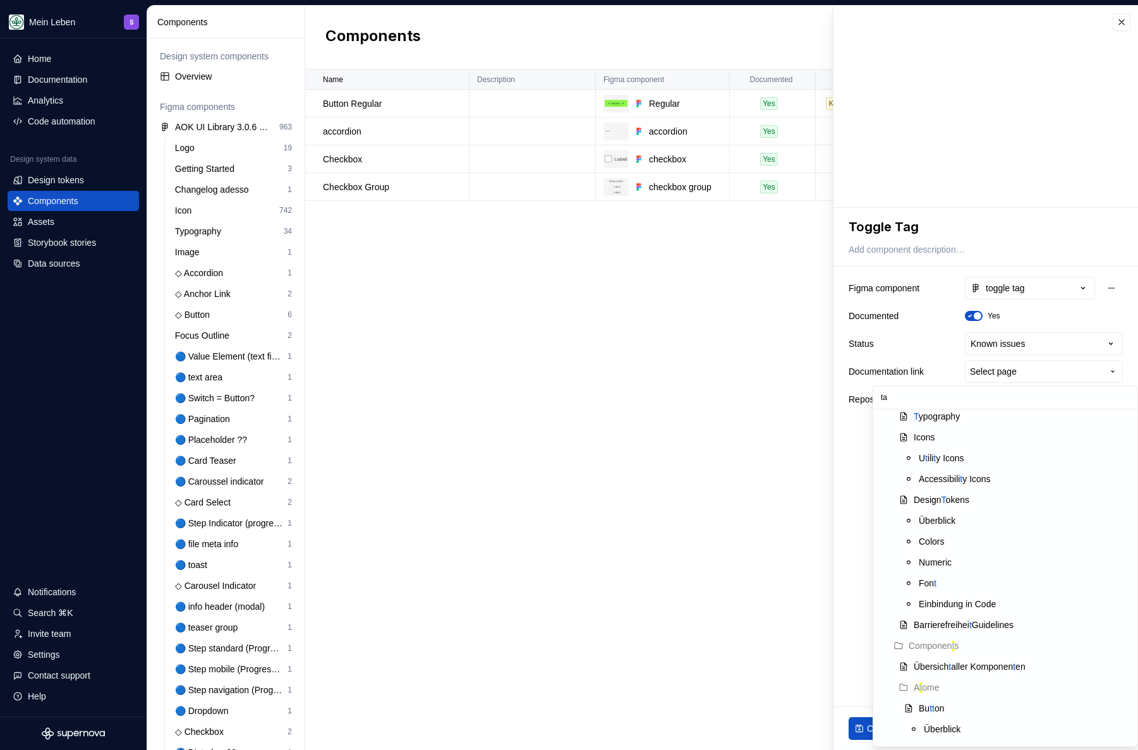
scroll to position [0, 0]
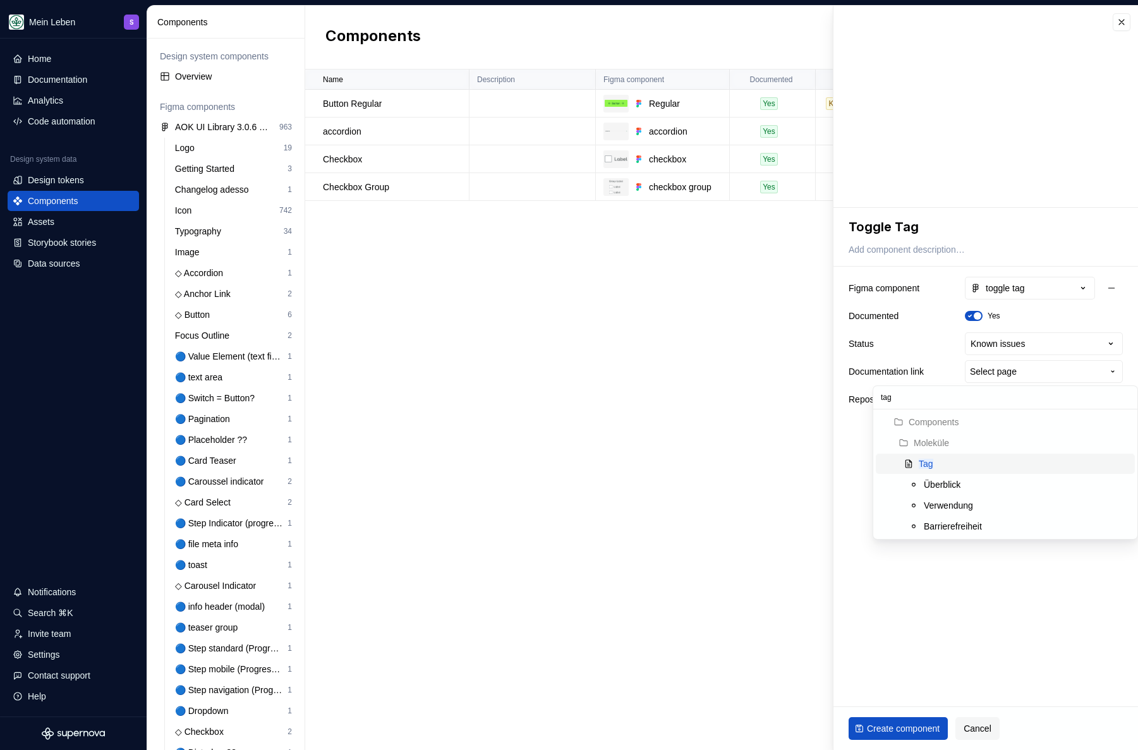
type input "tag"
click at [981, 468] on div "Tag" at bounding box center [1024, 463] width 211 height 13
click at [1032, 404] on input "text" at bounding box center [1044, 399] width 158 height 23
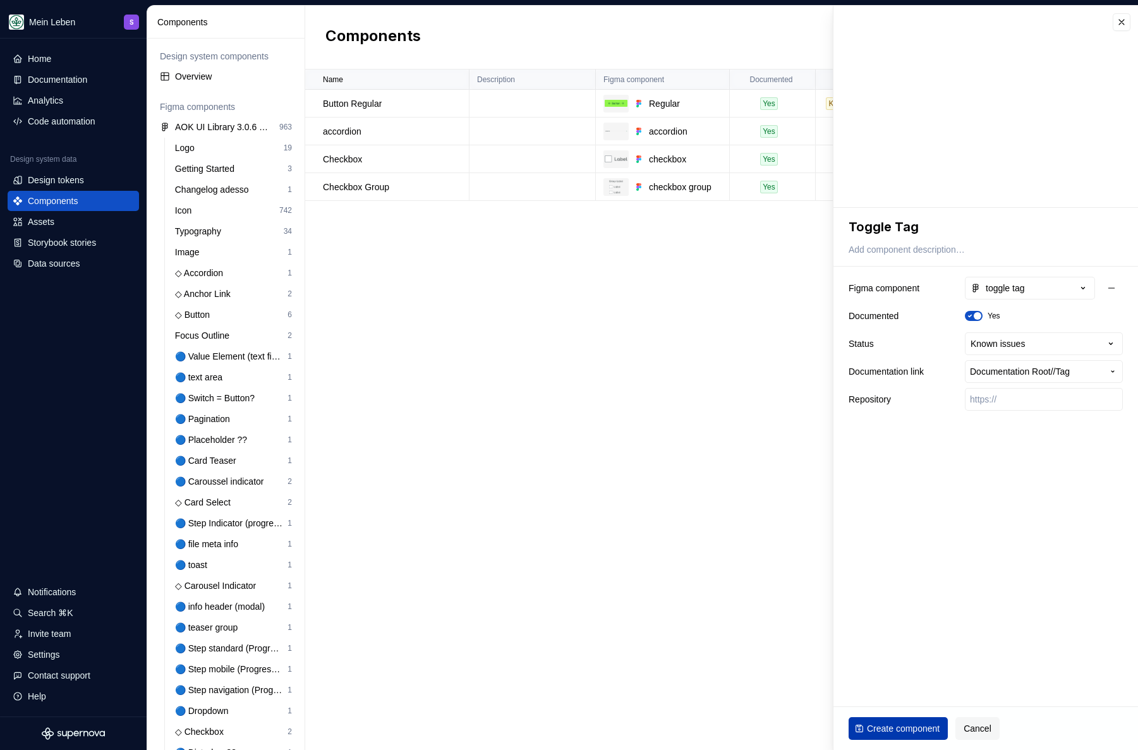
click at [929, 737] on button "Create component" at bounding box center [897, 728] width 99 height 23
type textarea "*"
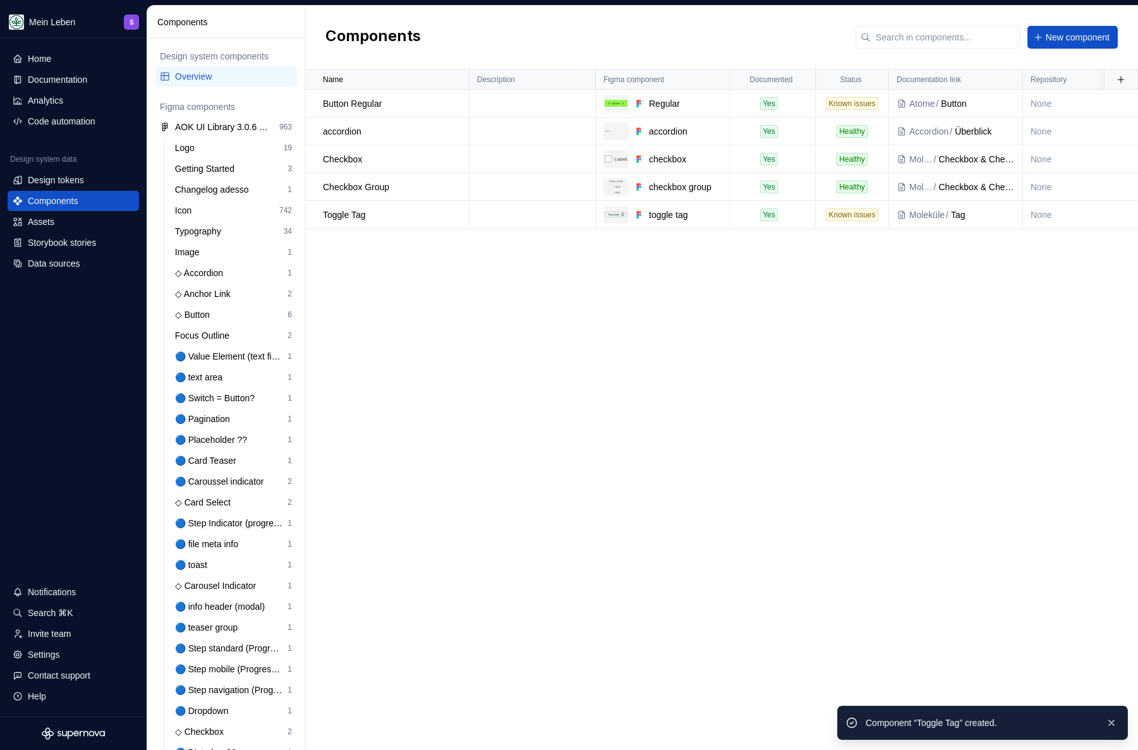
click at [676, 481] on div "Name Description Figma component Documented Status Documentation link Repositor…" at bounding box center [721, 409] width 833 height 680
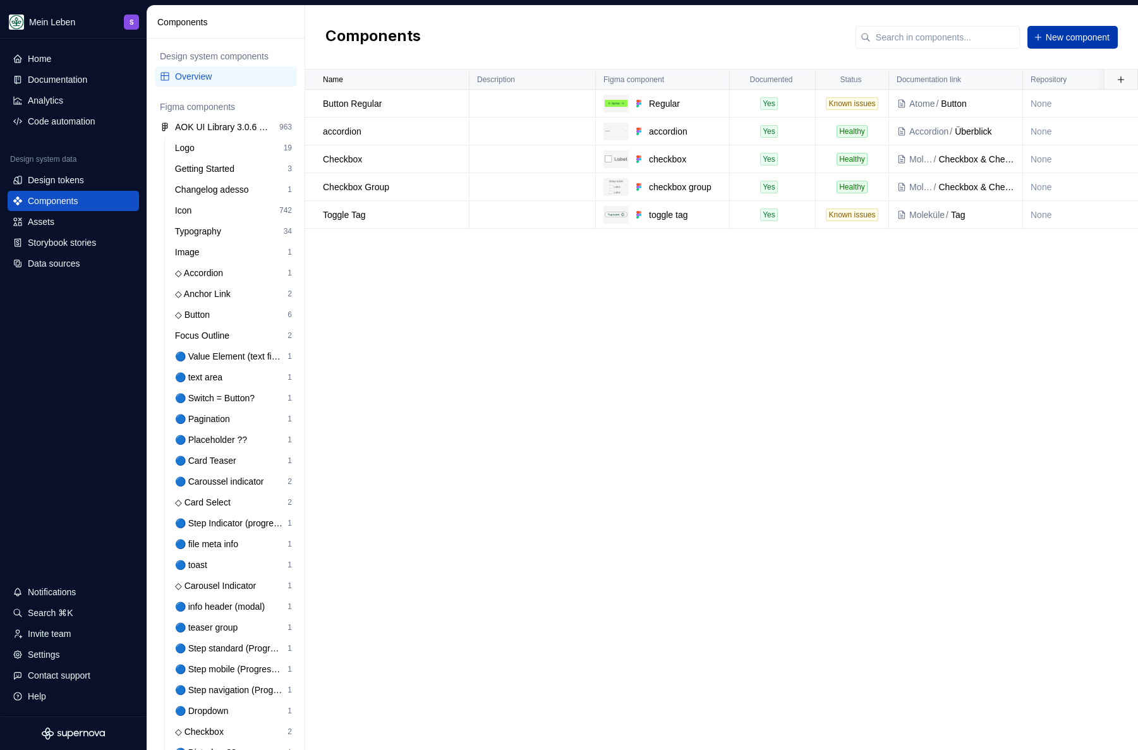
click at [1101, 33] on span "New component" at bounding box center [1078, 37] width 64 height 13
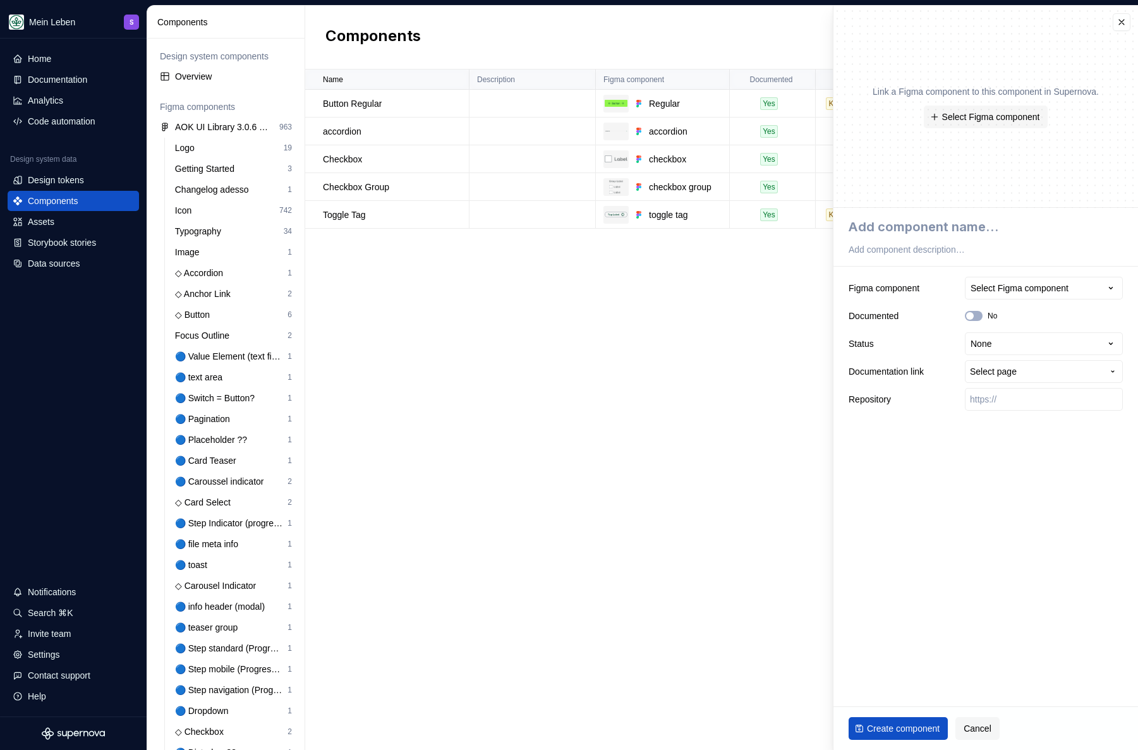
type textarea "*"
type textarea "F"
type textarea "*"
type textarea "Fl"
type textarea "*"
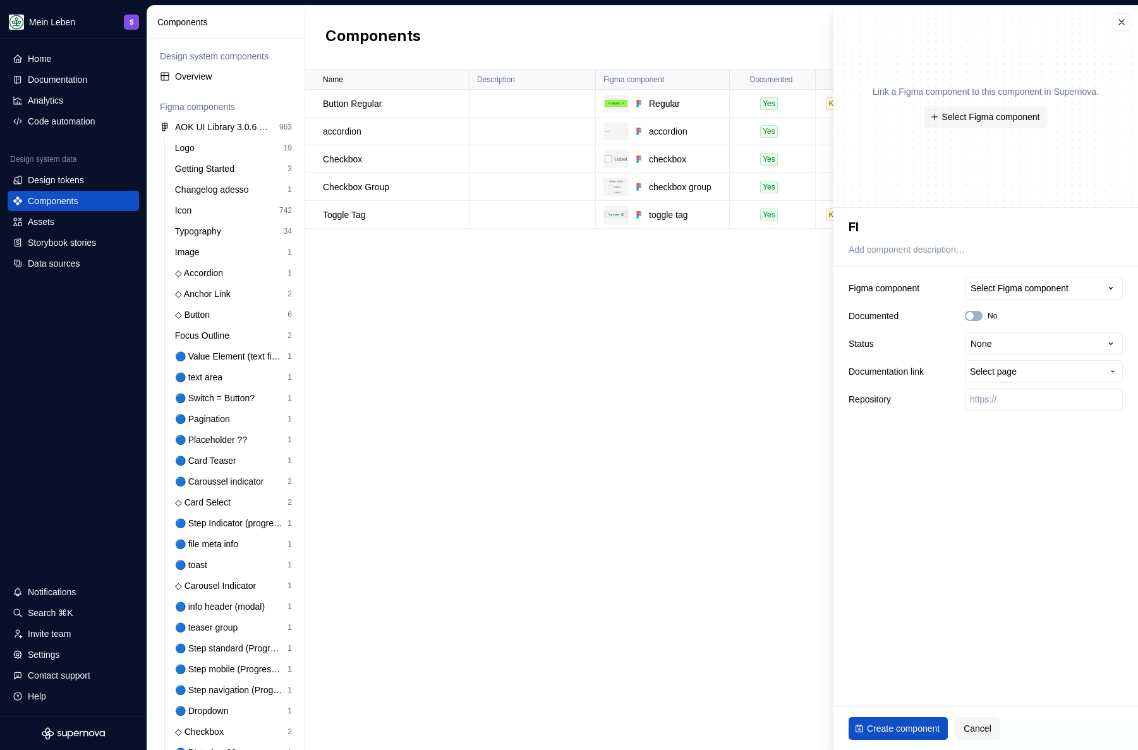
type textarea "Flo"
type textarea "*"
type textarea "Float"
type textarea "*"
type textarea "Floati"
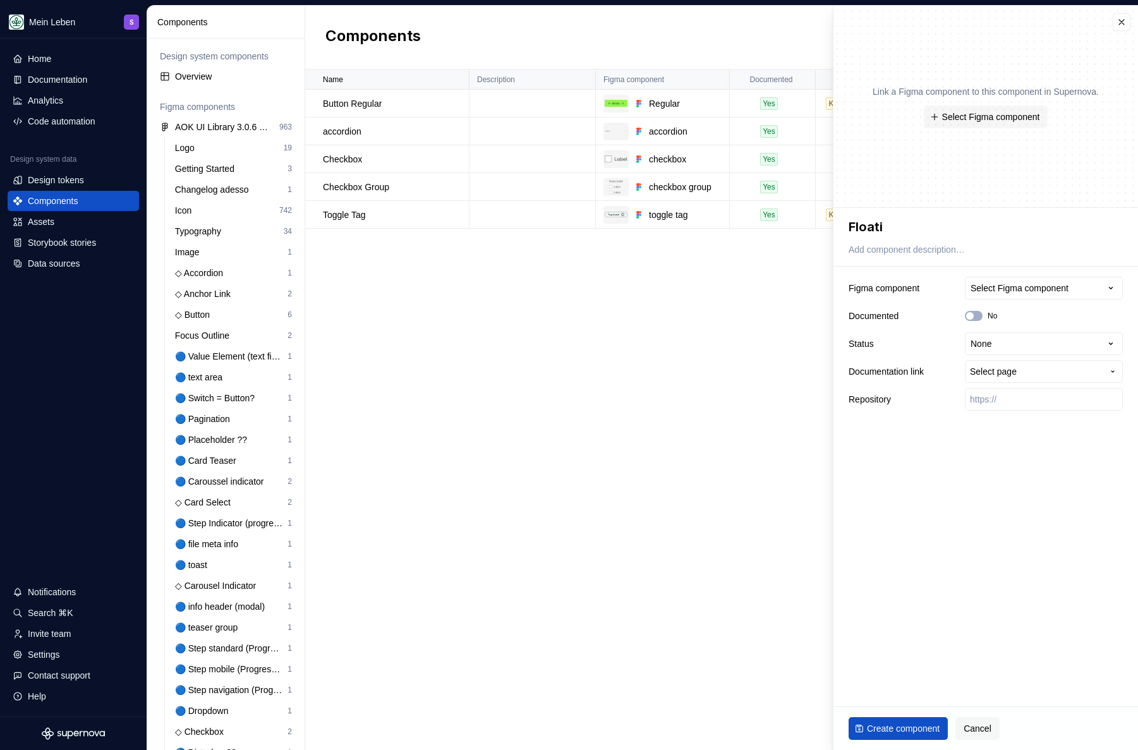
type textarea "*"
type textarea "Floatin"
type textarea "*"
type textarea "Floating"
type textarea "*"
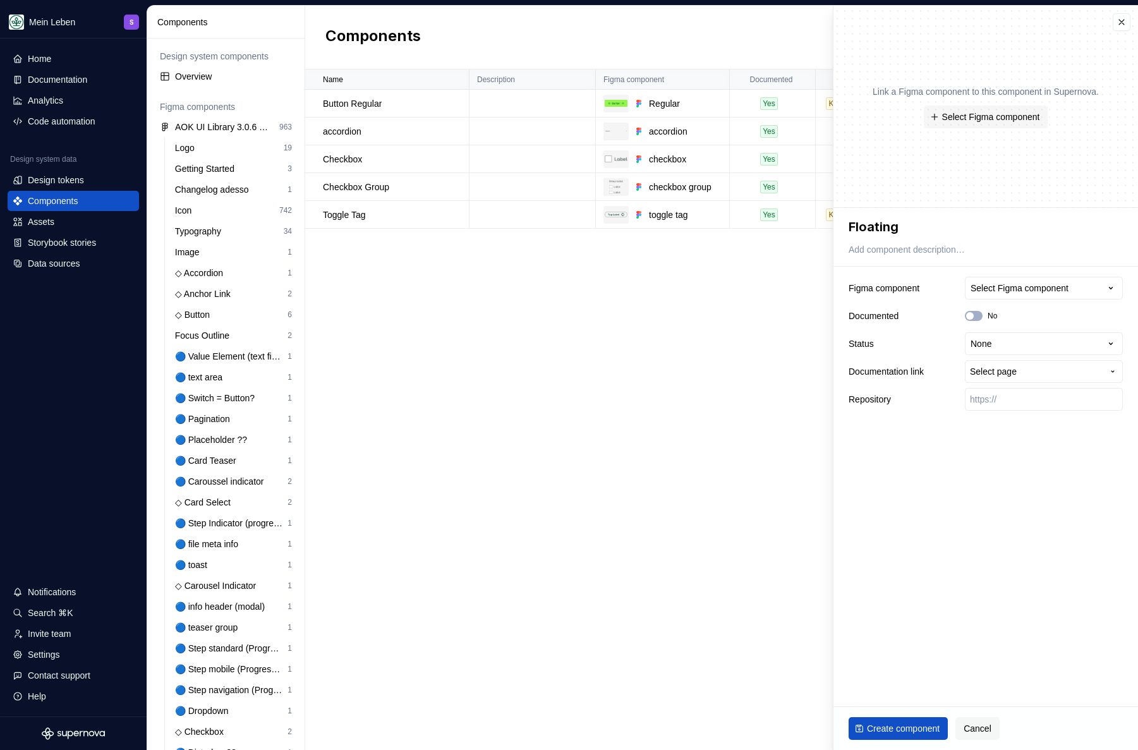
type textarea "Floating"
type textarea "*"
type textarea "Floating B"
type textarea "*"
type textarea "Floating Bu"
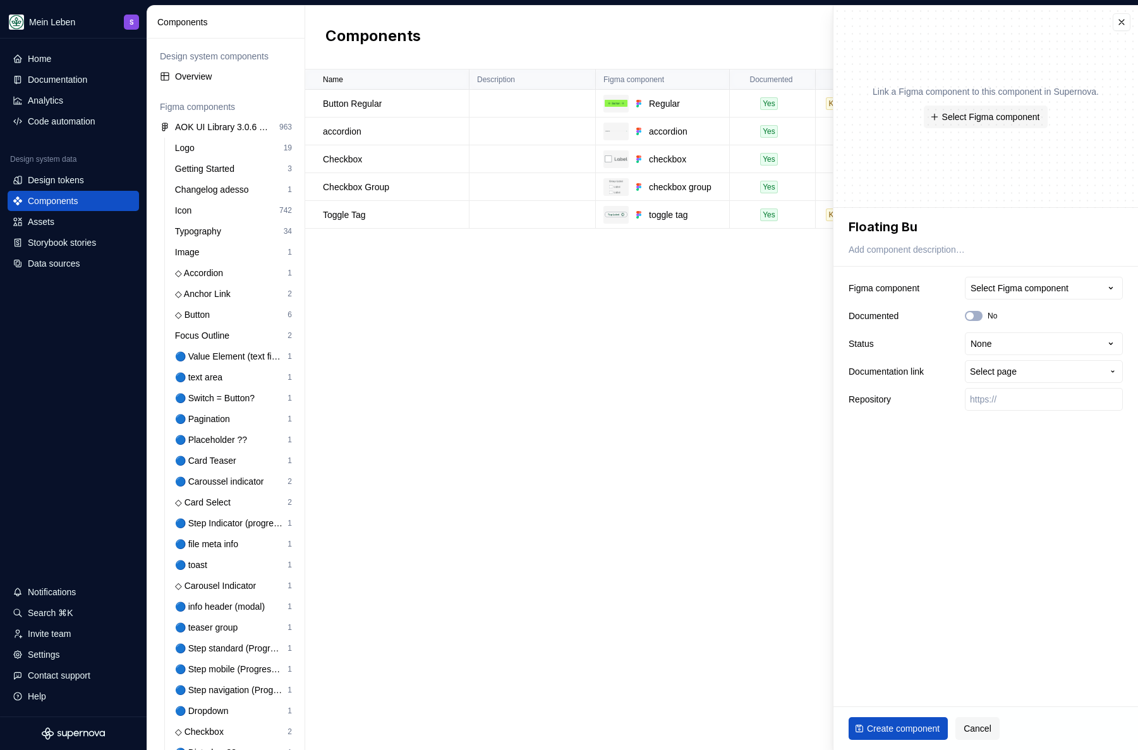
type textarea "*"
type textarea "Floating But"
type textarea "*"
type textarea "Floating Butt"
type textarea "*"
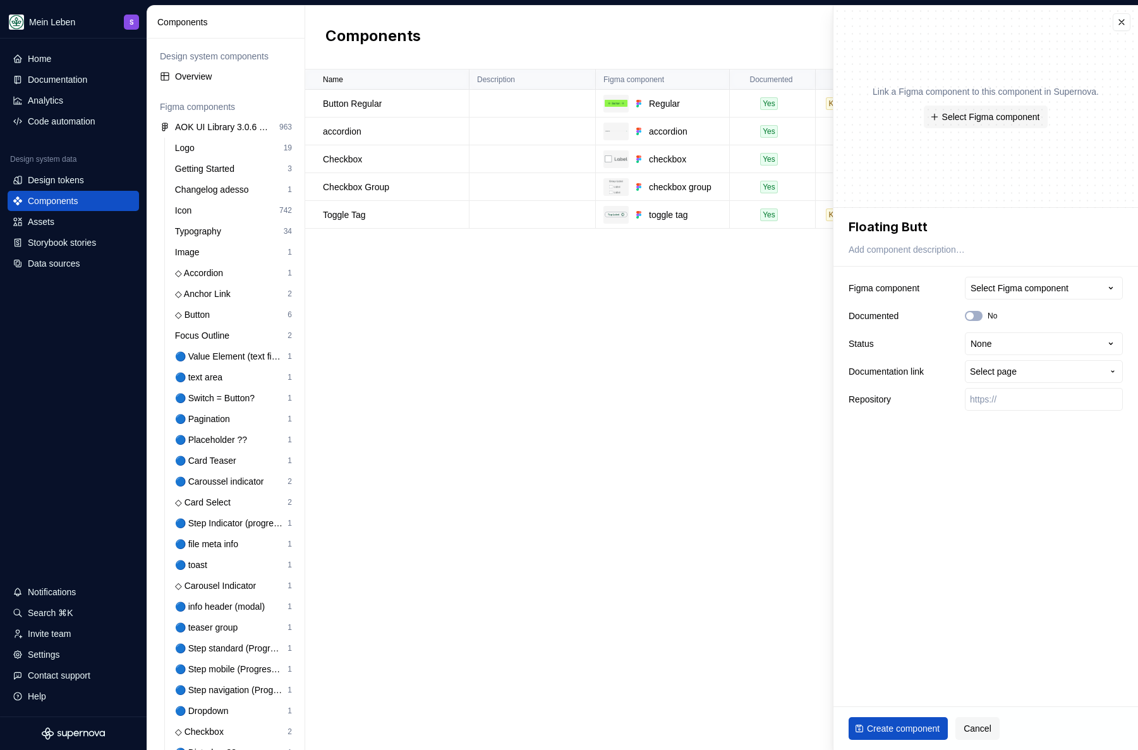
type textarea "Floating Butto"
type textarea "*"
type textarea "Floating Button"
click at [996, 287] on div "Select Figma component" at bounding box center [1019, 288] width 98 height 13
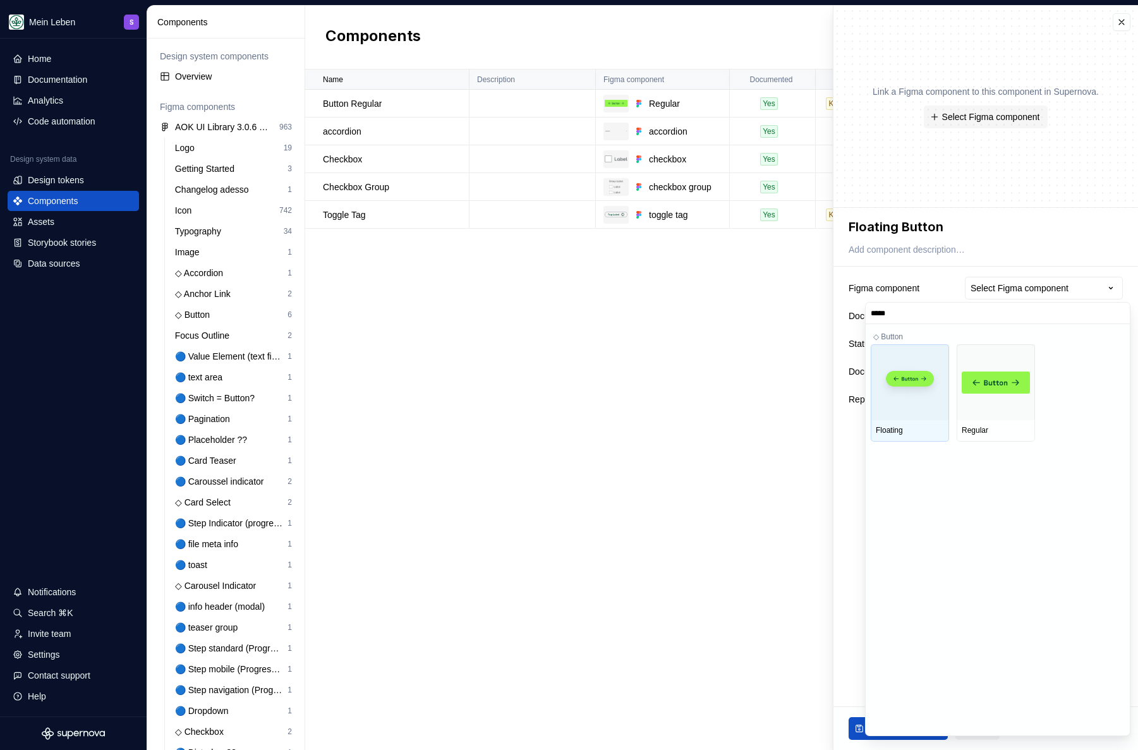
type input "******"
click at [924, 385] on img at bounding box center [910, 383] width 68 height 36
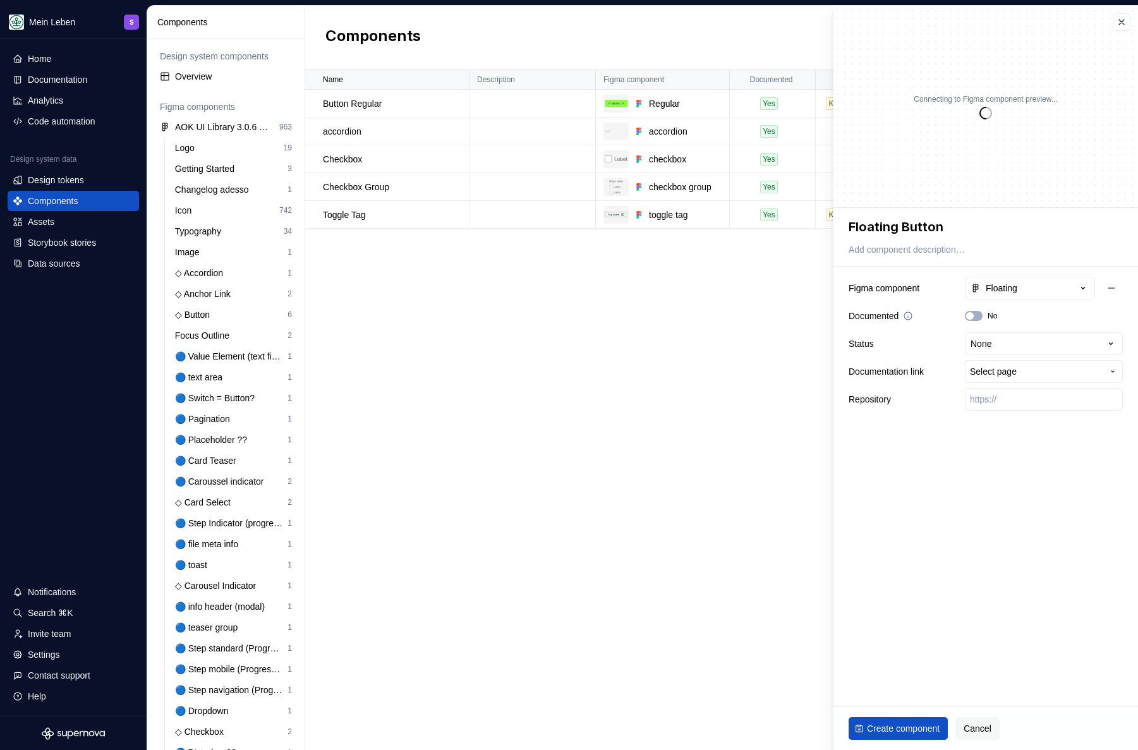
click at [958, 310] on div "Documented No" at bounding box center [985, 316] width 274 height 23
click at [975, 317] on button "No" at bounding box center [974, 316] width 18 height 10
type textarea "*"
click at [1011, 346] on html "Mein Leben S Home Documentation Analytics Code automation Design system data De…" at bounding box center [569, 375] width 1138 height 750
select select "**********"
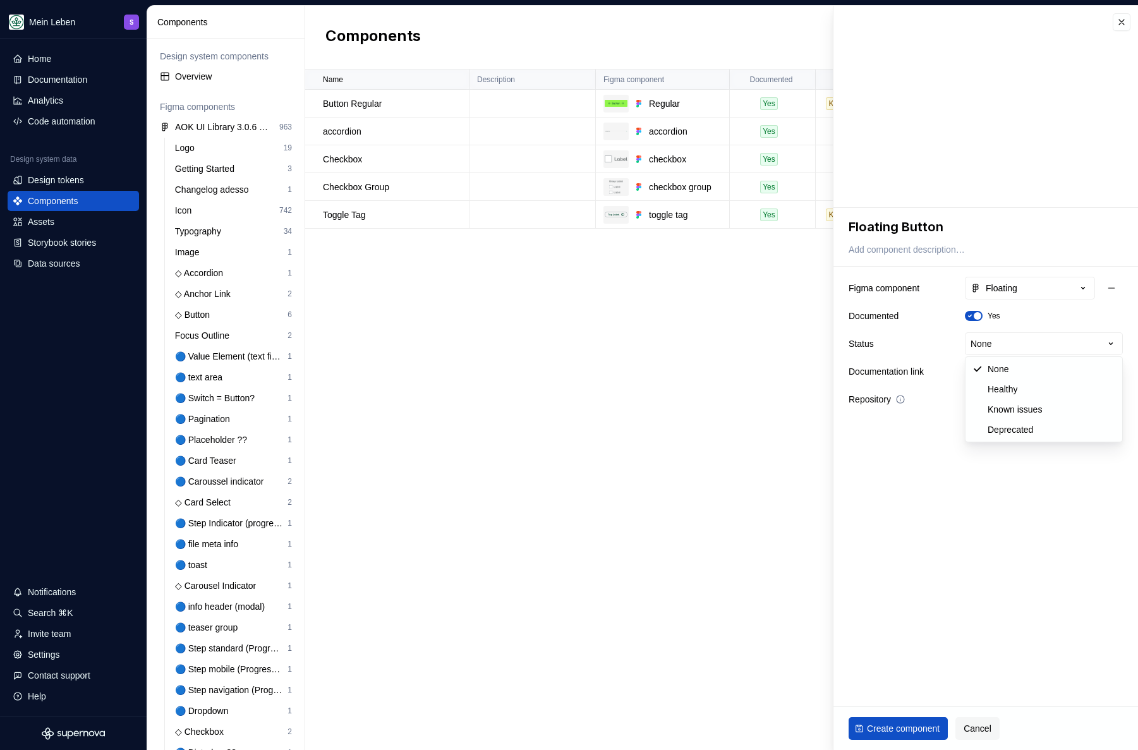
type textarea "*"
click at [995, 373] on span "Select page" at bounding box center [993, 371] width 47 height 13
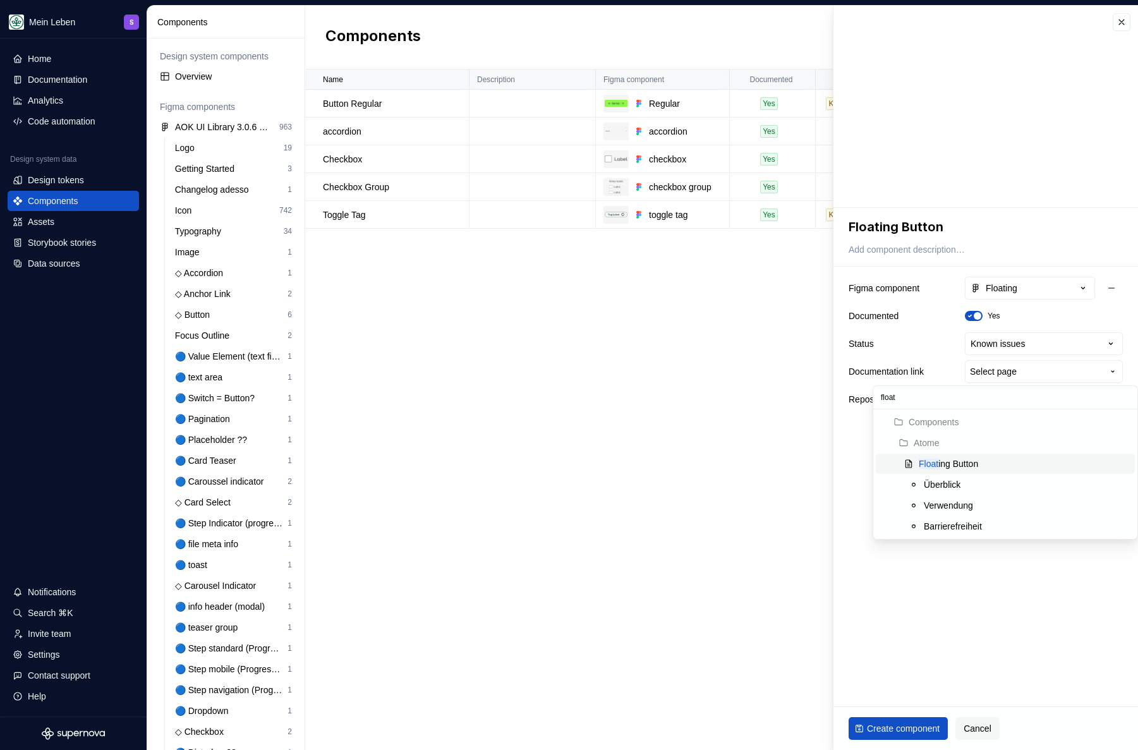
type input "float"
click at [951, 456] on span "Float ing Button" at bounding box center [1005, 464] width 259 height 20
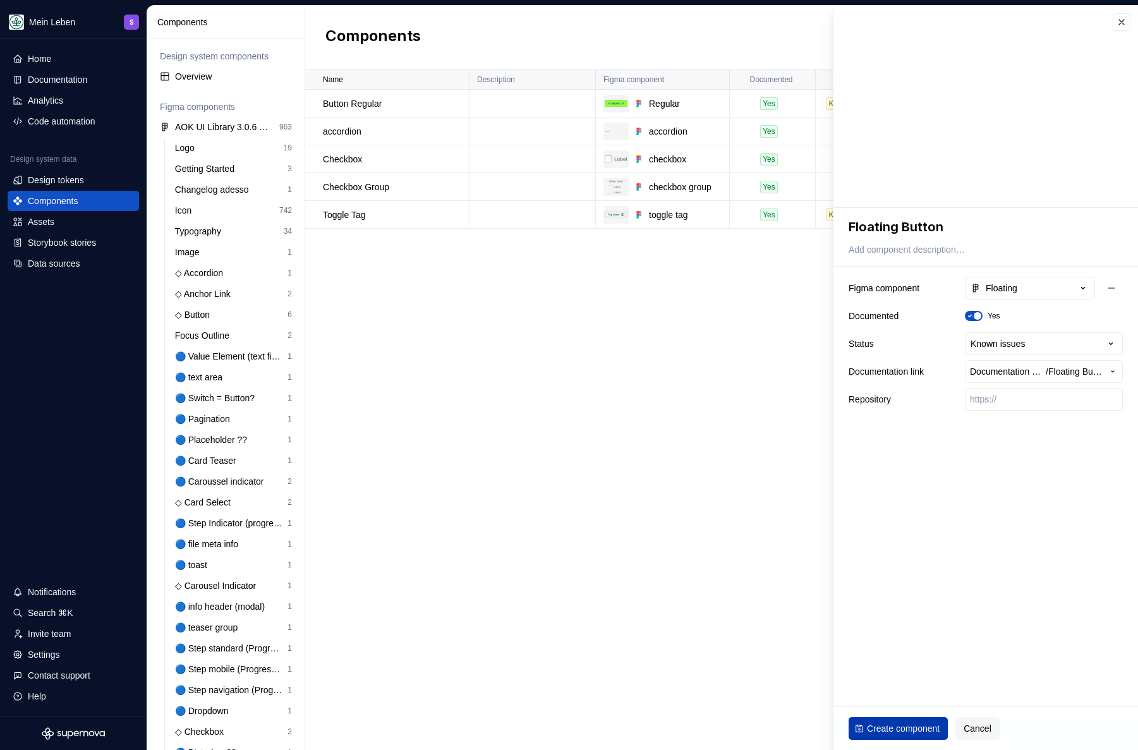
click at [908, 721] on button "Create component" at bounding box center [897, 728] width 99 height 23
type textarea "*"
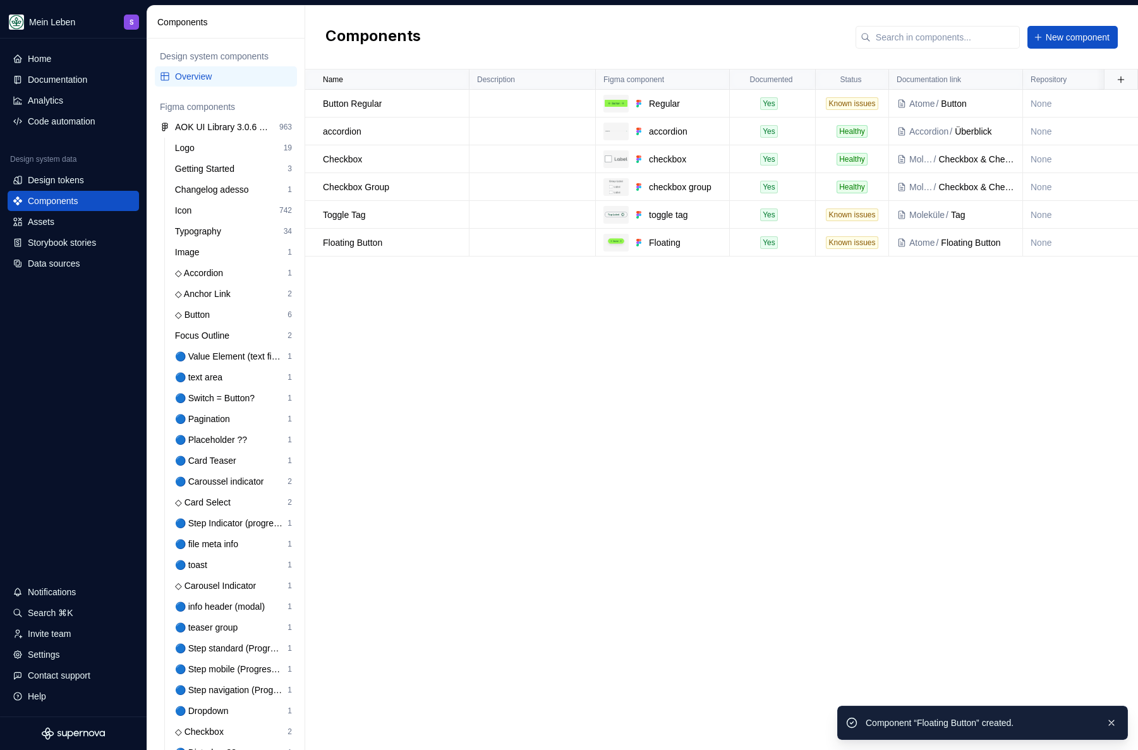
click at [754, 413] on div "Name Description Figma component Documented Status Documentation link Repositor…" at bounding box center [721, 409] width 833 height 680
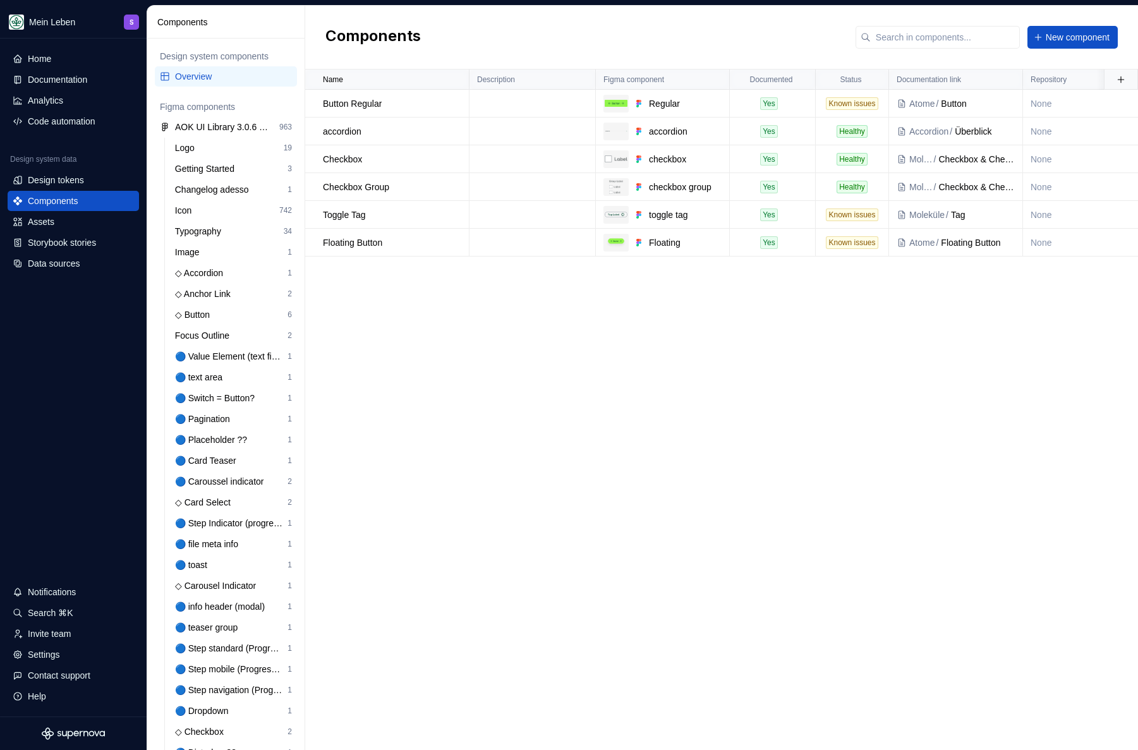
click at [637, 292] on div "Name Description Figma component Documented Status Documentation link Repositor…" at bounding box center [721, 409] width 833 height 680
click at [59, 80] on div "Documentation" at bounding box center [57, 79] width 59 height 13
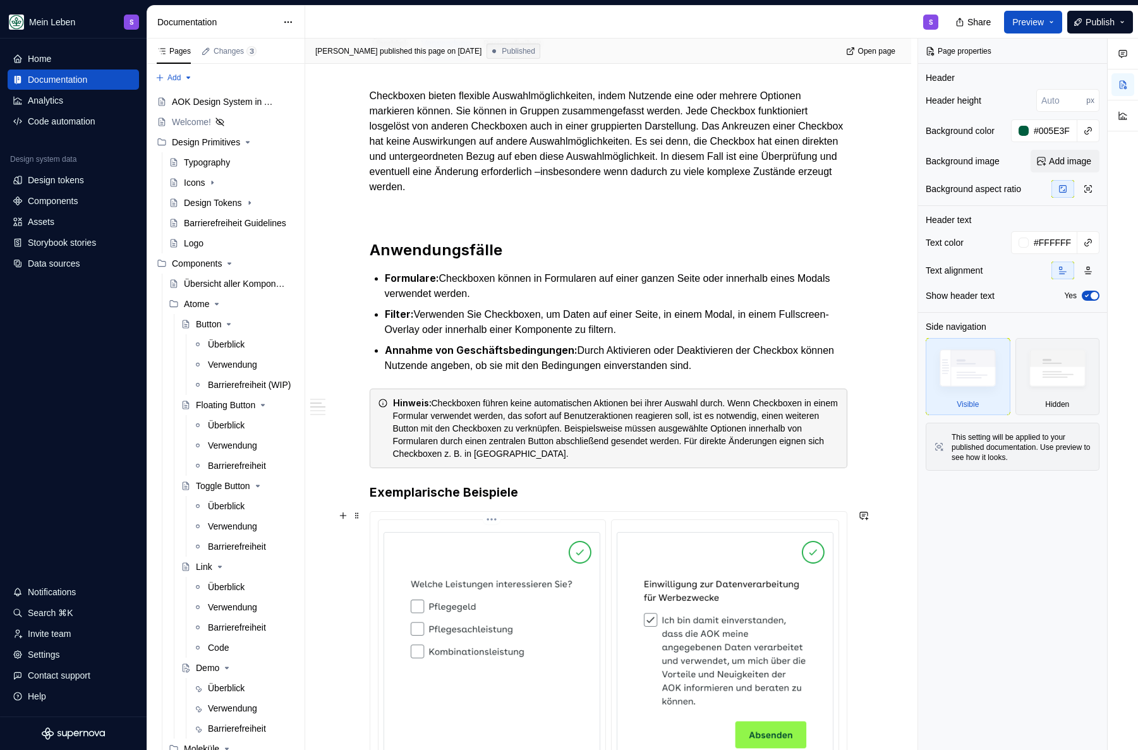
scroll to position [49, 0]
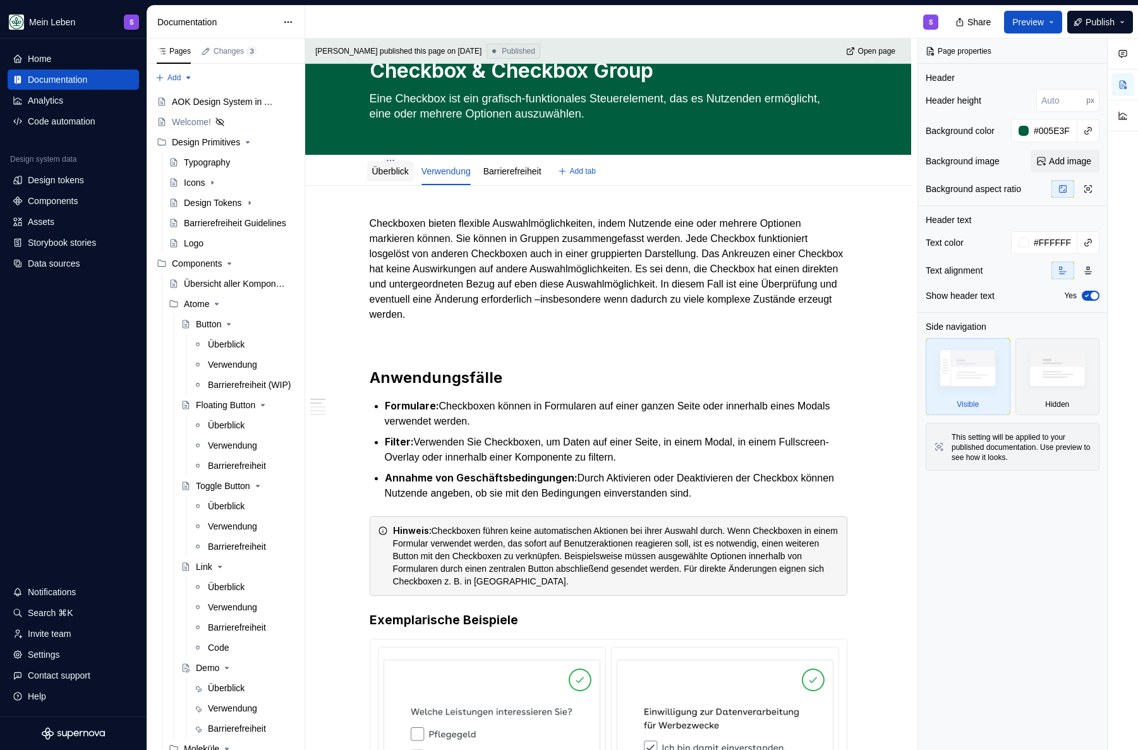
click at [394, 166] on link "Überblick" at bounding box center [390, 171] width 37 height 10
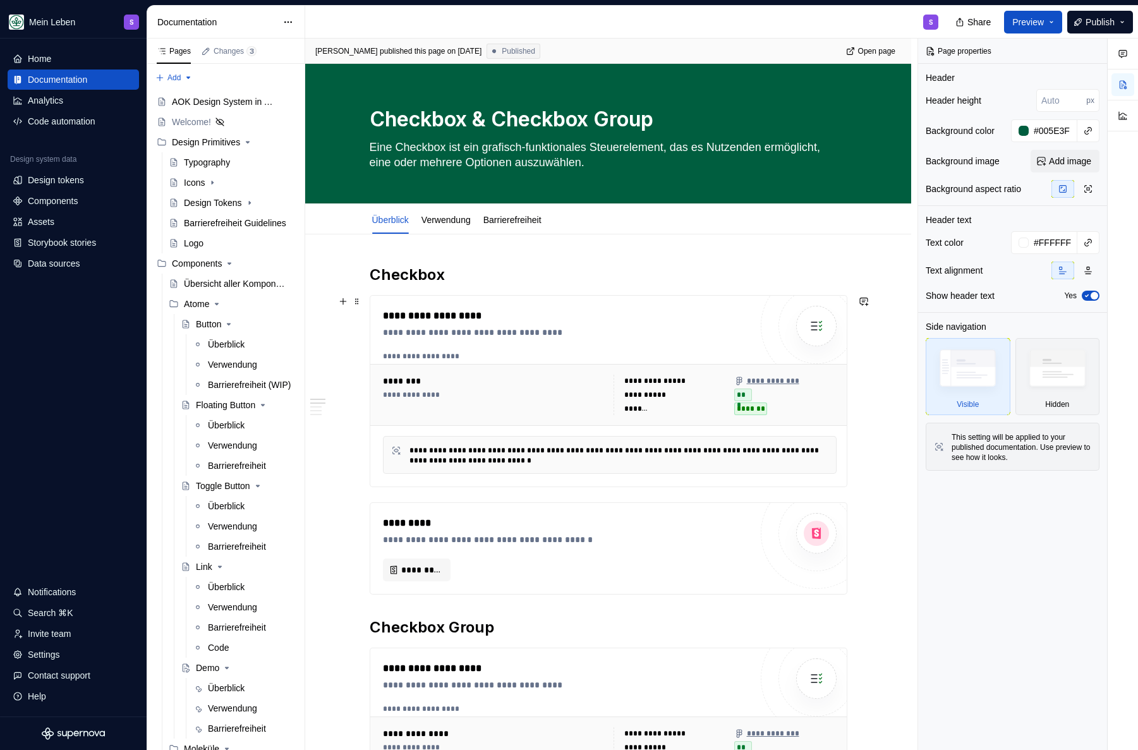
click at [500, 389] on div "**********" at bounding box center [494, 395] width 223 height 40
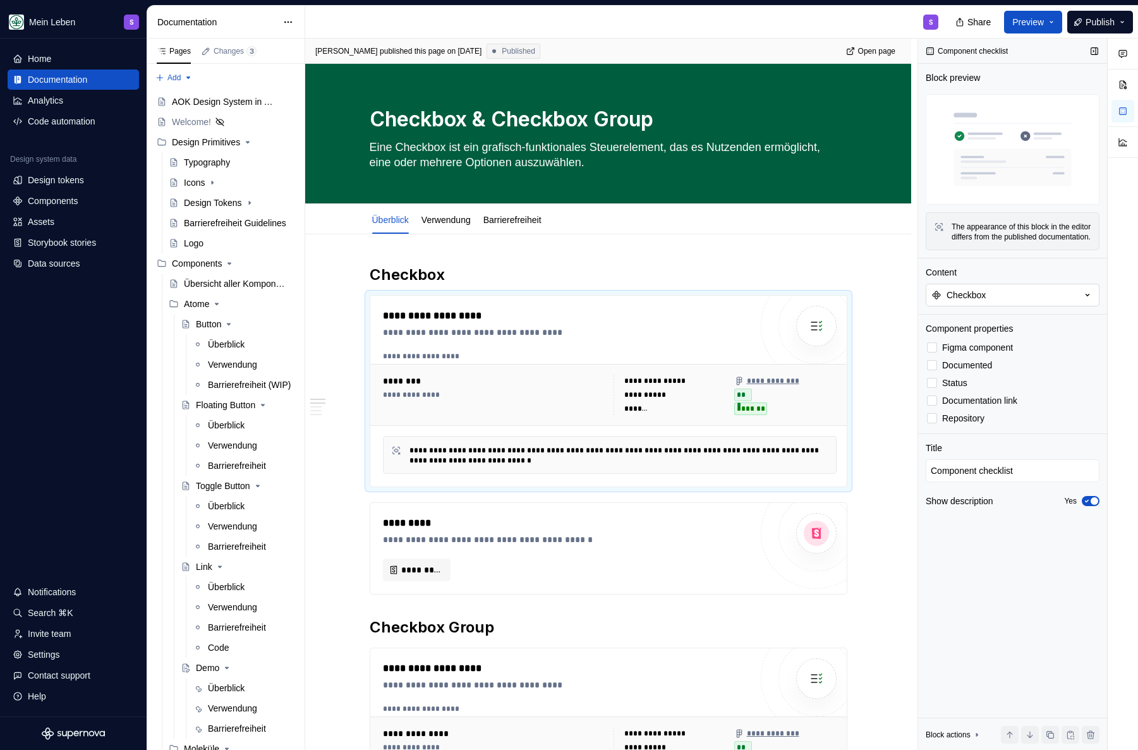
click at [1022, 303] on button "Checkbox" at bounding box center [1013, 295] width 174 height 23
click at [1054, 270] on div "Component checklist Block preview The appearance of this block in the editor di…" at bounding box center [1012, 395] width 189 height 712
click at [80, 208] on div "Components" at bounding box center [73, 201] width 131 height 20
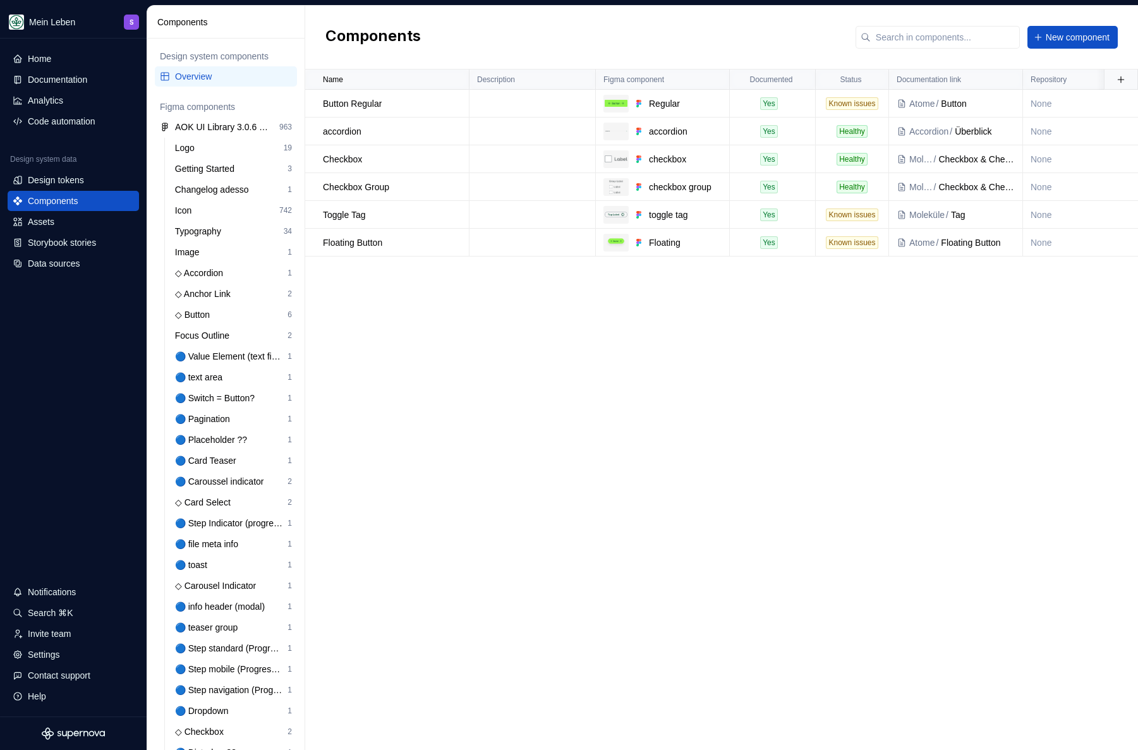
click at [485, 37] on div "Components New component" at bounding box center [721, 38] width 833 height 64
click at [61, 86] on div "Documentation" at bounding box center [73, 79] width 131 height 20
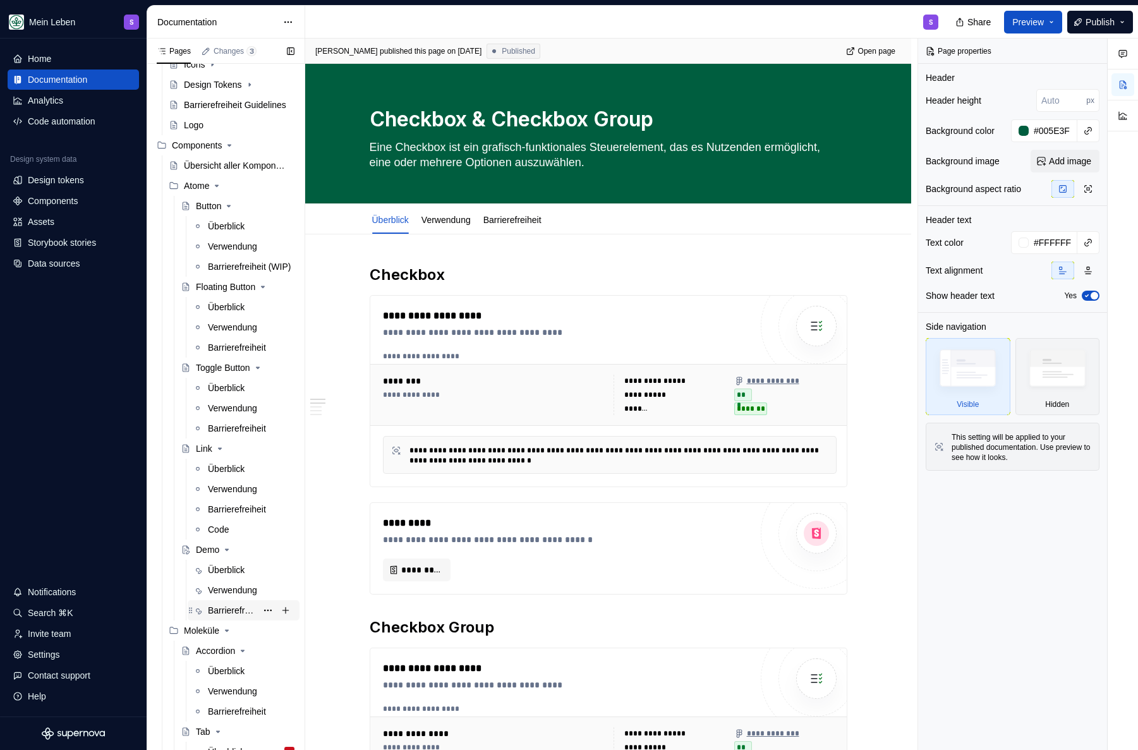
scroll to position [119, 0]
click at [219, 651] on div "Accordion" at bounding box center [215, 650] width 39 height 13
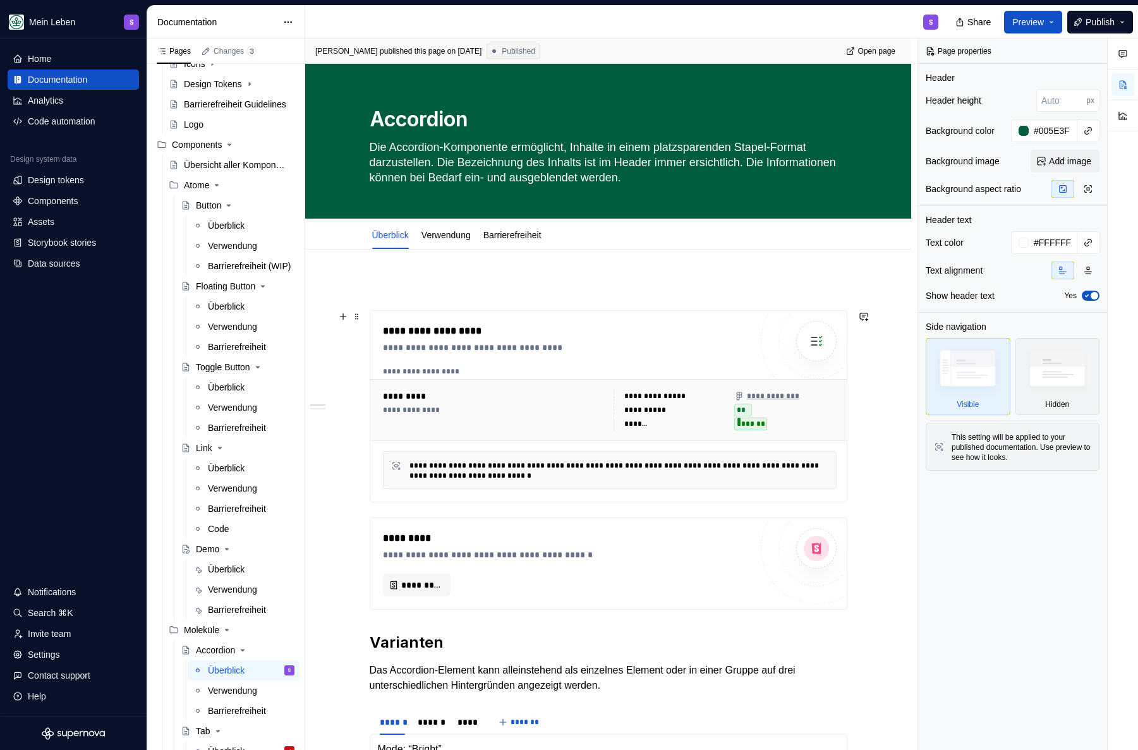
click at [579, 379] on div "**********" at bounding box center [609, 410] width 479 height 62
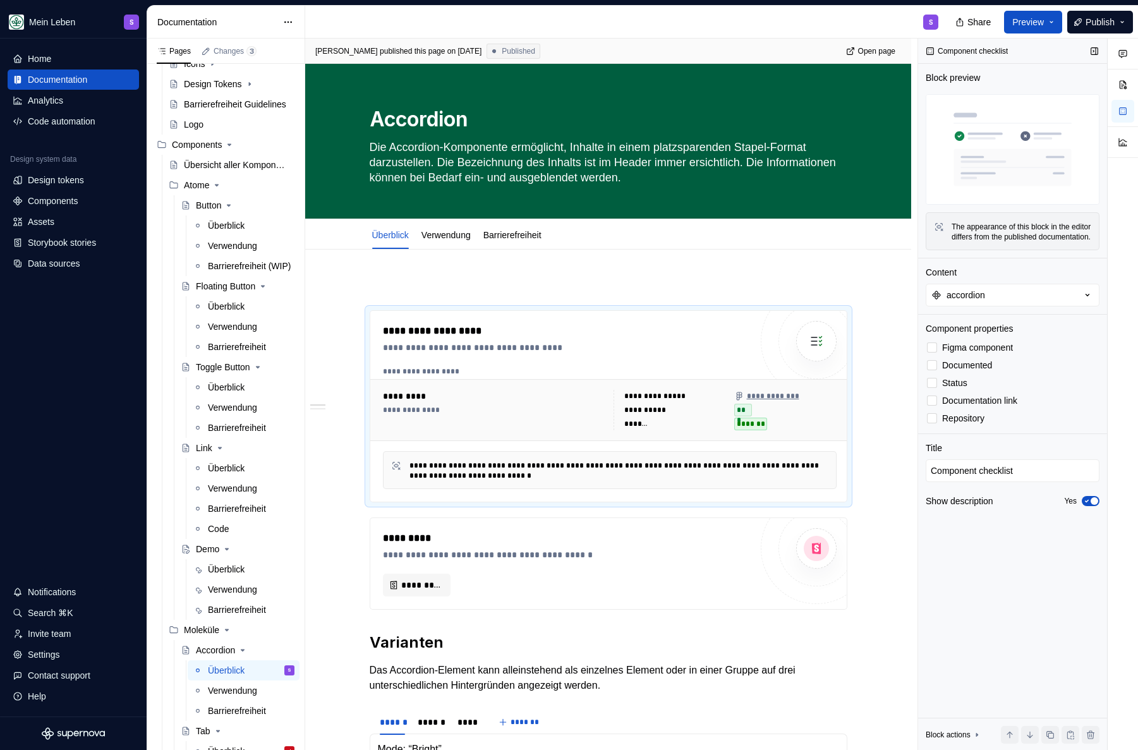
click at [1082, 505] on icon "button" at bounding box center [1087, 501] width 10 height 8
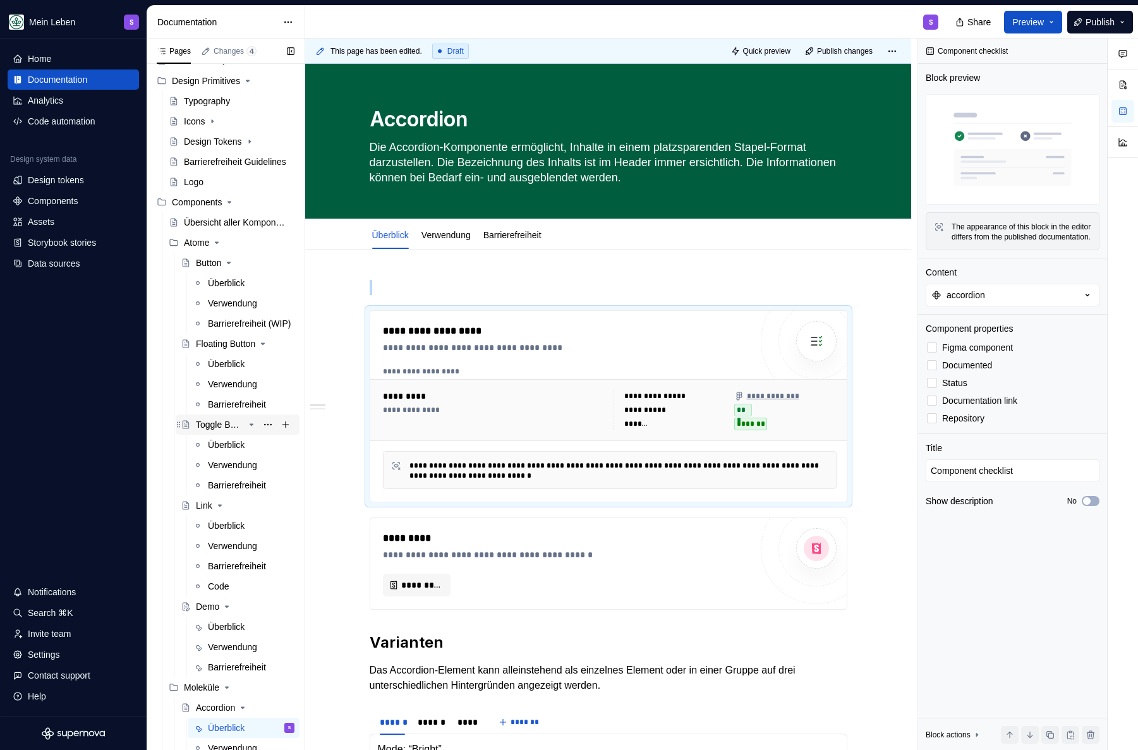
scroll to position [112, 0]
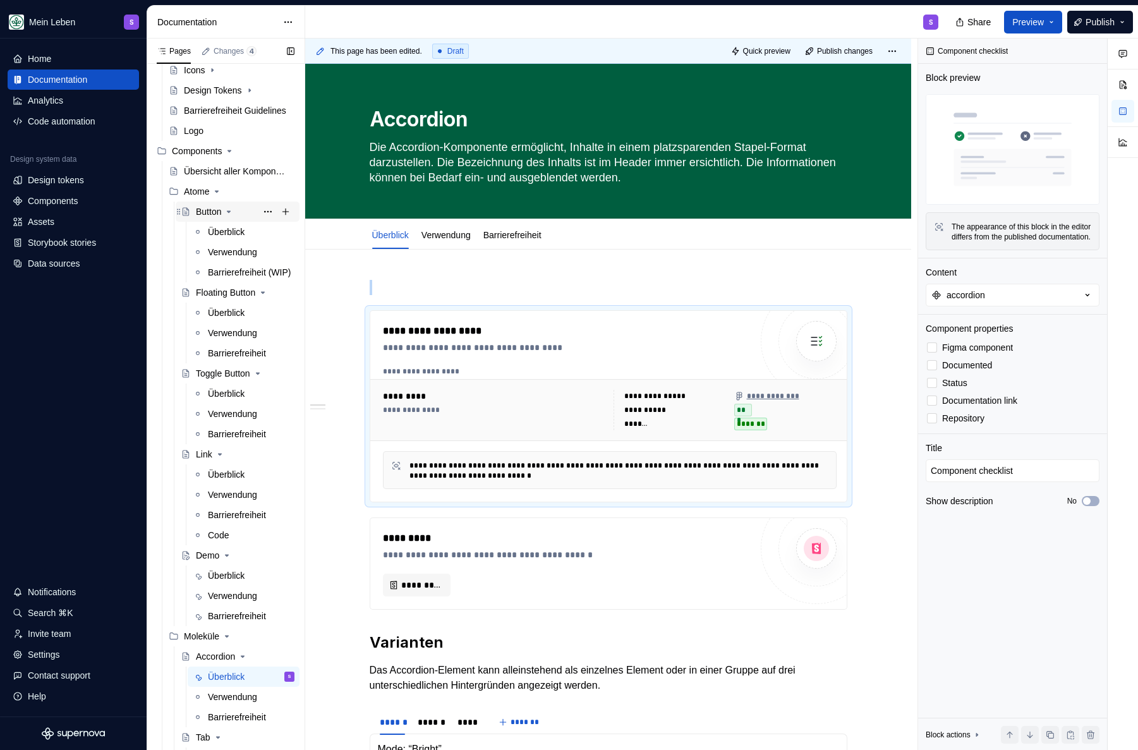
click at [196, 212] on div "Button" at bounding box center [208, 211] width 25 height 13
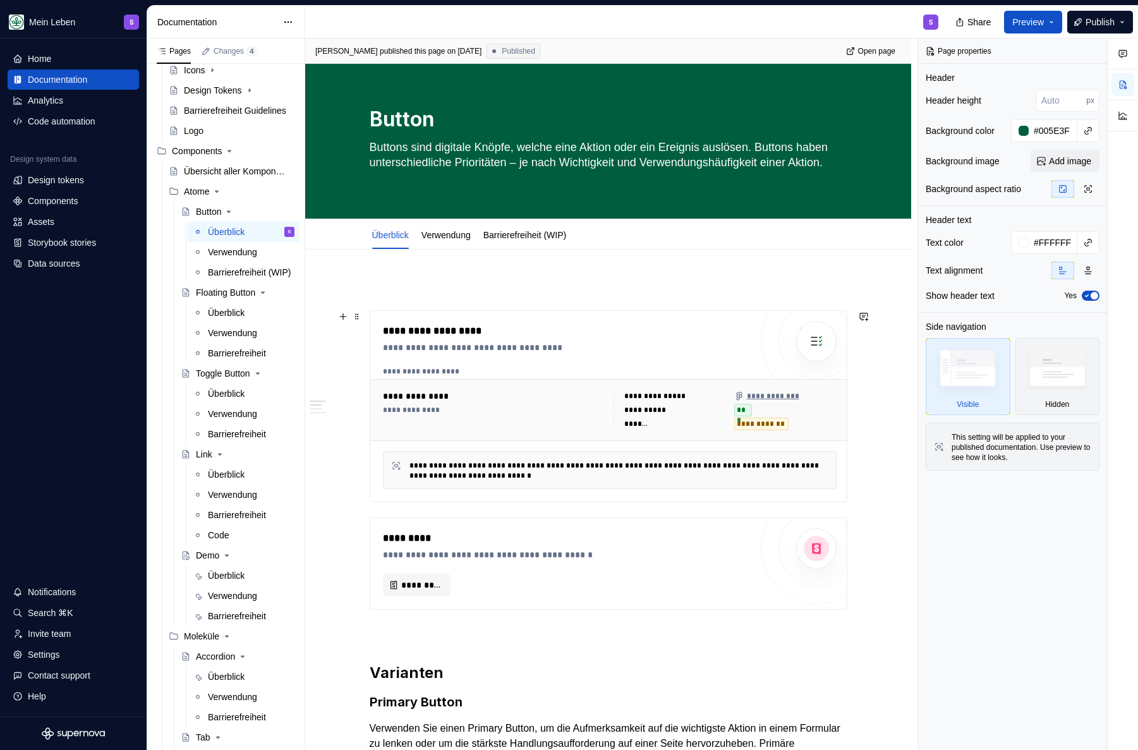
scroll to position [102, 0]
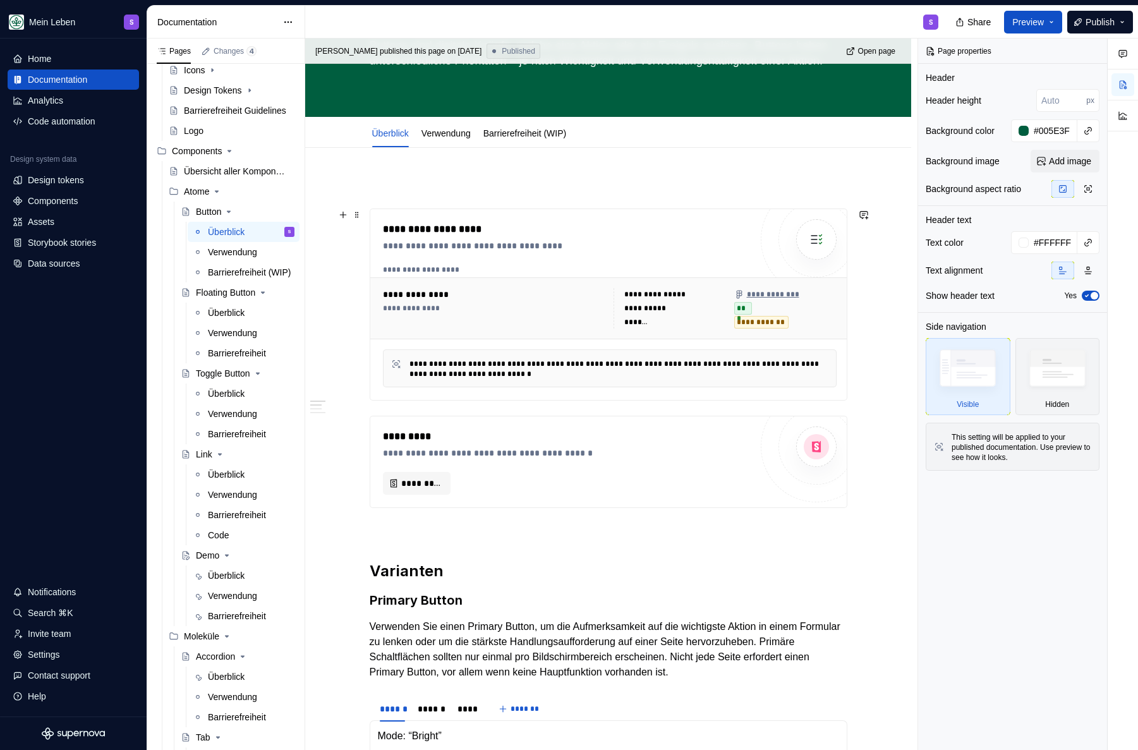
click at [509, 273] on div "**********" at bounding box center [610, 270] width 454 height 10
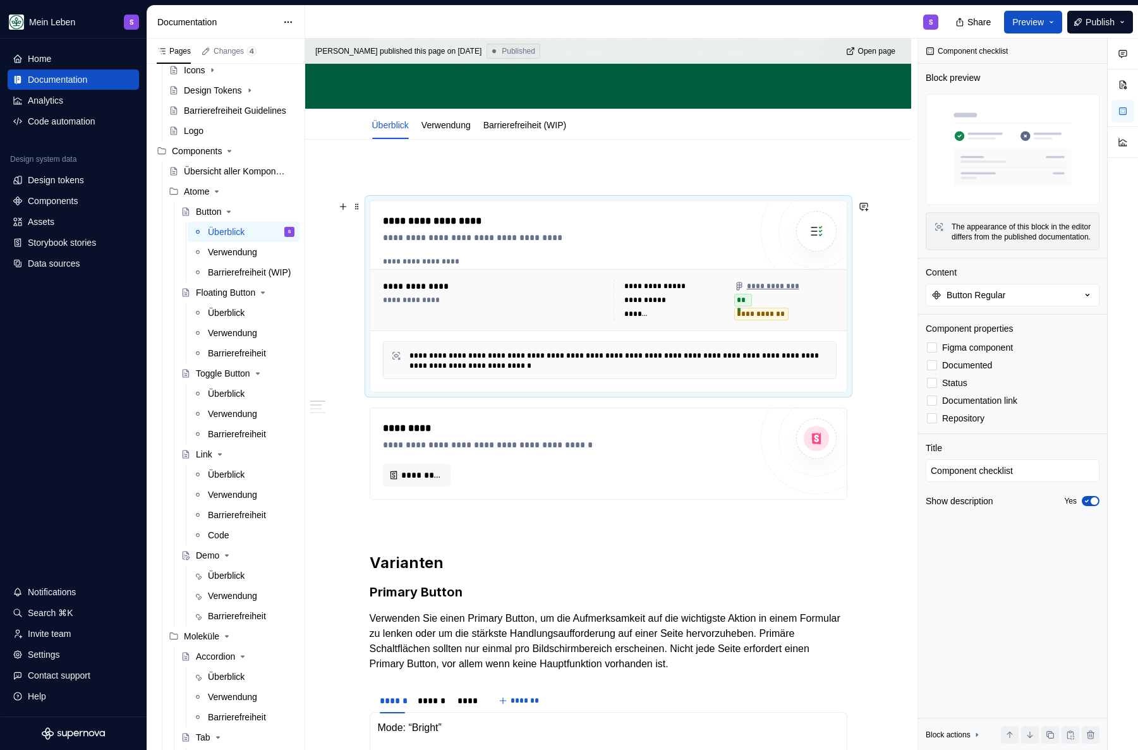
scroll to position [119, 0]
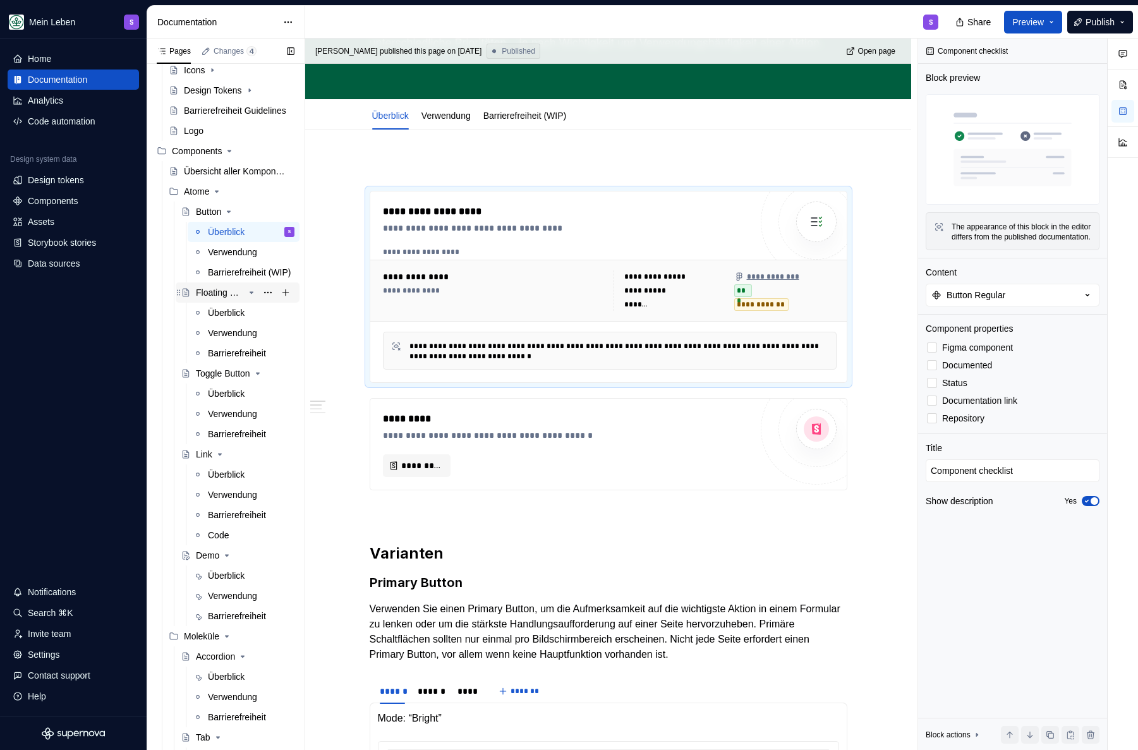
click at [231, 293] on div "Floating Button" at bounding box center [220, 292] width 48 height 13
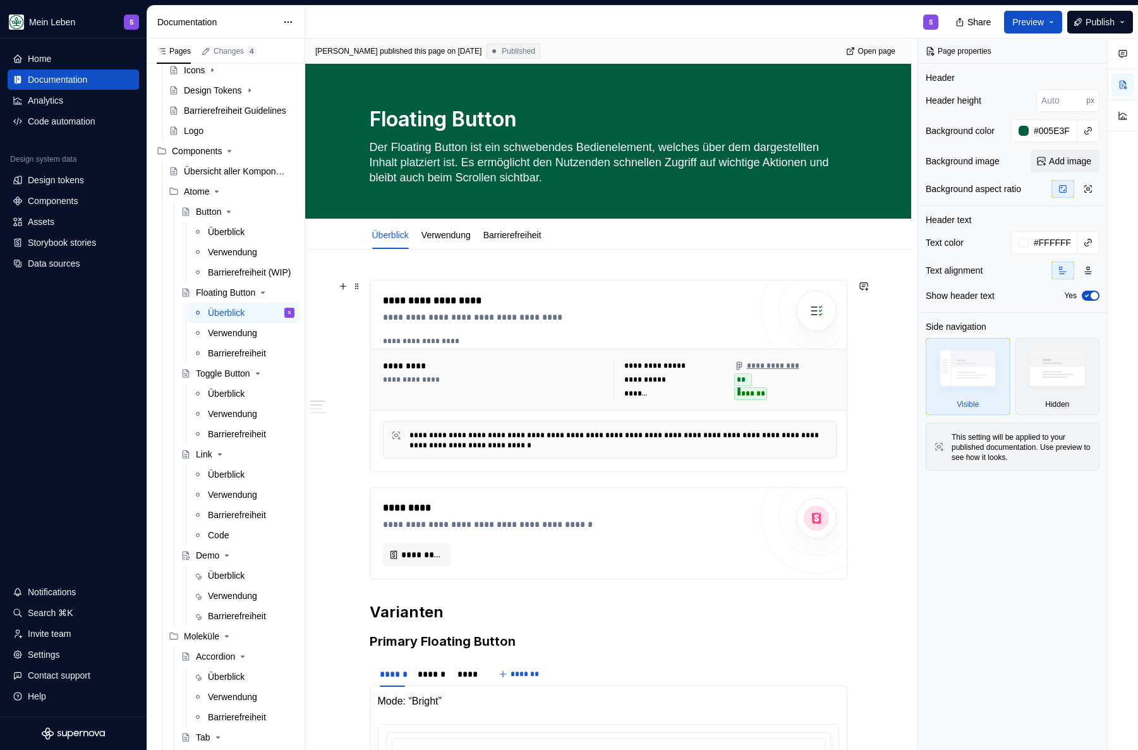
click at [594, 322] on div "**********" at bounding box center [567, 317] width 368 height 13
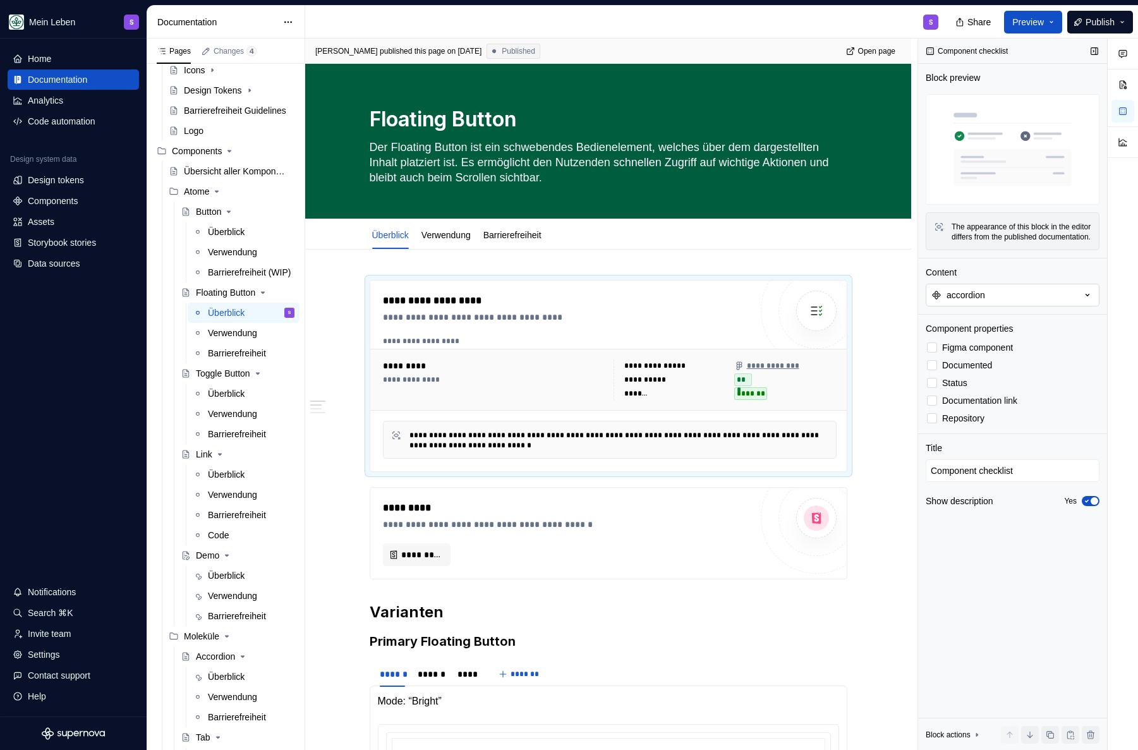
click at [1051, 306] on button "accordion" at bounding box center [1013, 295] width 174 height 23
click at [981, 459] on div "Floating Button" at bounding box center [962, 460] width 59 height 13
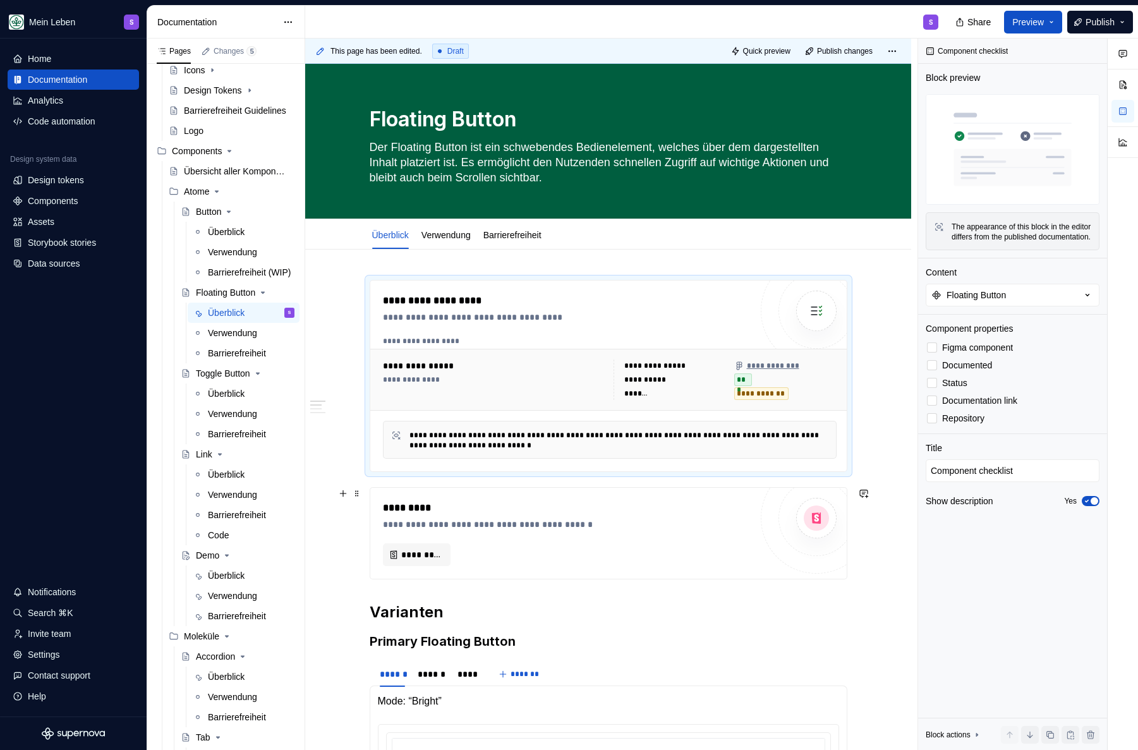
click at [637, 622] on h2 "Varianten" at bounding box center [609, 612] width 478 height 20
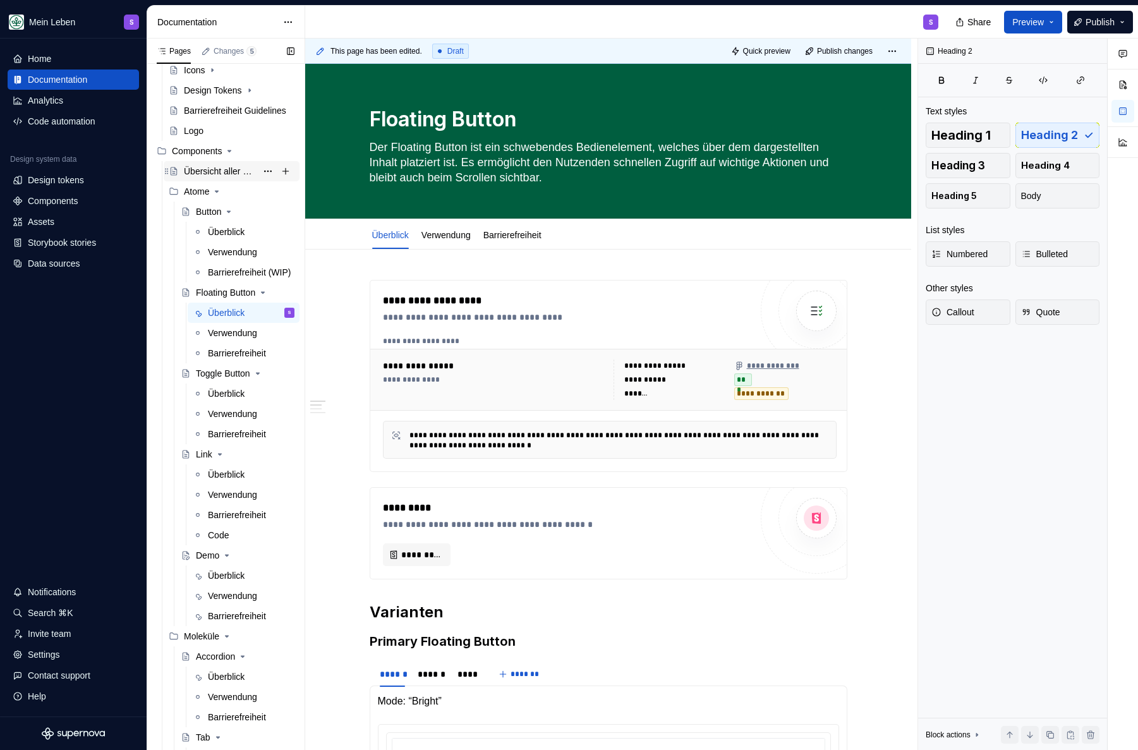
click at [207, 174] on div "Übersicht aller Komponenten" at bounding box center [220, 171] width 73 height 13
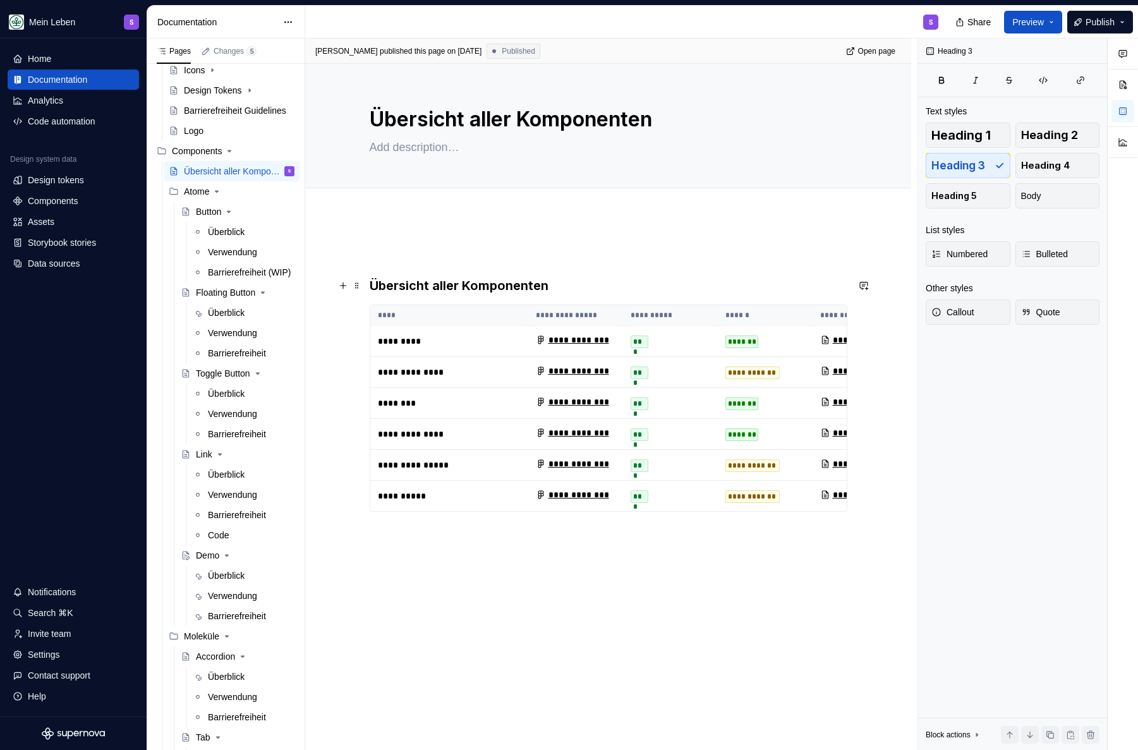
click at [455, 284] on h3 "Übersicht aller Komponenten" at bounding box center [609, 286] width 478 height 18
click at [456, 284] on h3 "Übersicht aller Komponenten" at bounding box center [609, 286] width 478 height 18
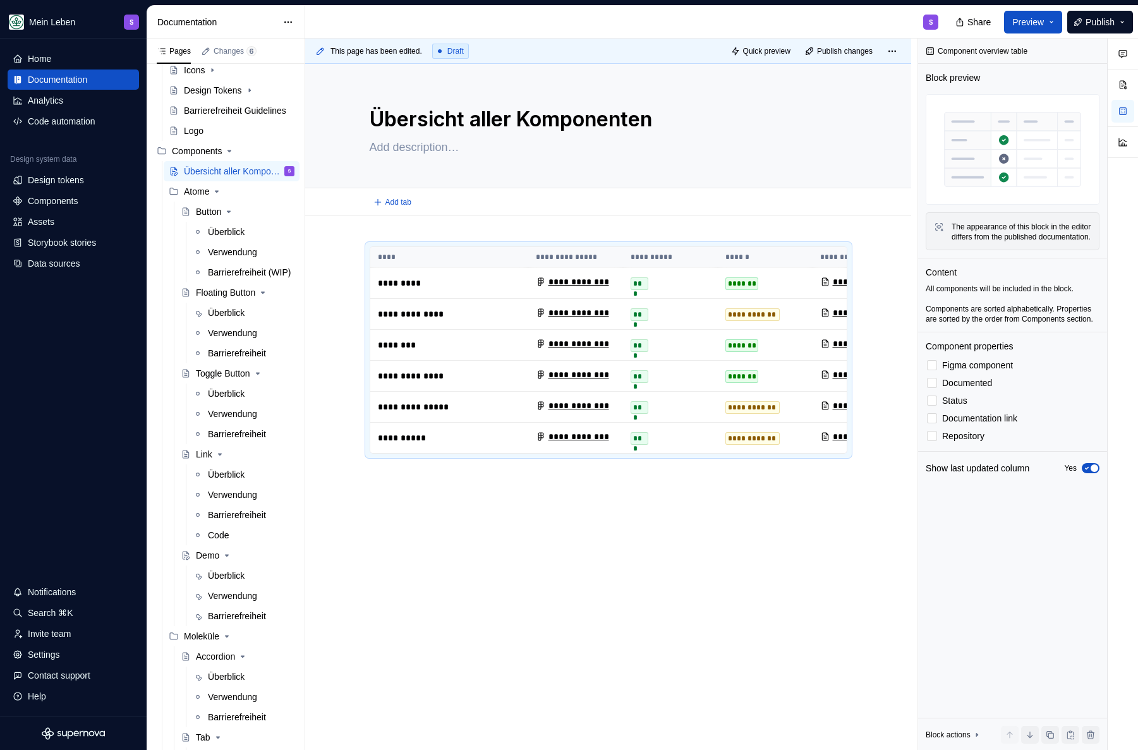
click at [466, 203] on div "Add tab" at bounding box center [609, 202] width 478 height 18
click at [462, 538] on div "**********" at bounding box center [608, 481] width 606 height 531
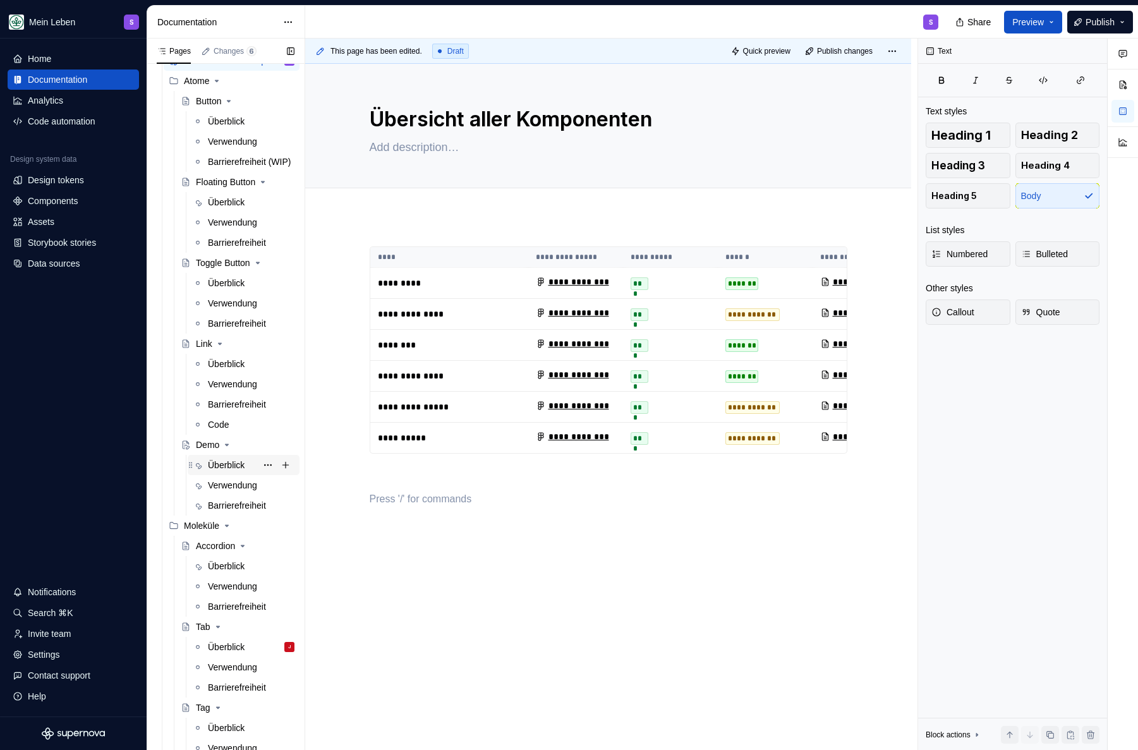
scroll to position [359, 0]
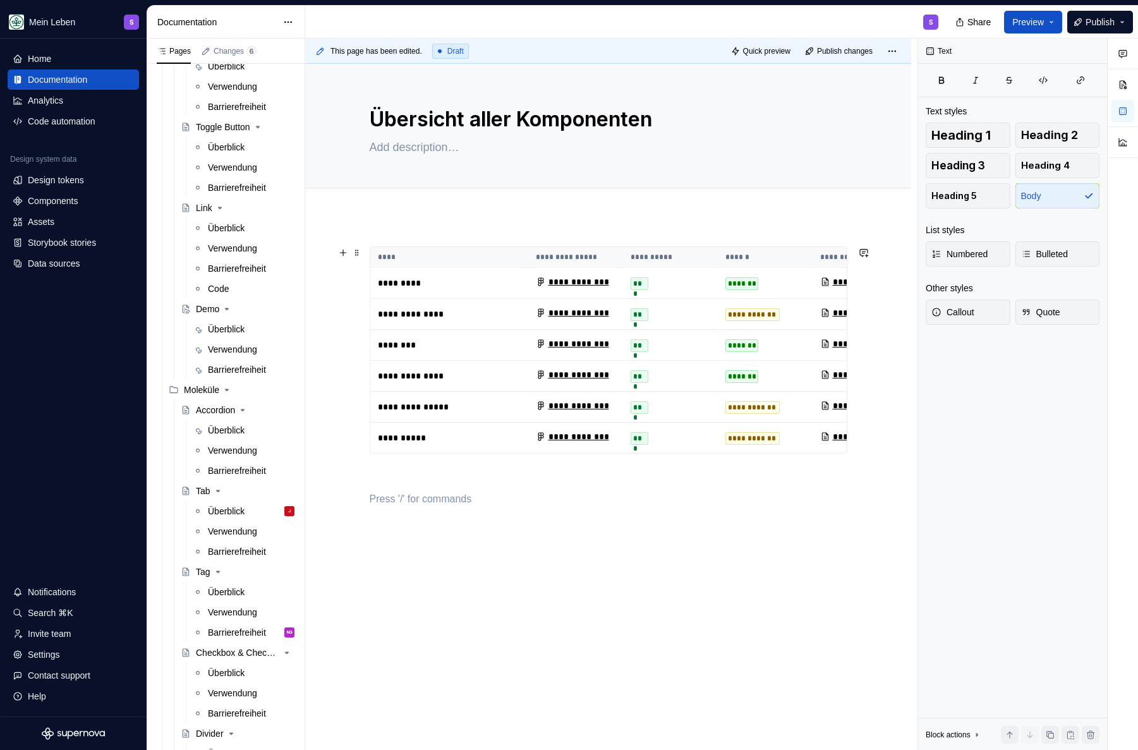
click at [454, 246] on div "**********" at bounding box center [609, 349] width 478 height 207
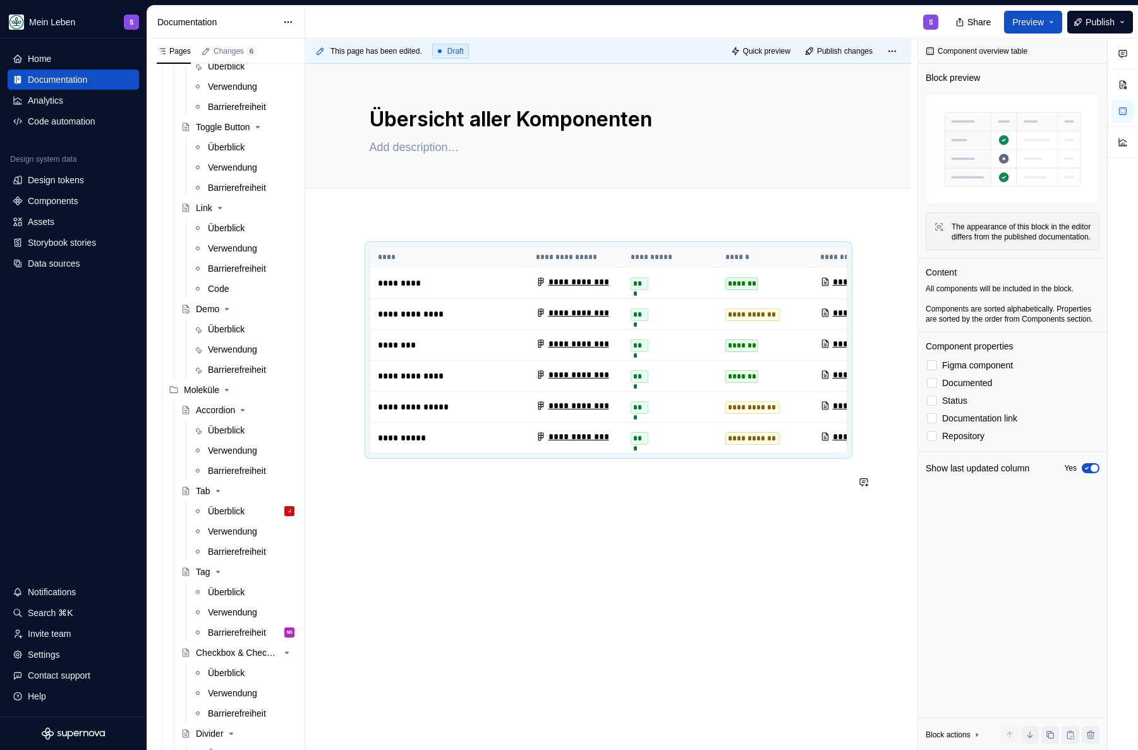
click at [485, 498] on p at bounding box center [609, 499] width 478 height 15
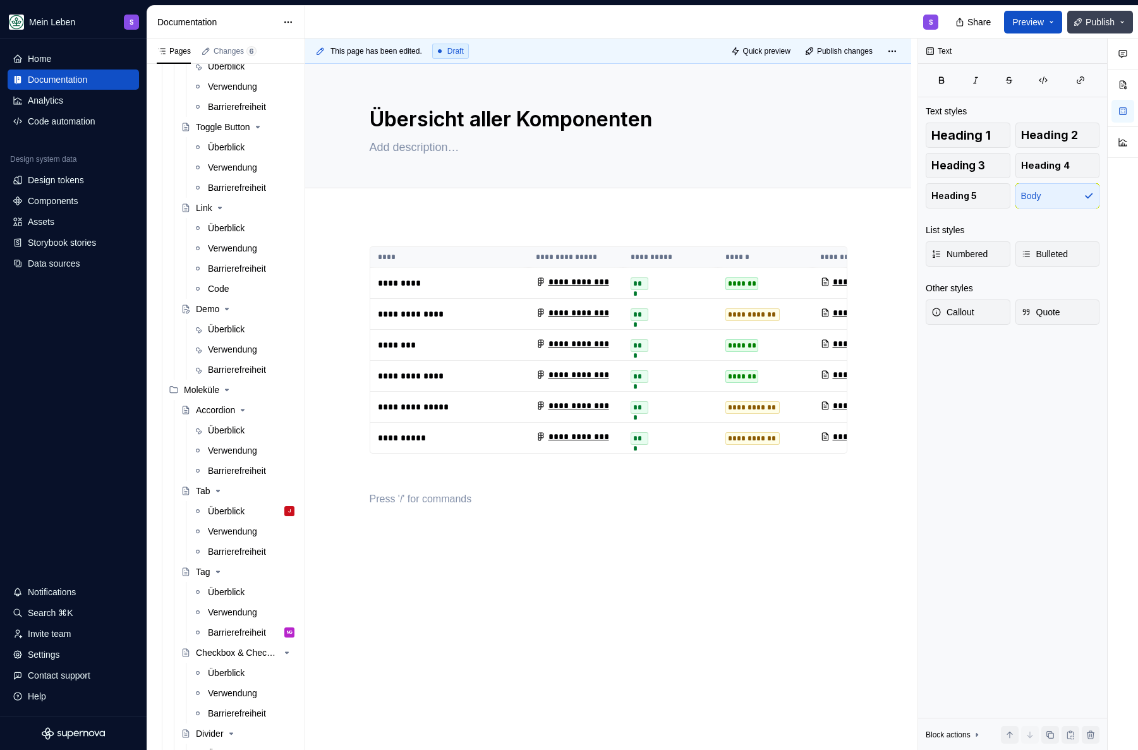
click at [1082, 23] on button "Publish" at bounding box center [1100, 22] width 66 height 23
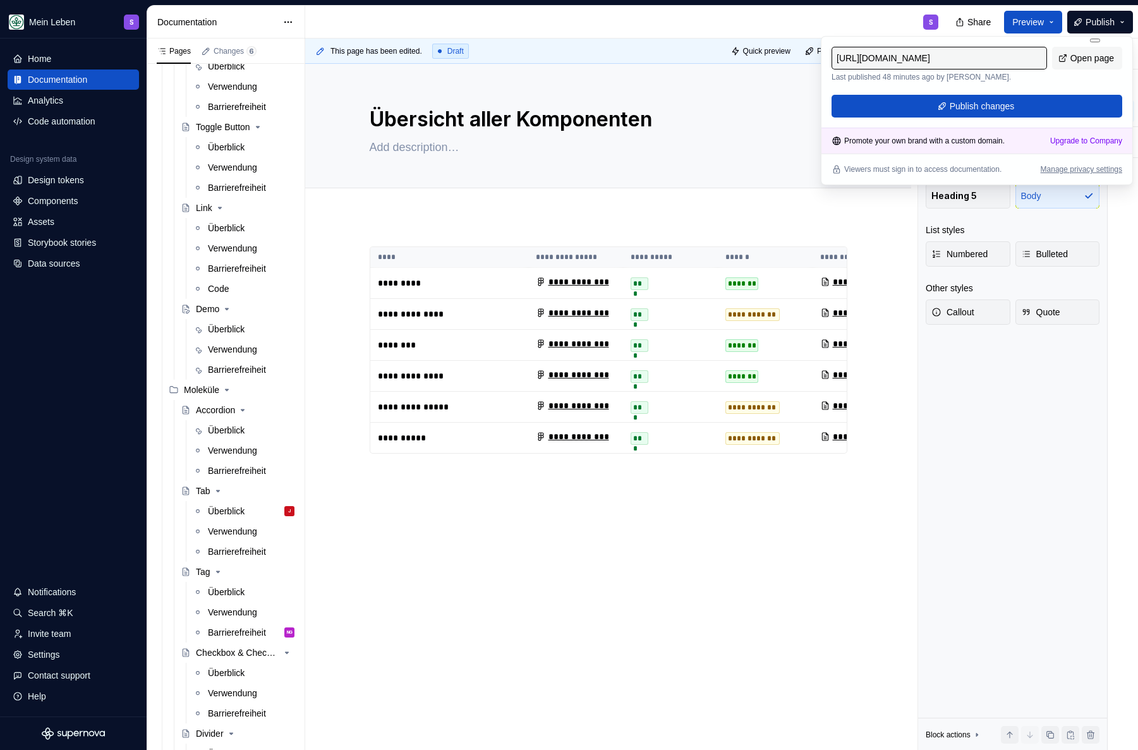
click at [946, 92] on div "[URL][DOMAIN_NAME] Last published 48 minutes ago by [PERSON_NAME]. Open page Pu…" at bounding box center [976, 82] width 291 height 71
click at [946, 107] on button "Publish changes" at bounding box center [976, 106] width 291 height 23
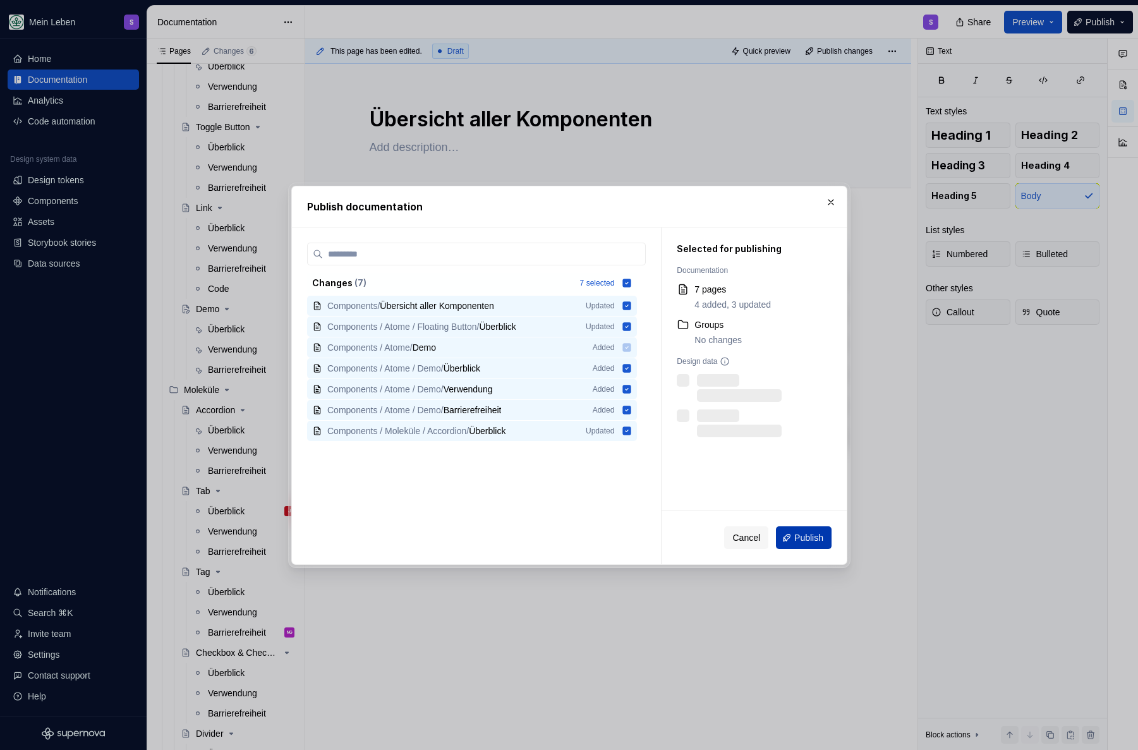
click at [808, 533] on span "Publish" at bounding box center [808, 537] width 29 height 13
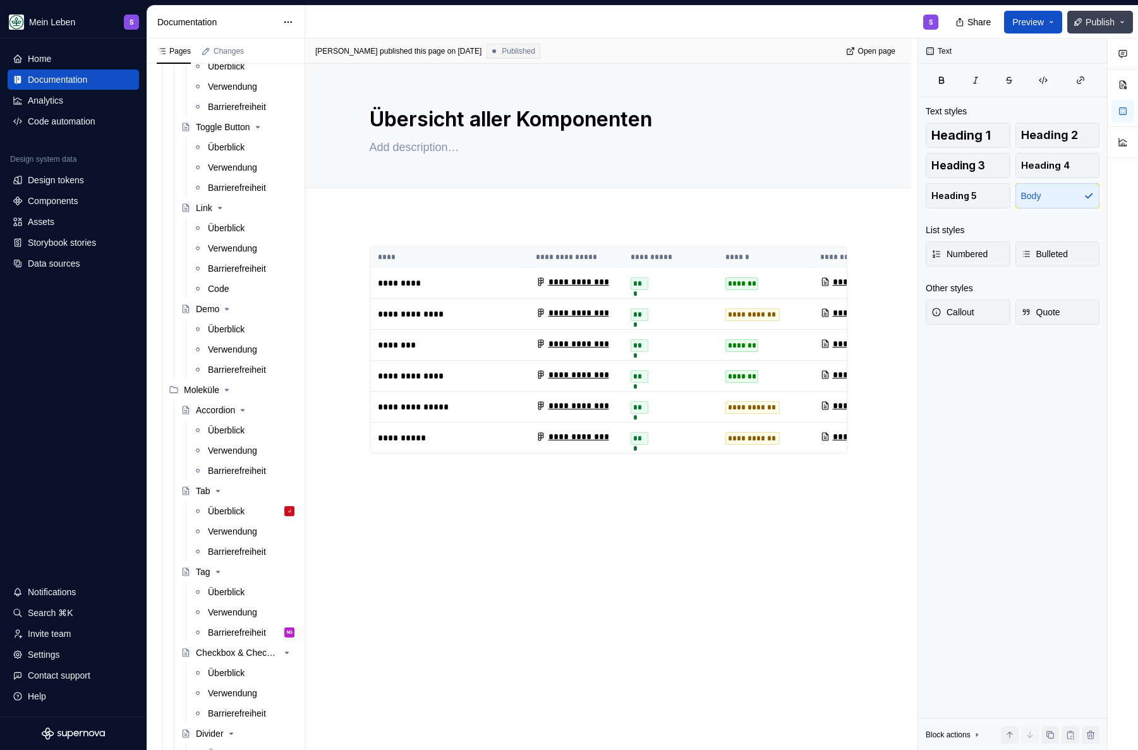
click at [1113, 28] on span "Publish" at bounding box center [1099, 22] width 29 height 13
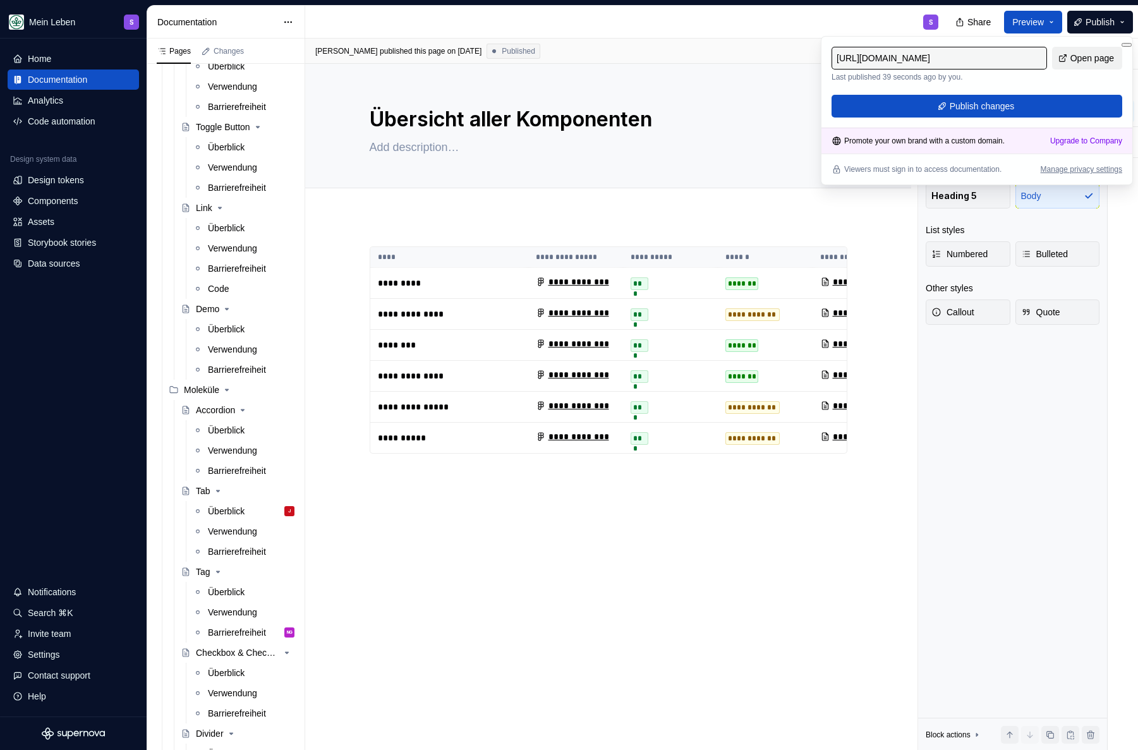
click at [1100, 60] on span "Open page" at bounding box center [1092, 58] width 44 height 13
click at [769, 17] on div "S" at bounding box center [626, 22] width 643 height 33
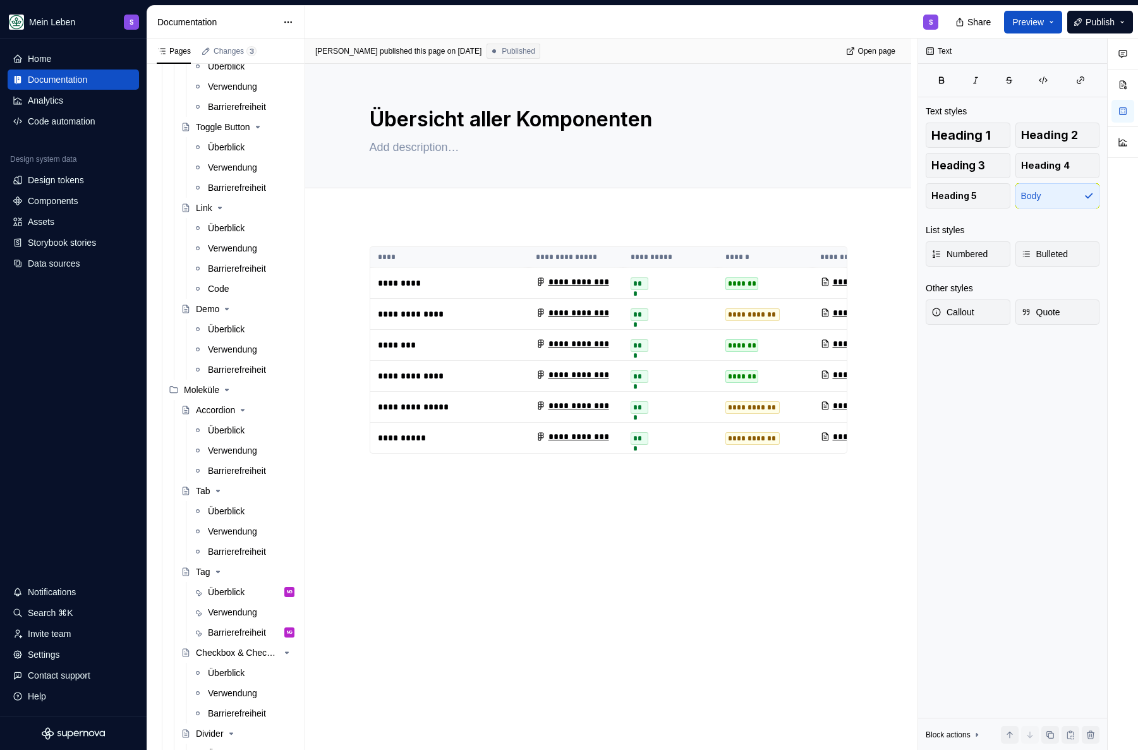
click at [1104, 8] on div "Share Preview Publish" at bounding box center [1043, 22] width 190 height 32
click at [1099, 14] on button "Publish" at bounding box center [1100, 22] width 66 height 23
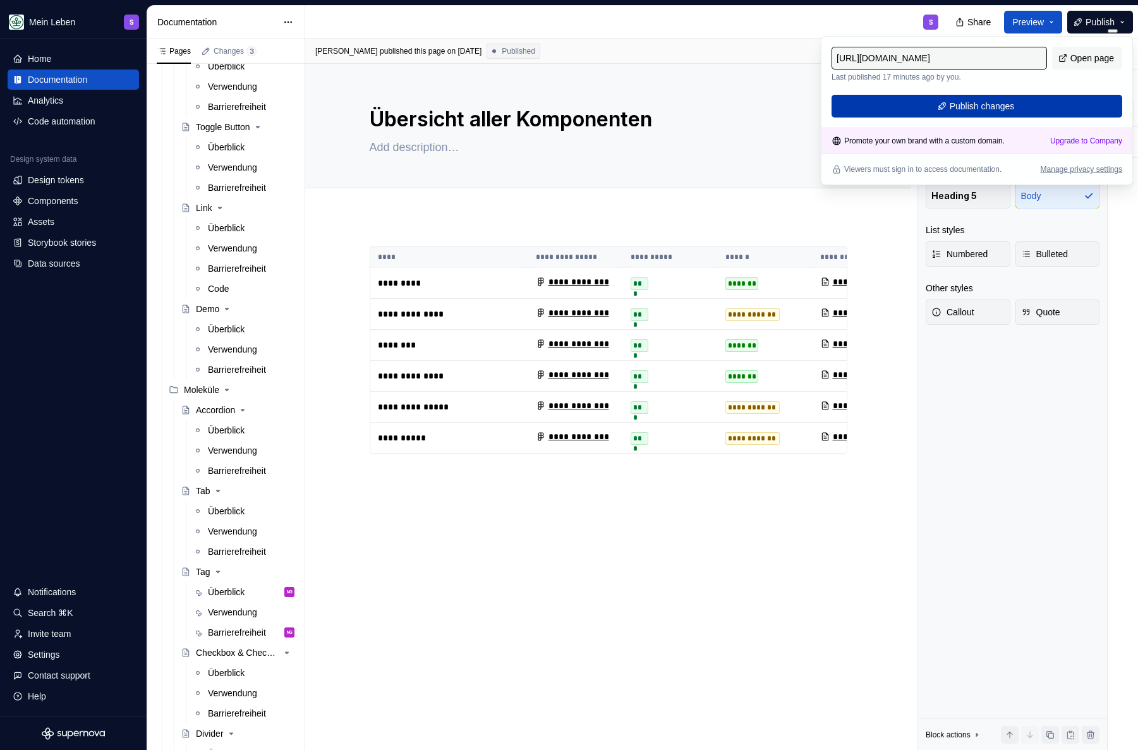
click at [1030, 101] on button "Publish changes" at bounding box center [976, 106] width 291 height 23
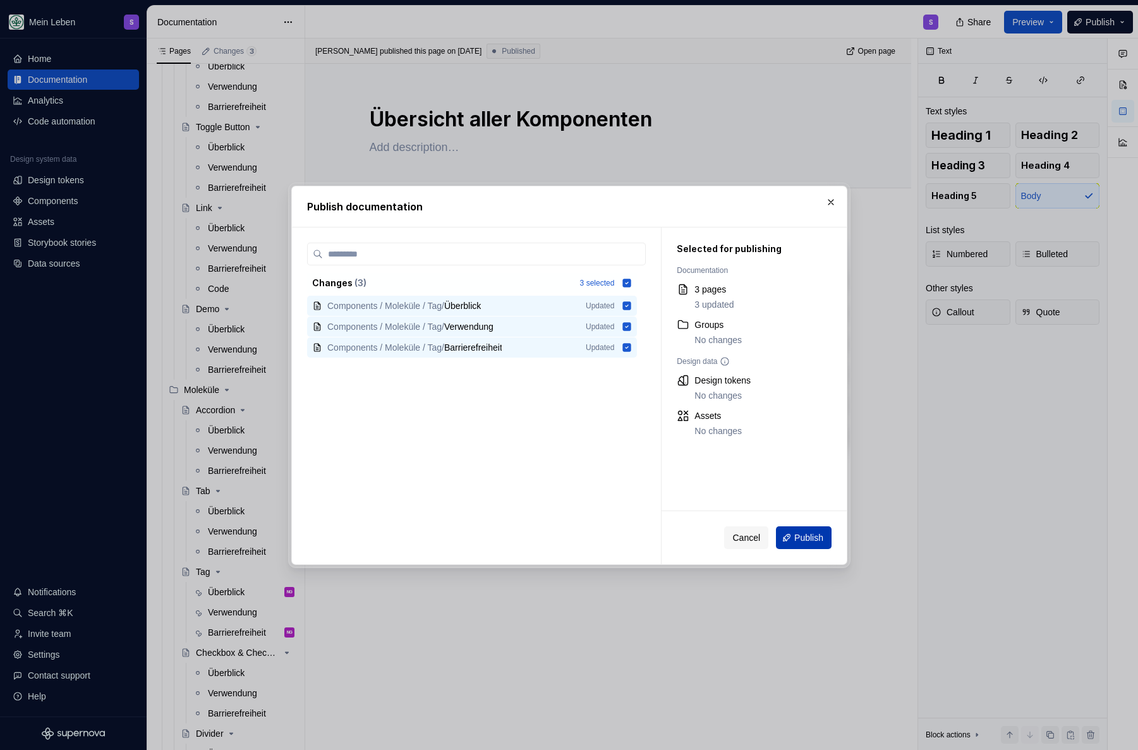
click at [799, 533] on span "Publish" at bounding box center [808, 537] width 29 height 13
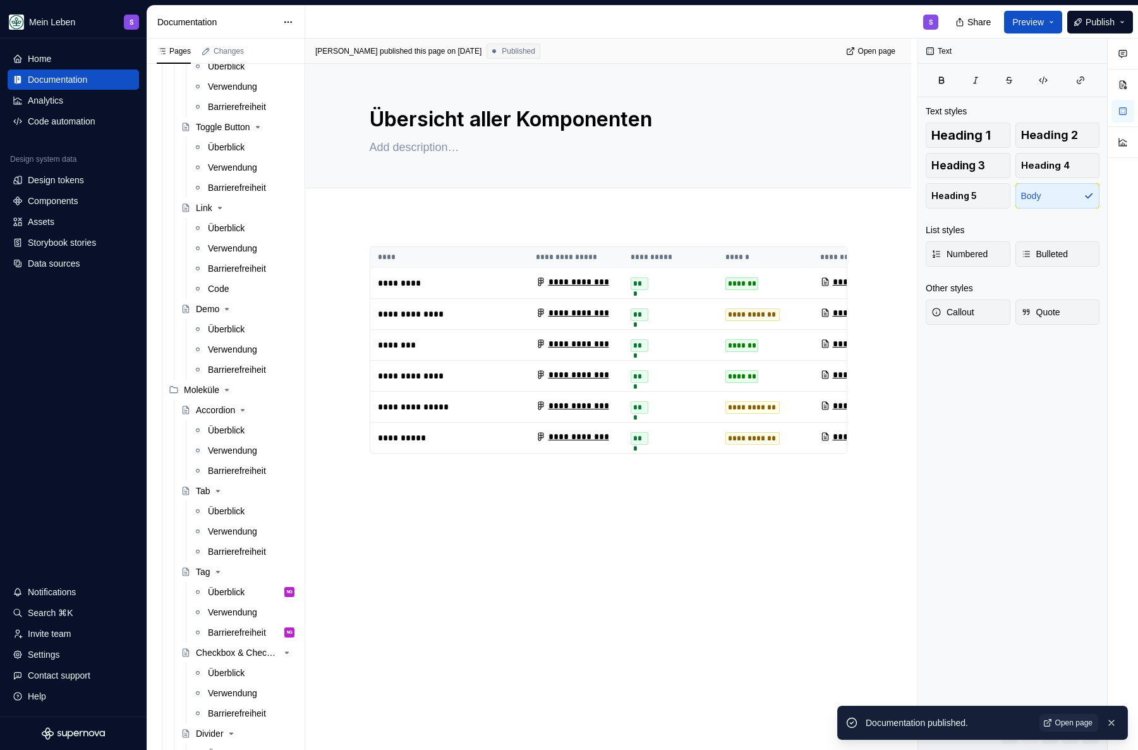
click at [641, 25] on div "S" at bounding box center [626, 22] width 643 height 33
click at [594, 20] on div "S" at bounding box center [626, 22] width 643 height 33
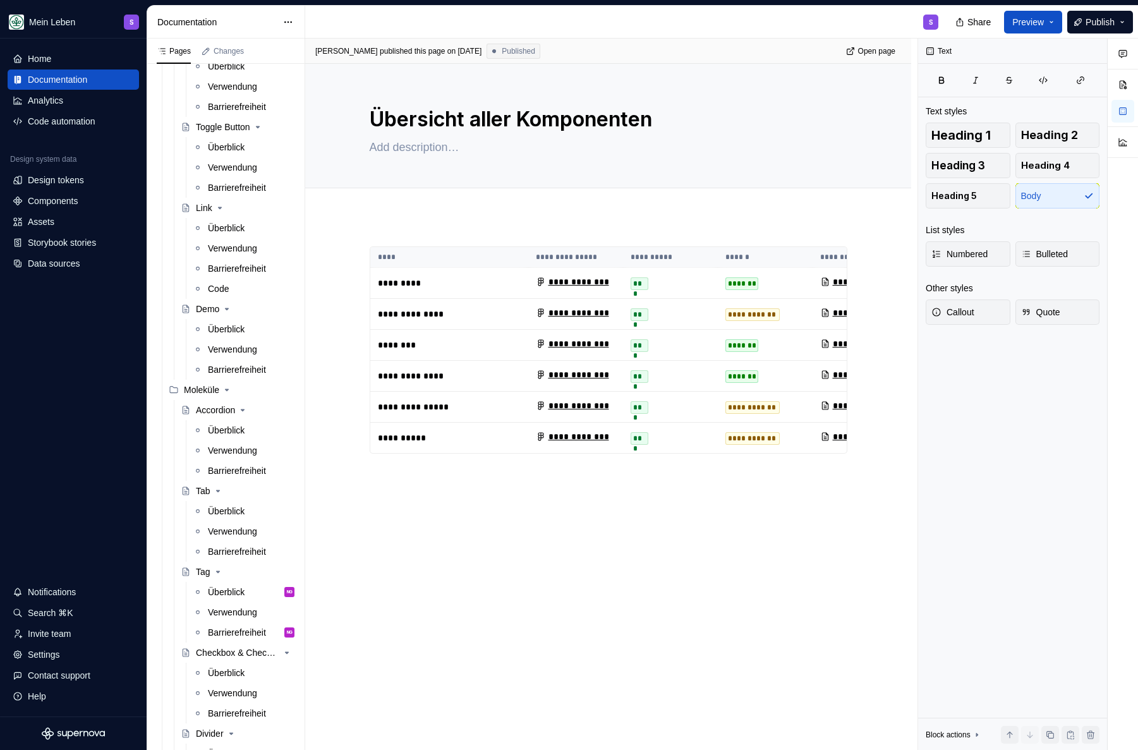
click at [325, 12] on div "S" at bounding box center [626, 22] width 643 height 33
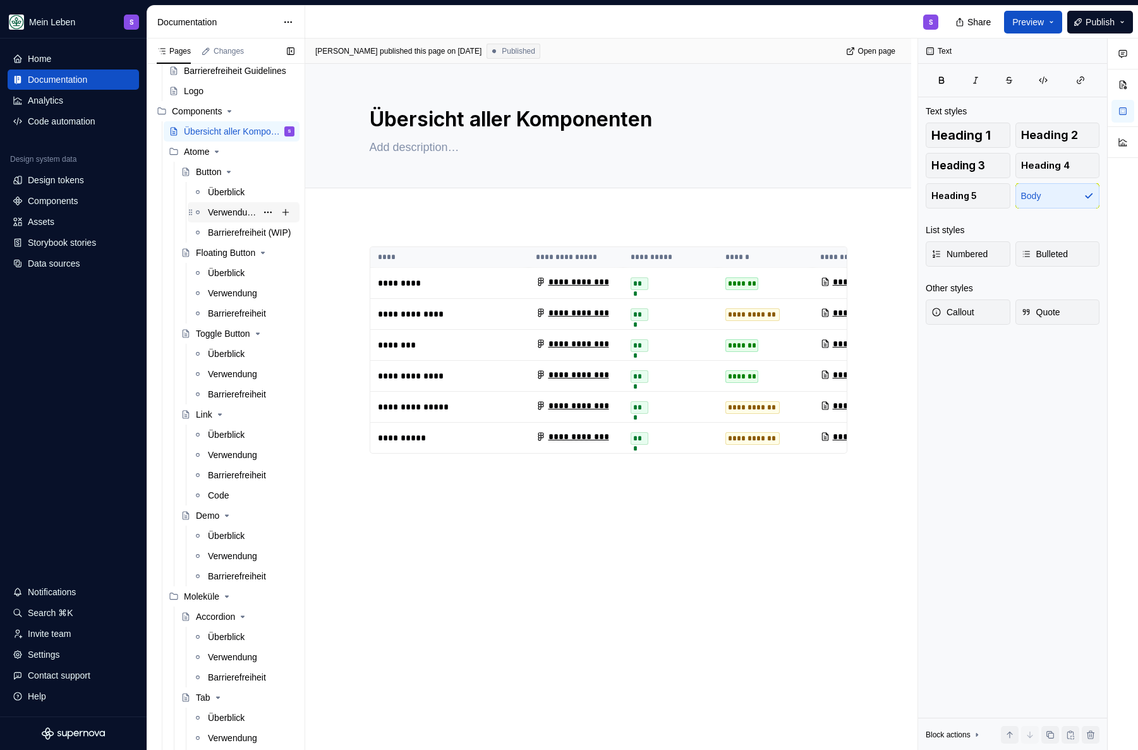
scroll to position [4, 0]
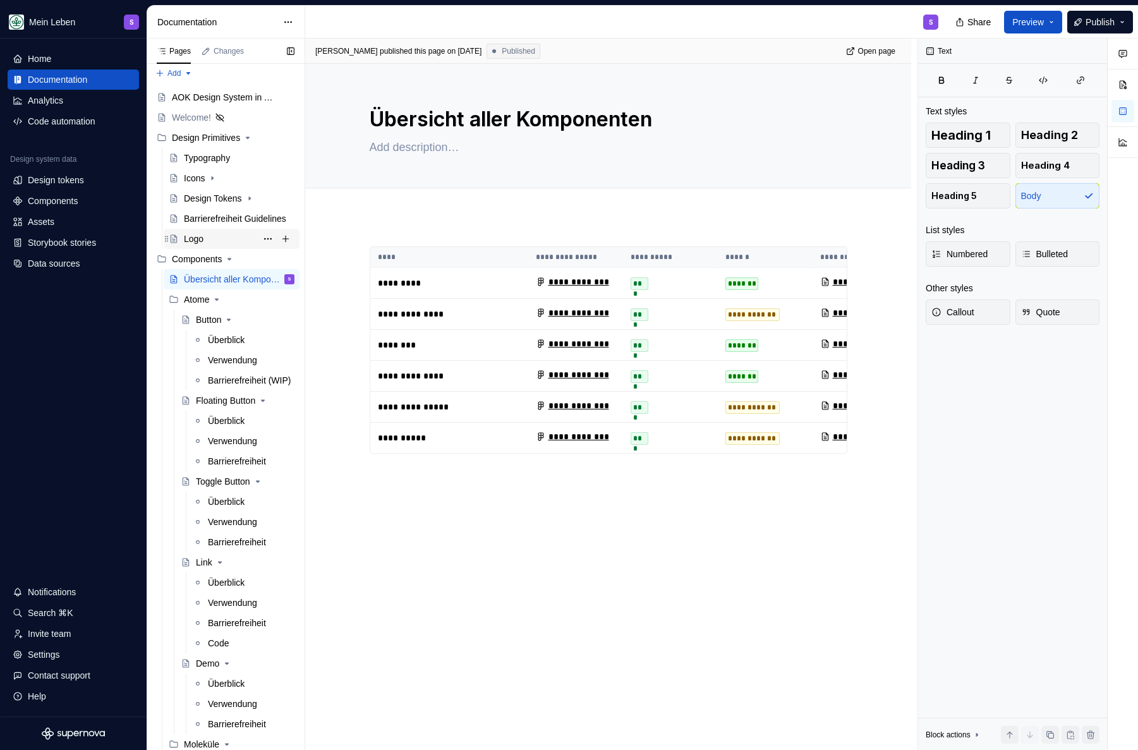
click at [201, 240] on div "Logo" at bounding box center [194, 238] width 20 height 13
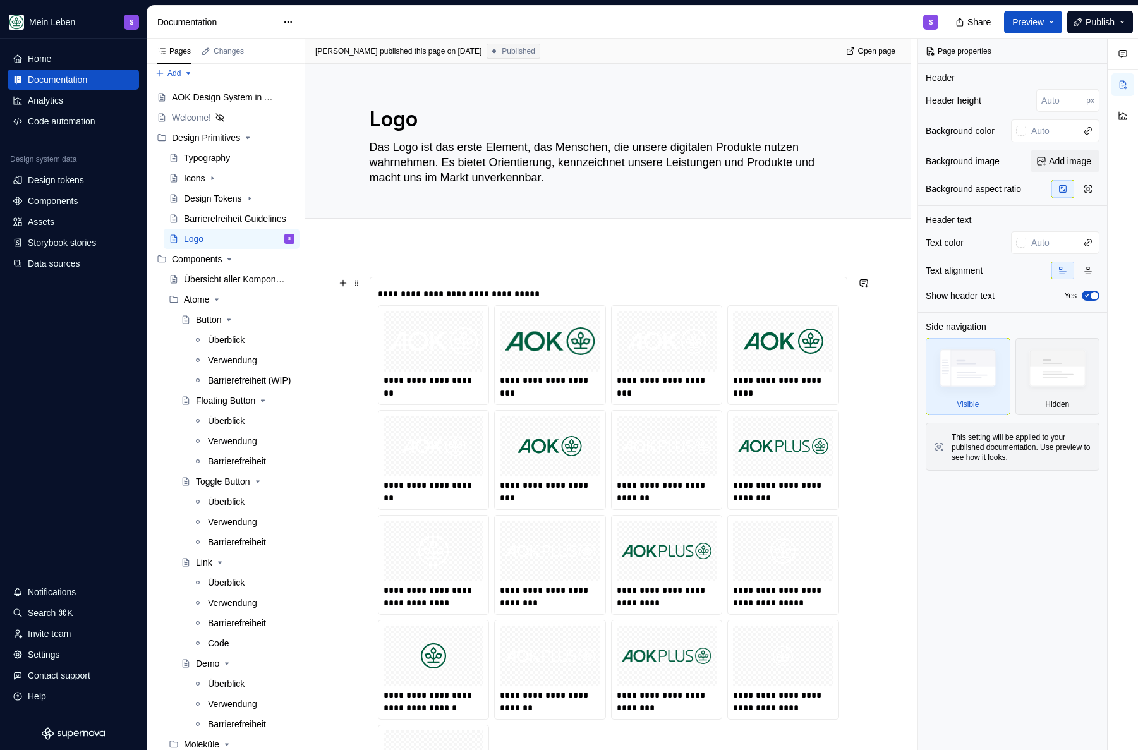
click at [655, 366] on img at bounding box center [666, 341] width 80 height 51
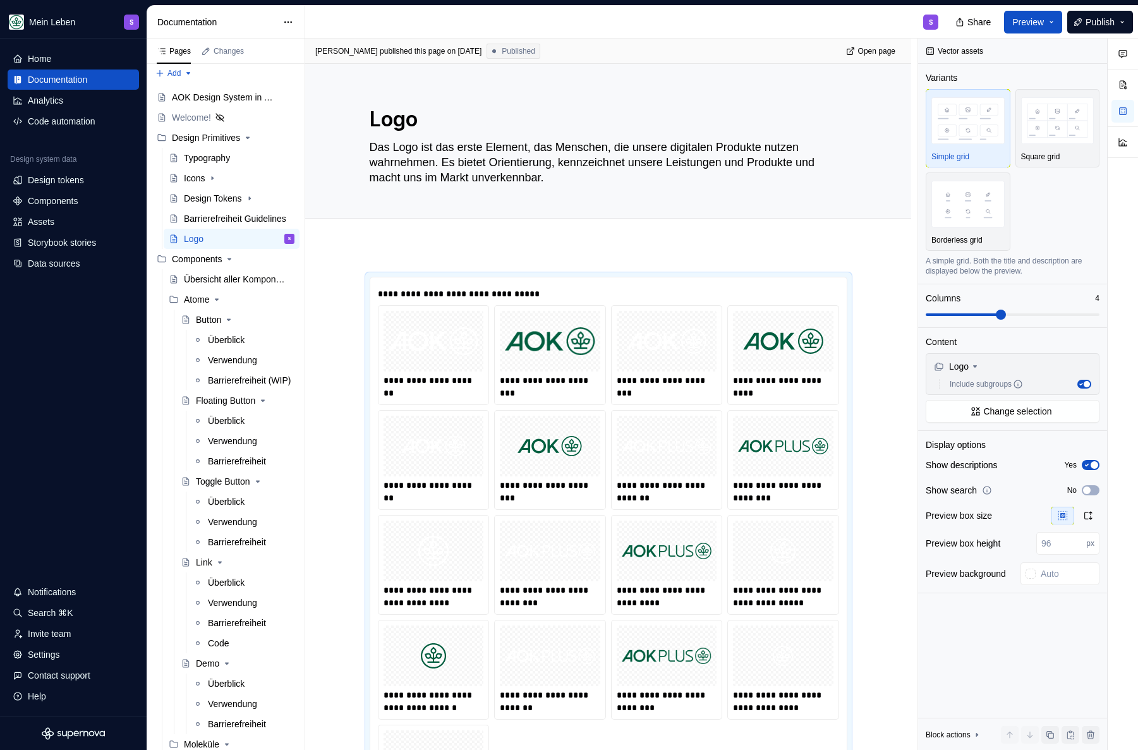
click at [716, 23] on div "S" at bounding box center [626, 22] width 643 height 33
type textarea "*"
